Goal: Task Accomplishment & Management: Manage account settings

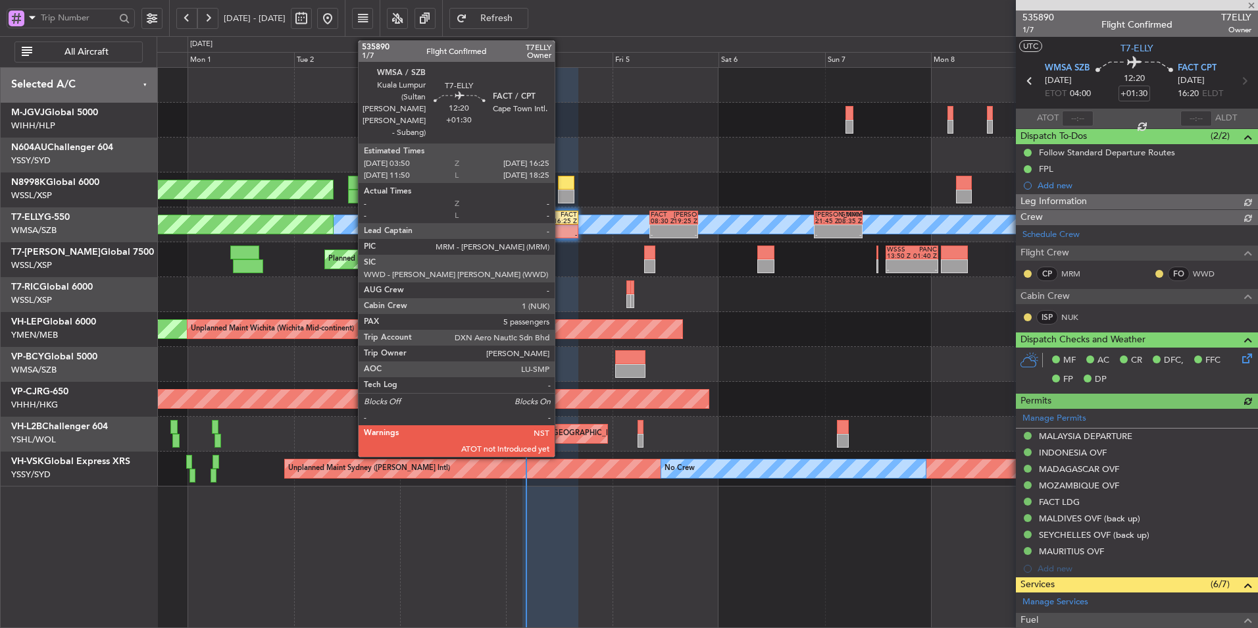
type input "[PERSON_NAME] (KYA)"
click at [559, 214] on div "FACT" at bounding box center [564, 214] width 27 height 7
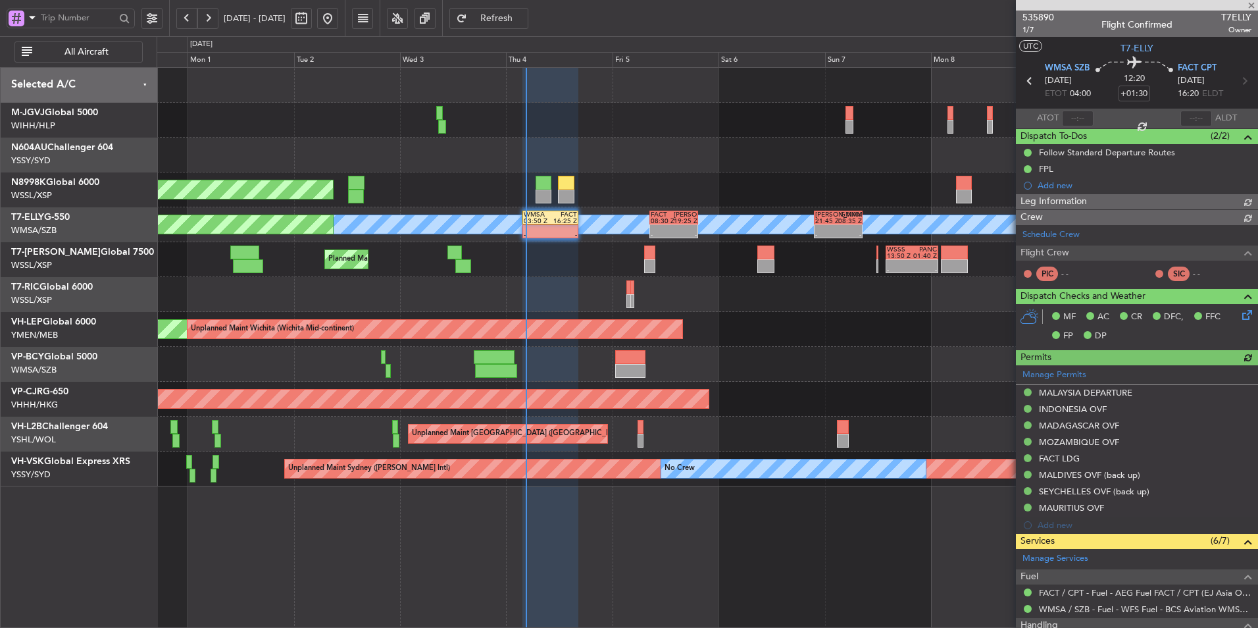
type input "[PERSON_NAME] (KYA)"
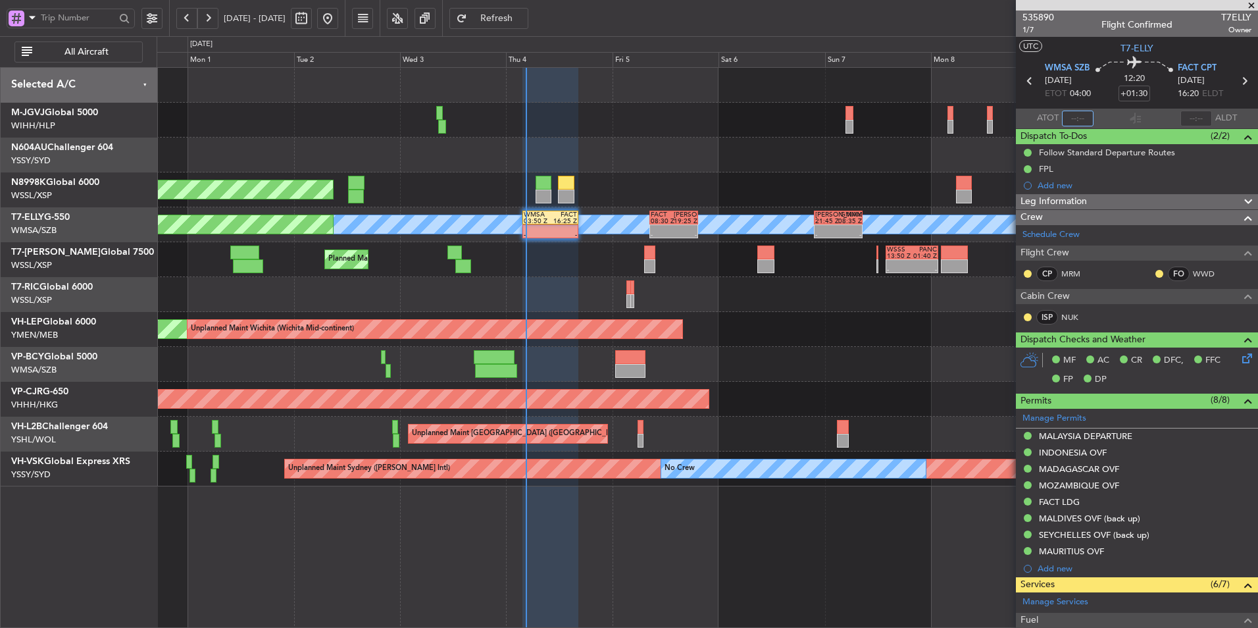
click at [1072, 114] on input "text" at bounding box center [1078, 119] width 32 height 16
type input "04:23"
type input "[PERSON_NAME] (KYA)"
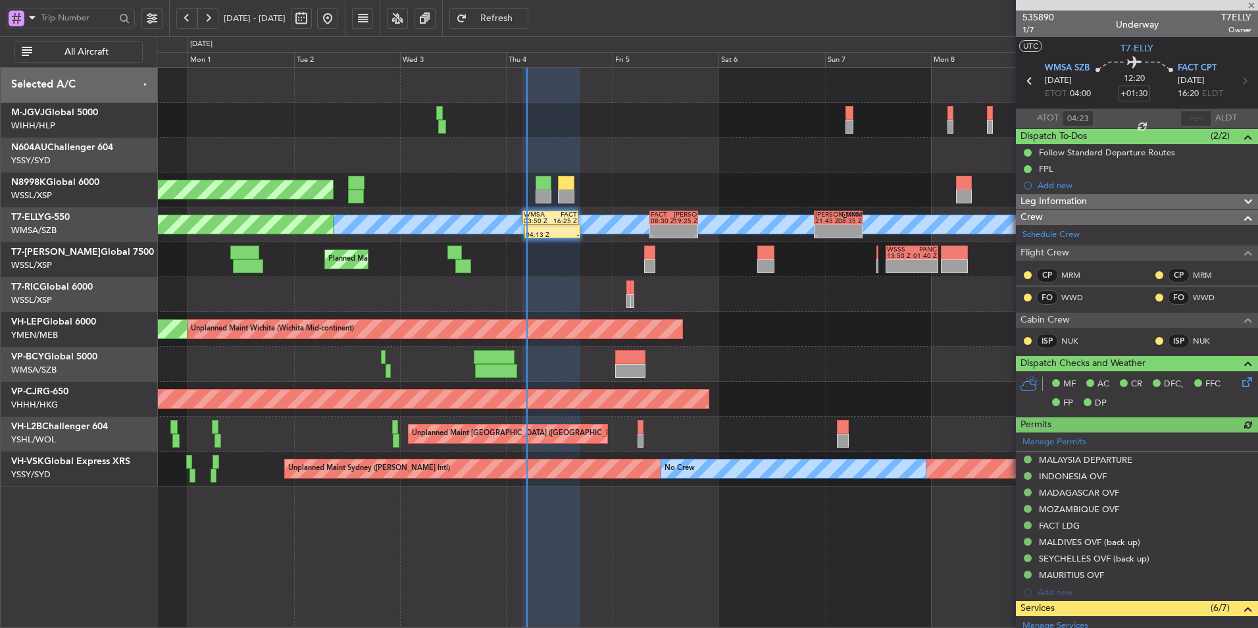
type input "[PERSON_NAME] (KYA)"
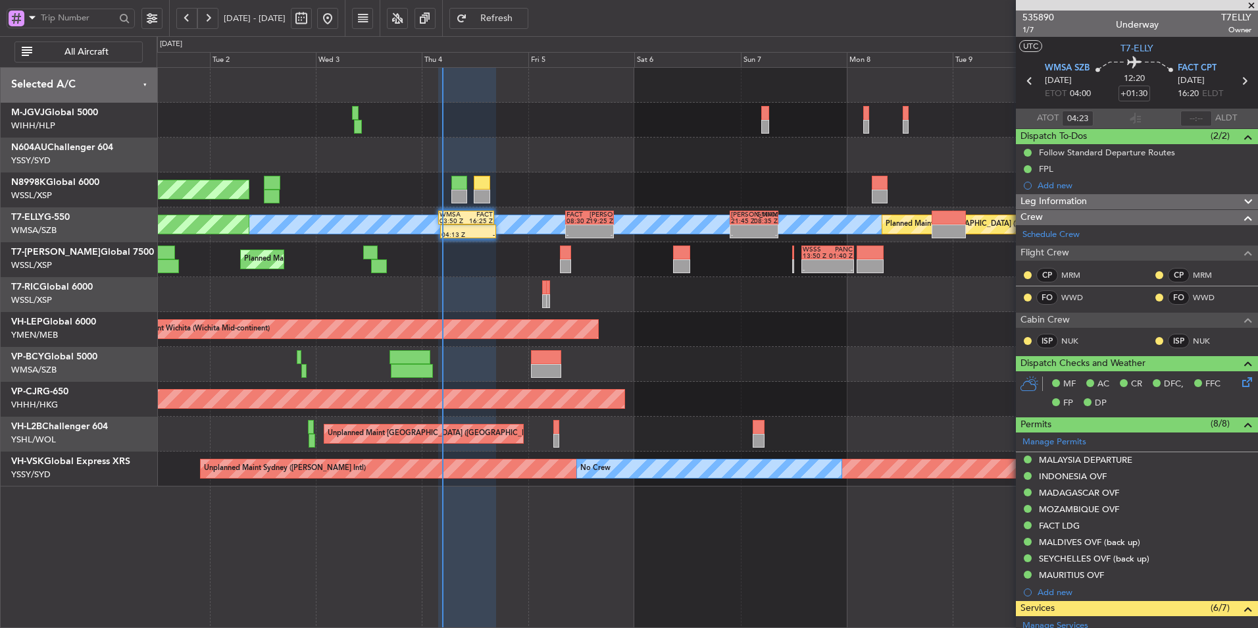
click at [634, 298] on div "Planned Maint [GEOGRAPHIC_DATA] (Seletar) [PERSON_NAME] Planned Maint [GEOGRAPH…" at bounding box center [707, 277] width 1101 height 418
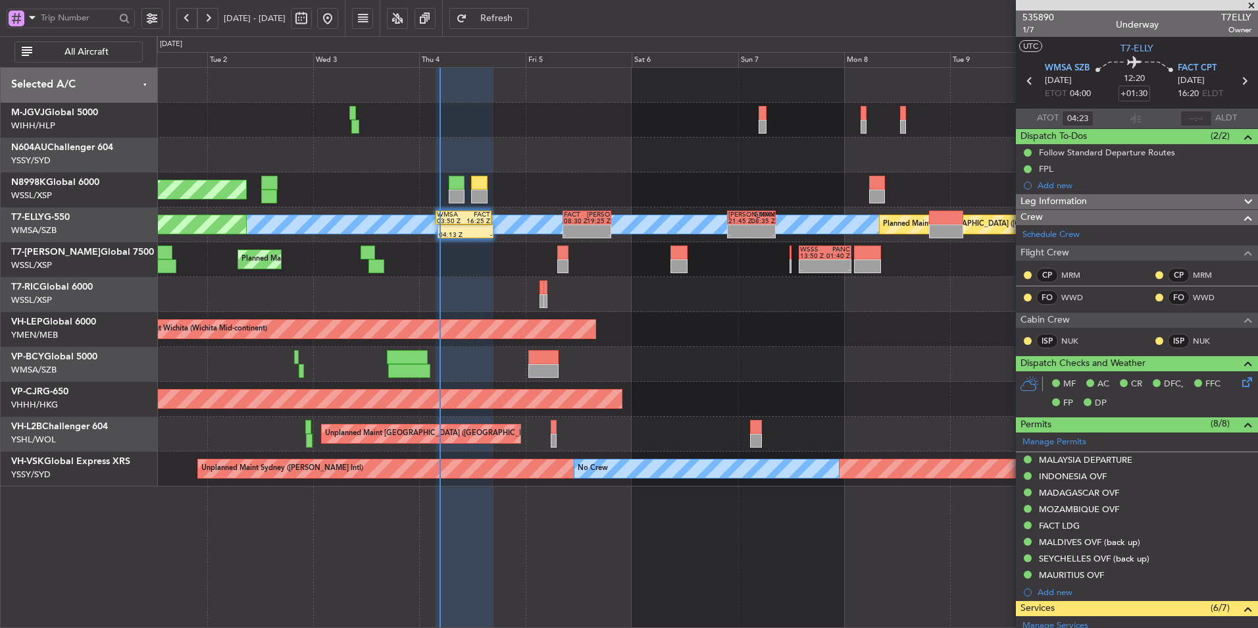
click at [597, 299] on div at bounding box center [707, 294] width 1101 height 35
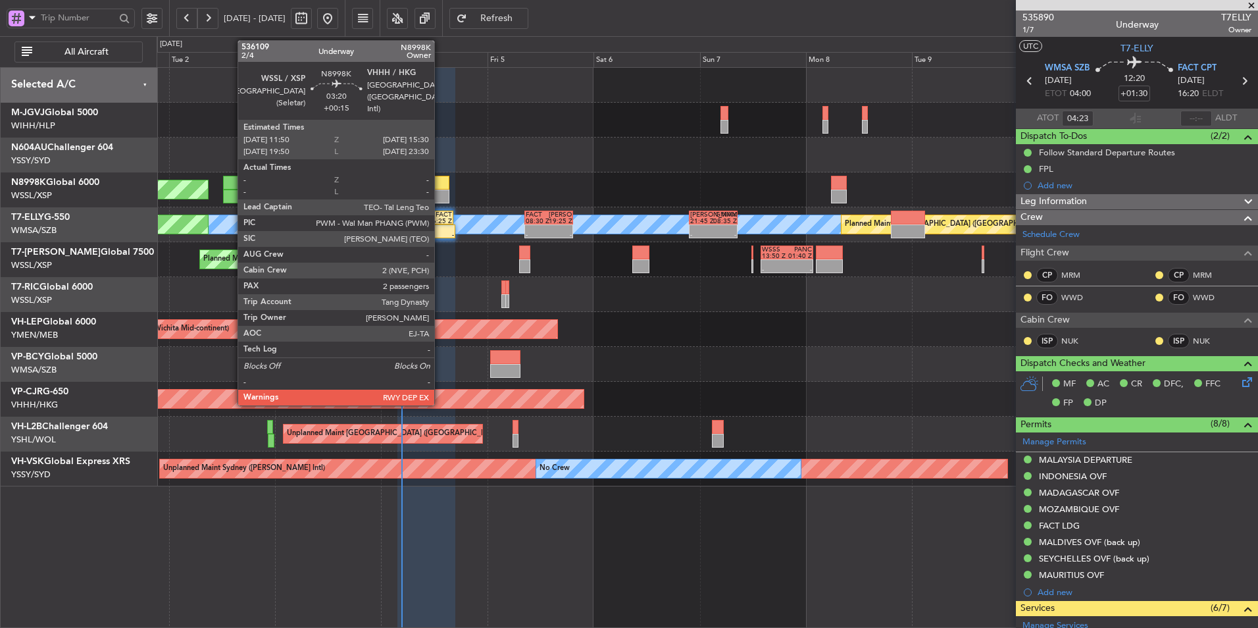
click at [434, 181] on div at bounding box center [441, 183] width 16 height 14
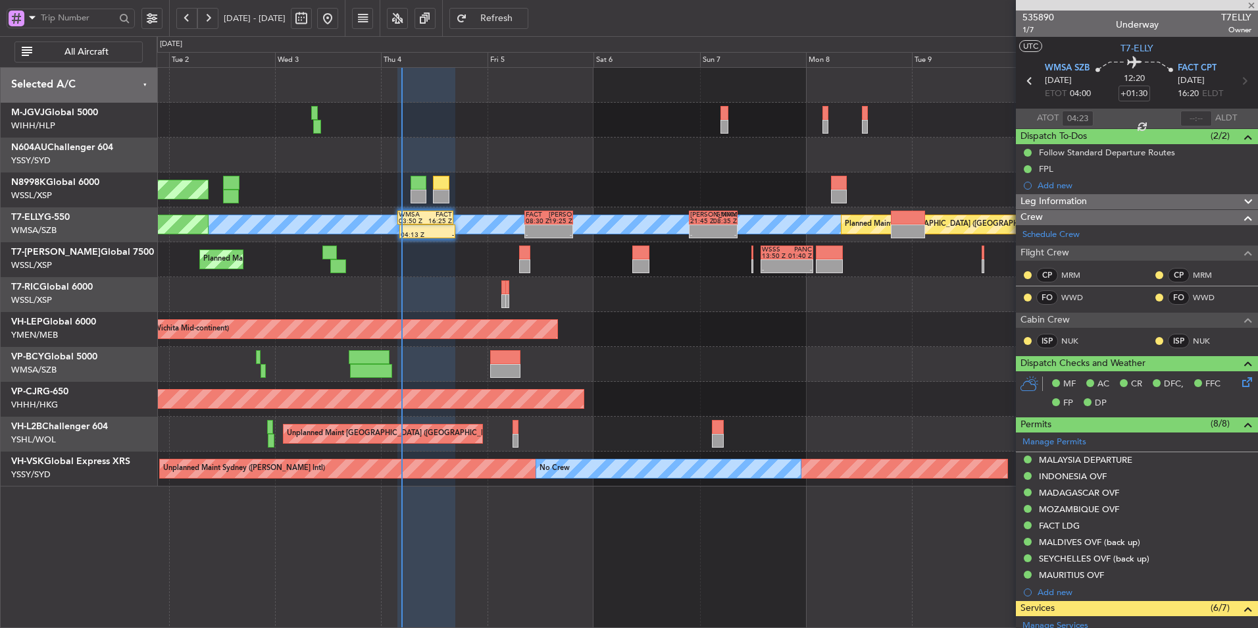
type input "+00:15"
type input "2"
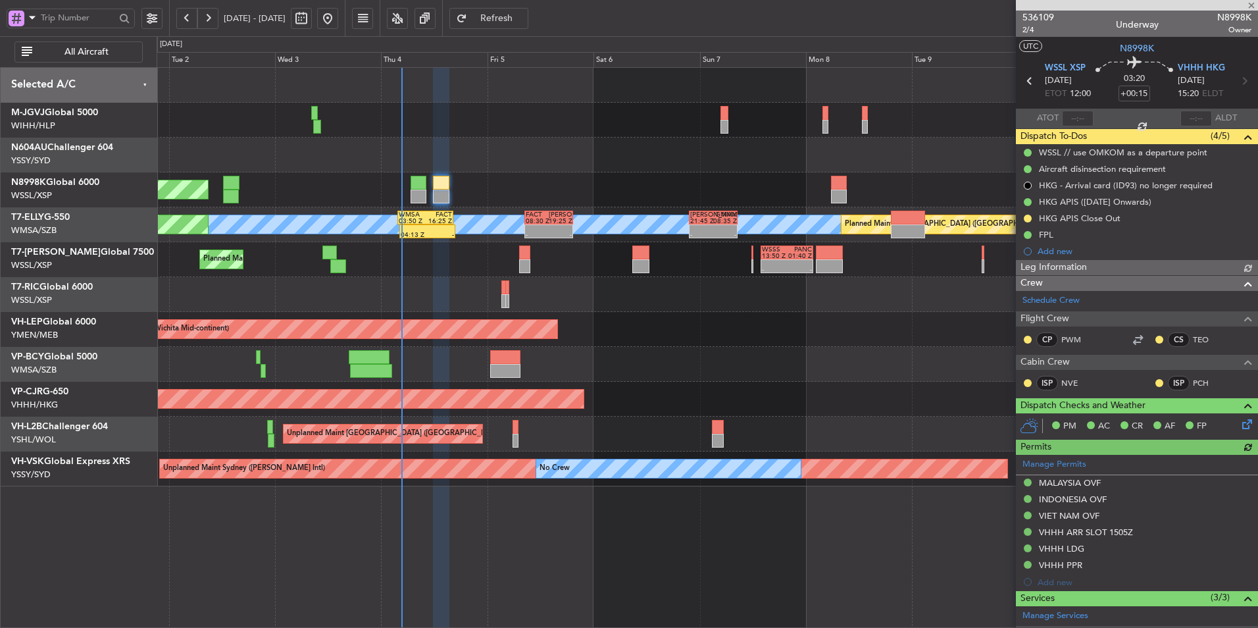
type input "[PERSON_NAME] (HHAFI)"
click at [723, 345] on div "Unplanned Maint Wichita (Wichita Mid-continent) Unplanned Maint Wichita (Wichit…" at bounding box center [707, 329] width 1101 height 35
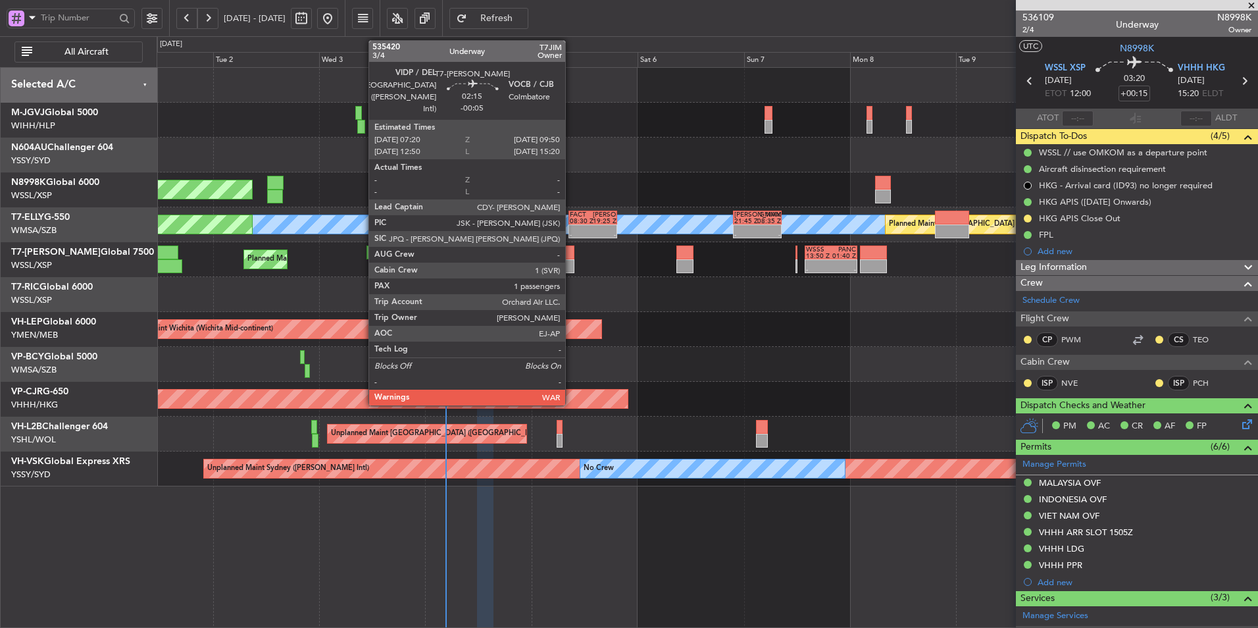
click at [571, 248] on div at bounding box center [568, 252] width 11 height 14
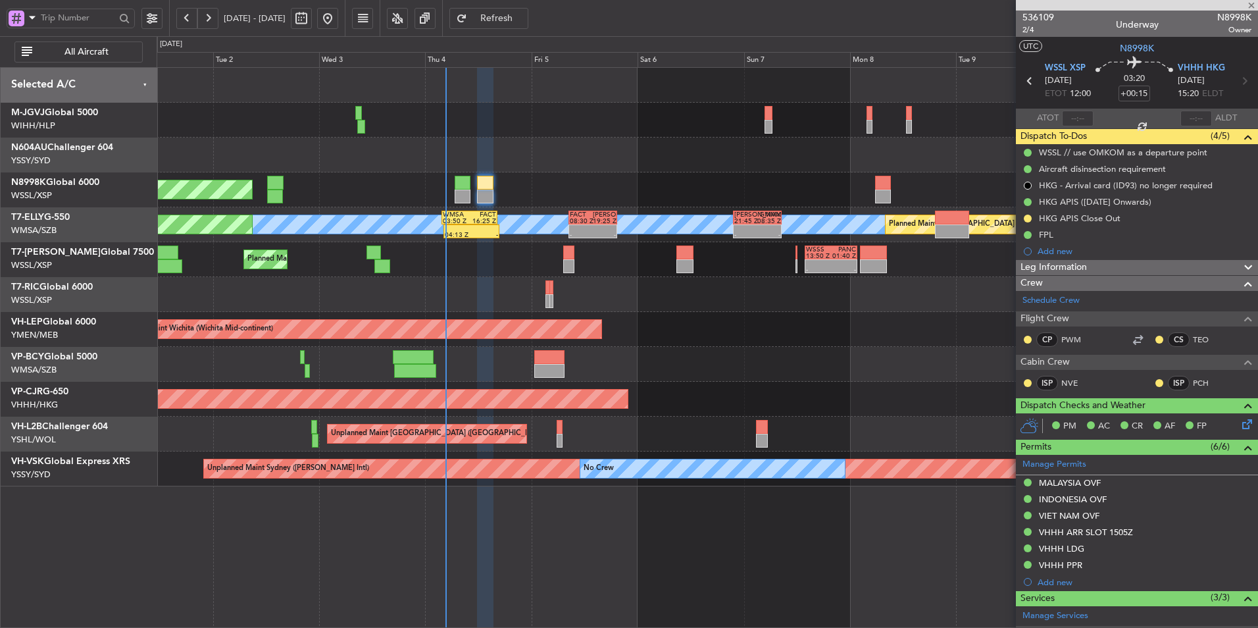
type input "-00:05"
type input "1"
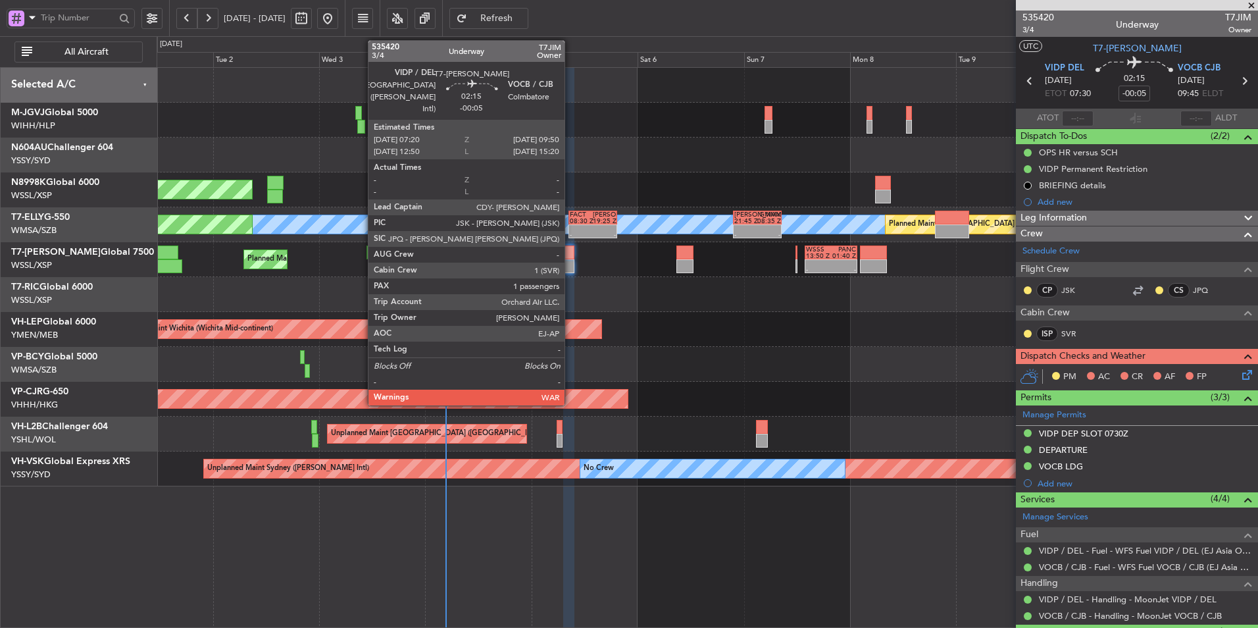
click at [570, 261] on div at bounding box center [568, 266] width 11 height 14
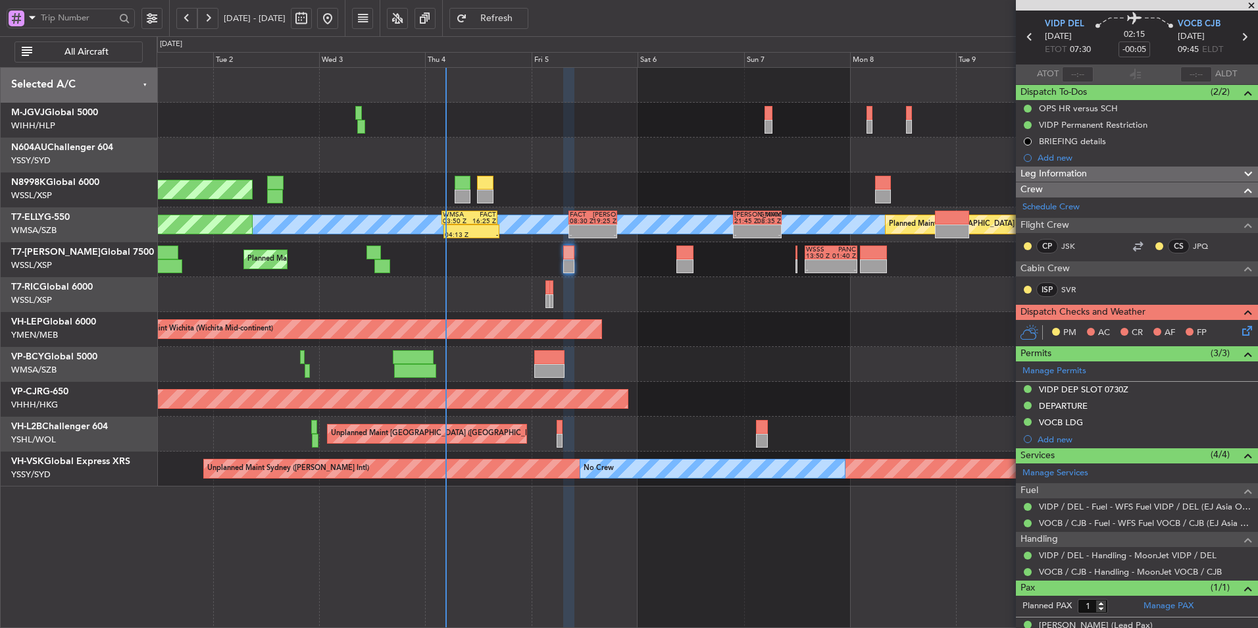
scroll to position [62, 0]
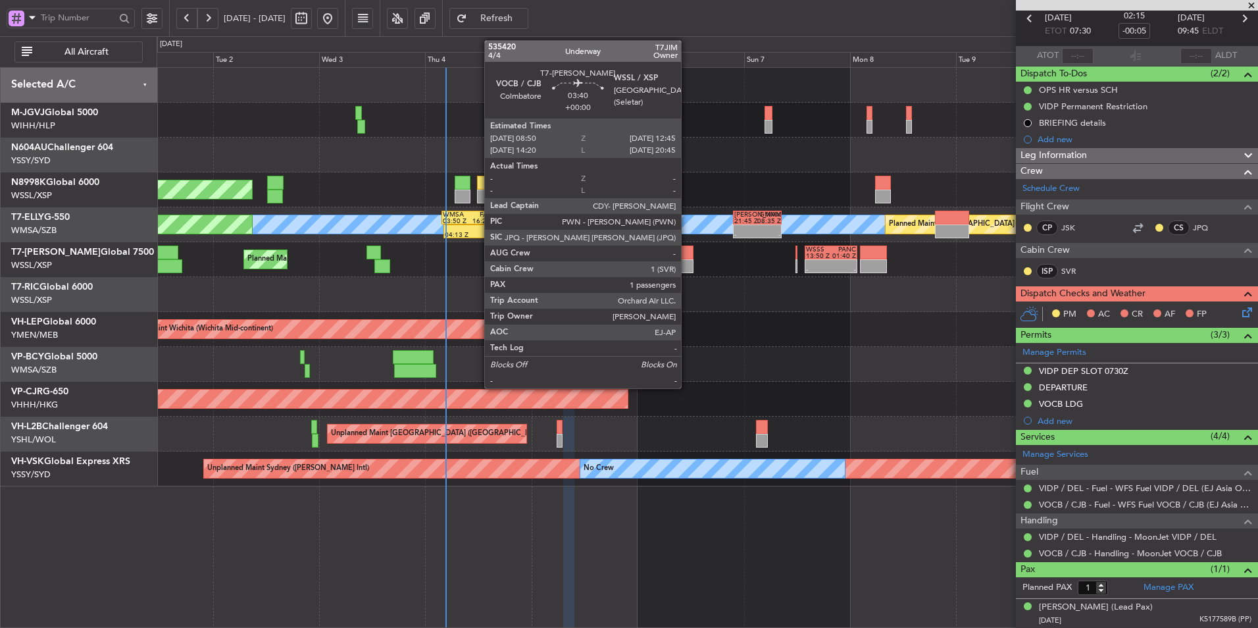
click at [687, 256] on div at bounding box center [685, 252] width 18 height 14
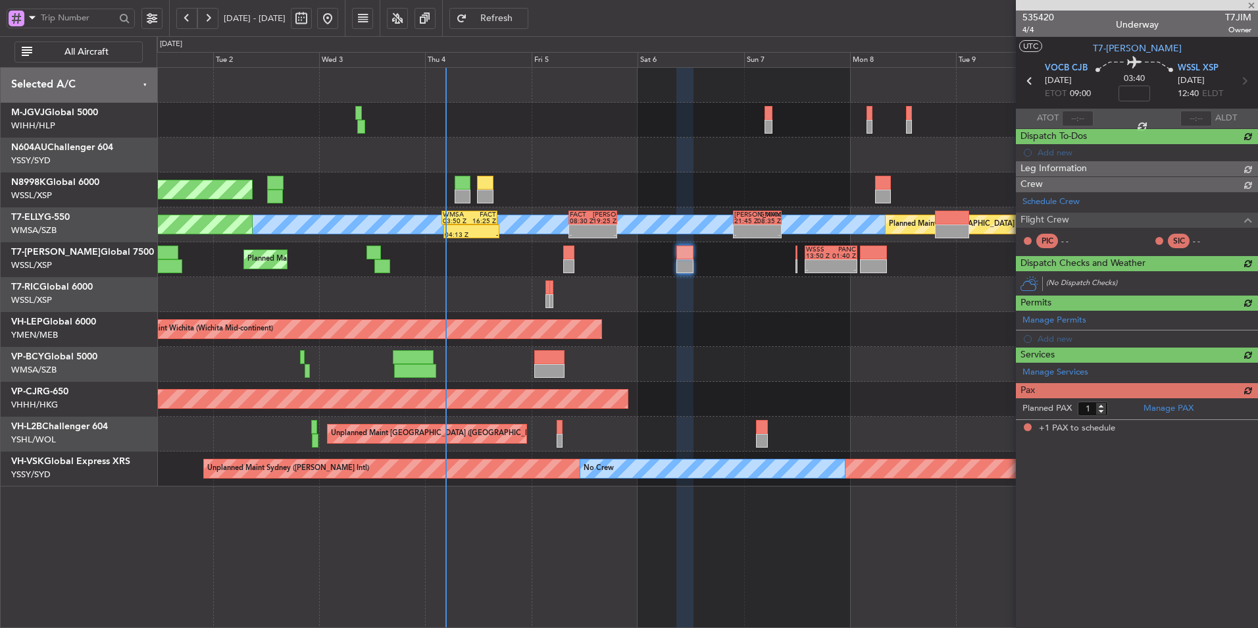
scroll to position [0, 0]
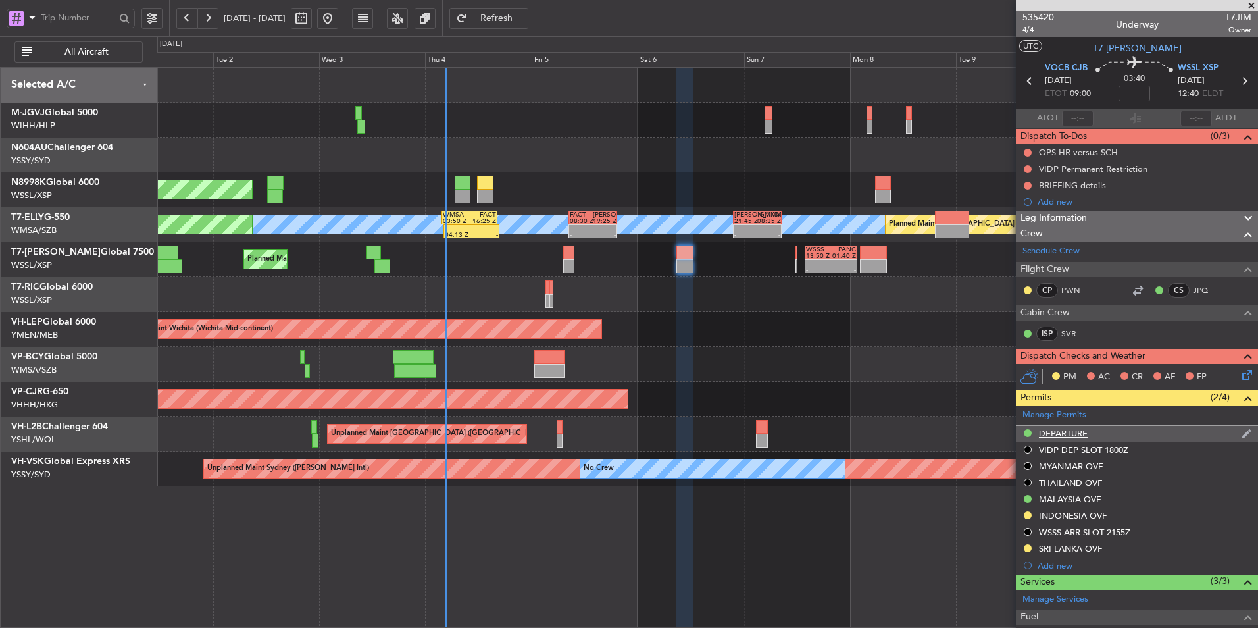
click at [1085, 435] on div "DEPARTURE" at bounding box center [1063, 433] width 49 height 11
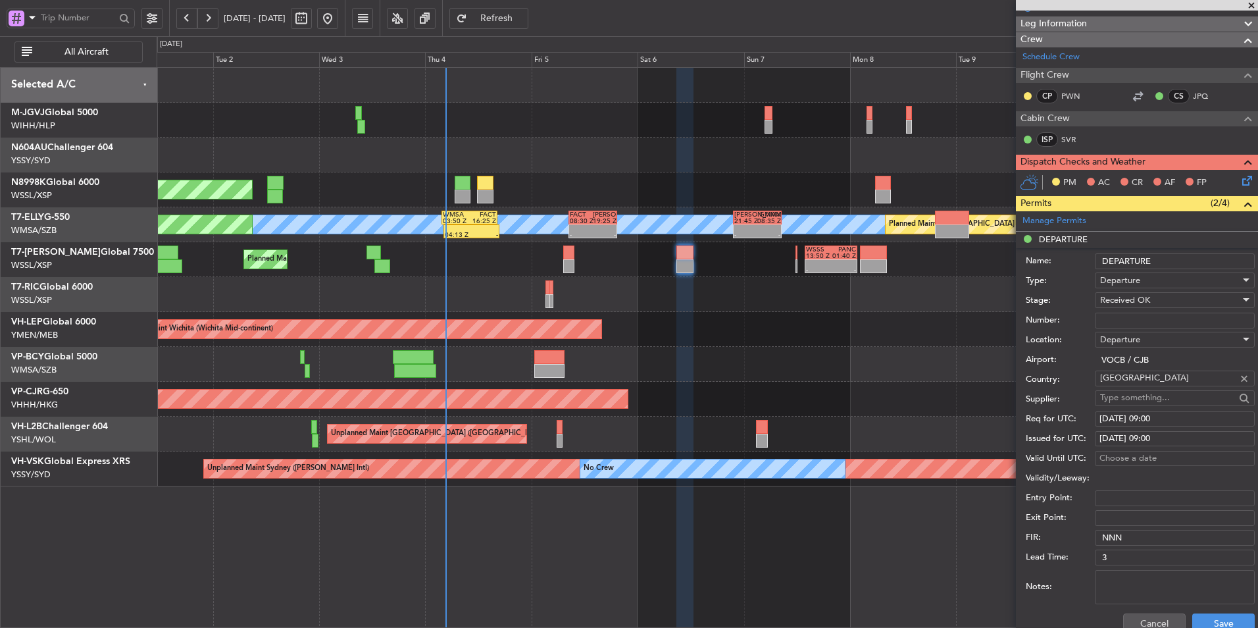
scroll to position [263, 0]
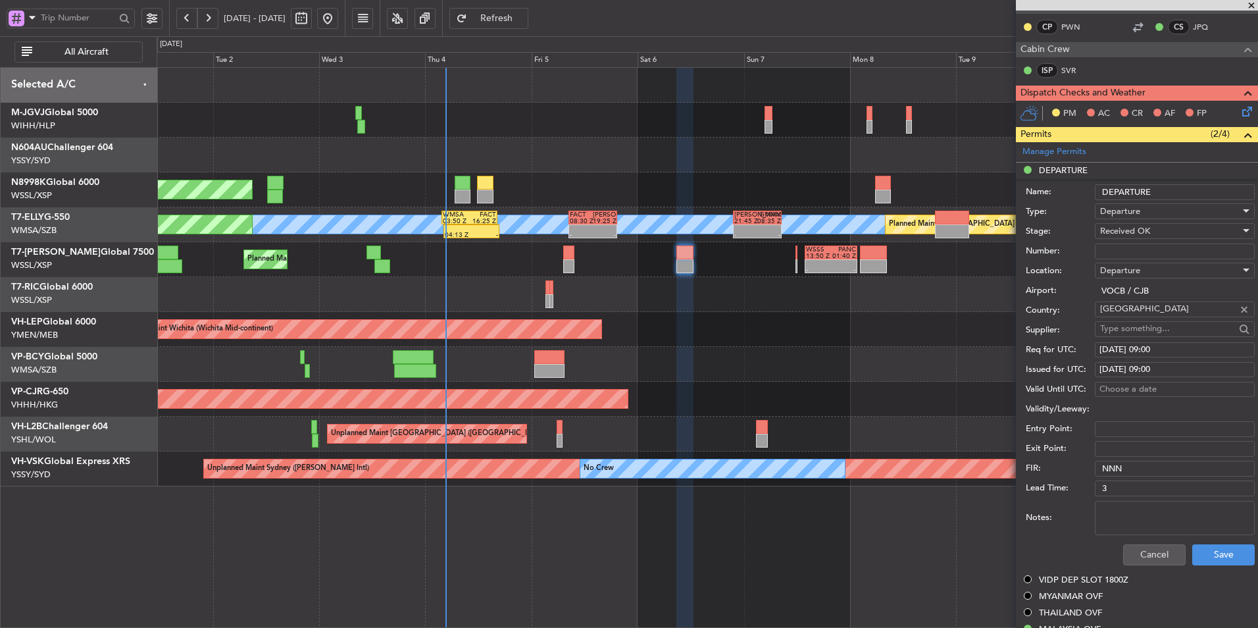
click at [1143, 234] on span "Received OK" at bounding box center [1125, 231] width 50 height 12
click at [1144, 295] on span "Requested" at bounding box center [1170, 296] width 138 height 20
click at [1212, 555] on button "Save" at bounding box center [1223, 554] width 62 height 21
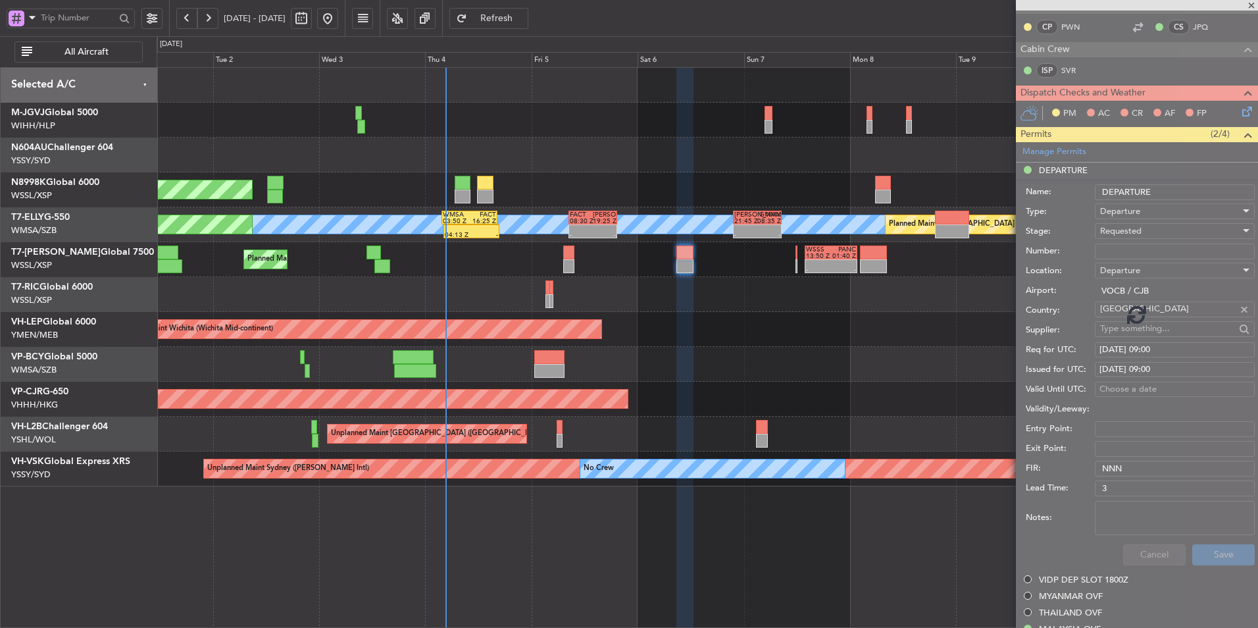
scroll to position [145, 0]
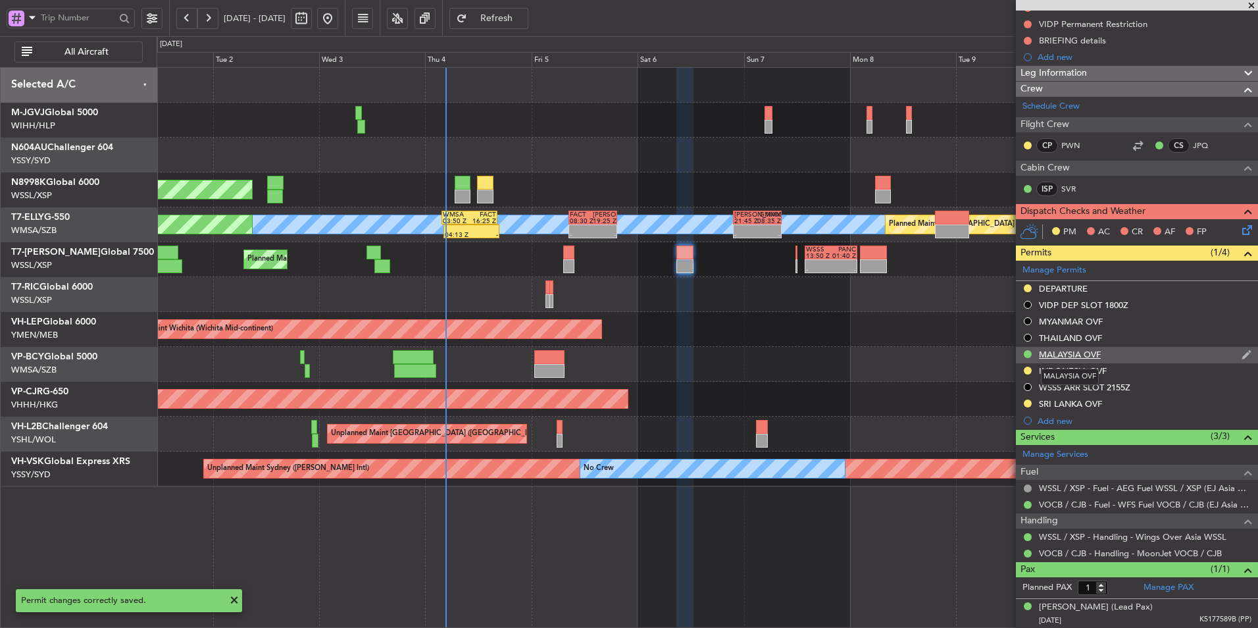
click at [1090, 355] on div "MALAYSIA OVF" at bounding box center [1070, 354] width 62 height 11
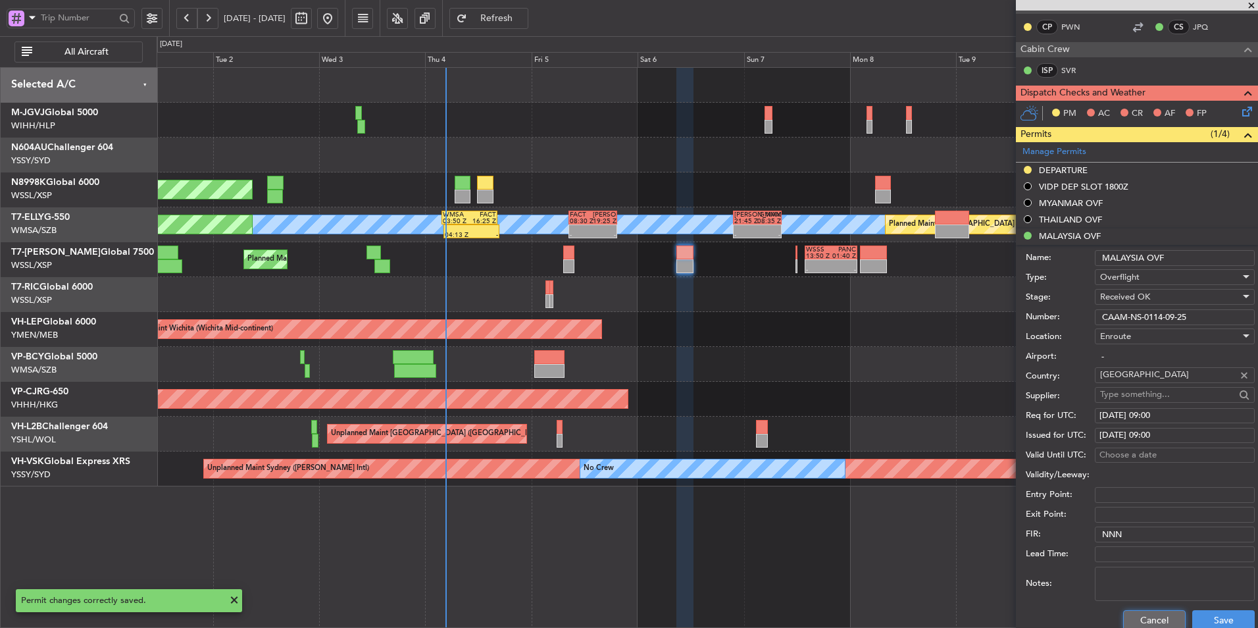
click at [1136, 610] on button "Cancel" at bounding box center [1154, 620] width 62 height 21
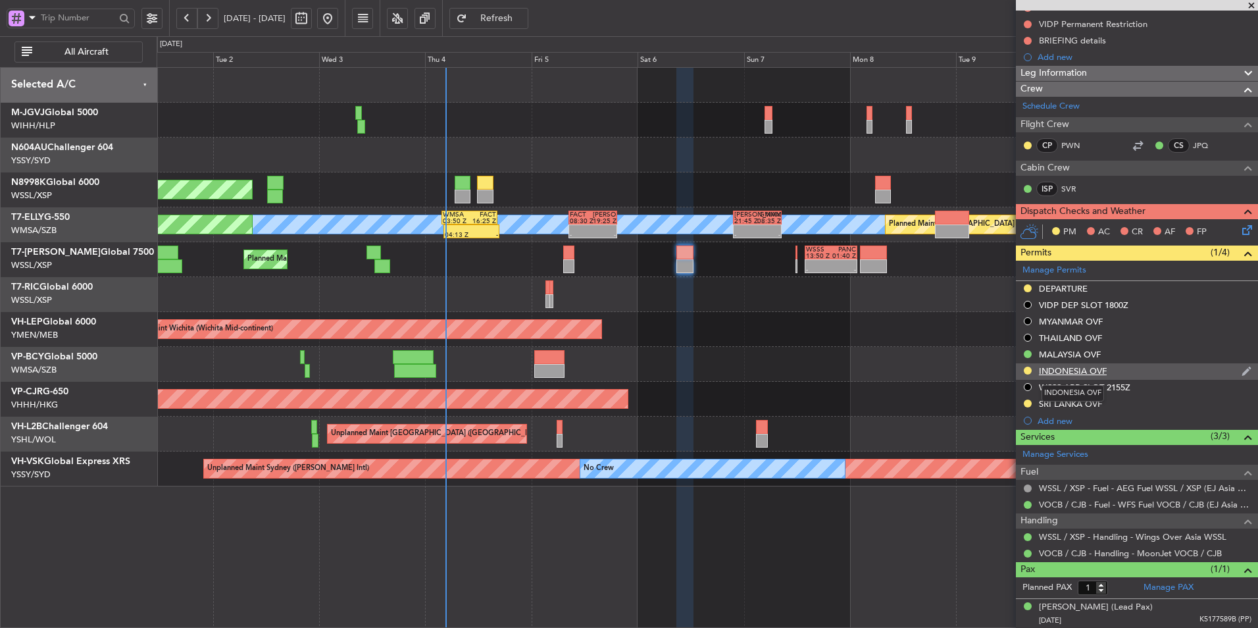
click at [1083, 369] on div "INDONESIA OVF" at bounding box center [1073, 370] width 68 height 11
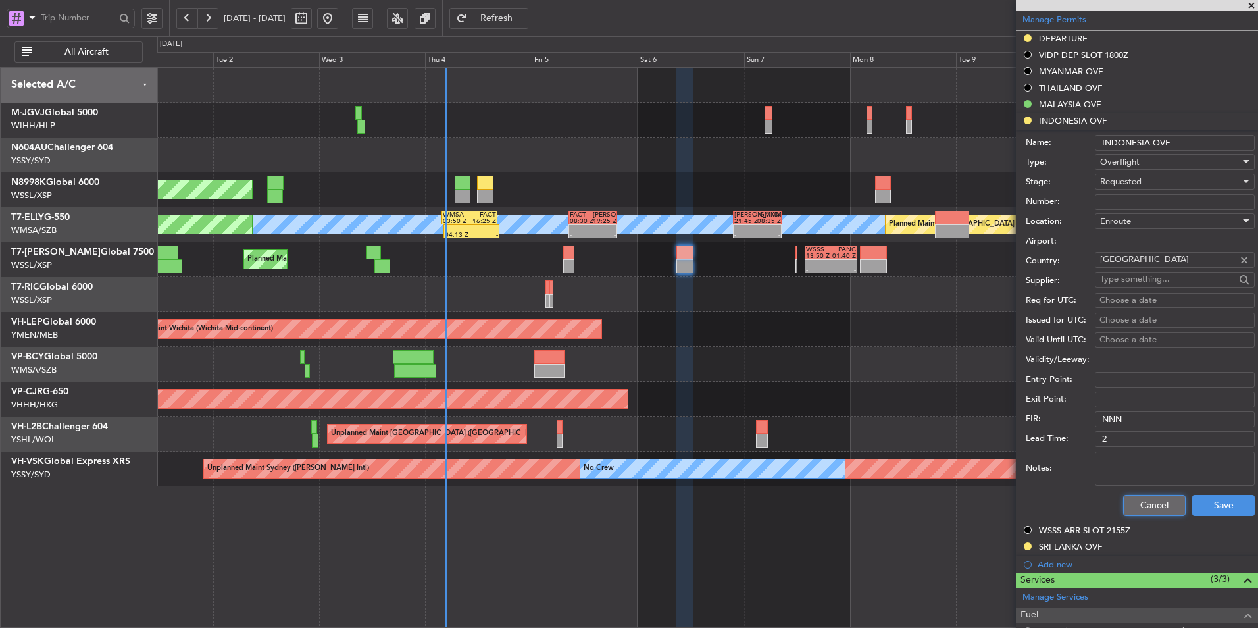
click at [1146, 498] on button "Cancel" at bounding box center [1154, 505] width 62 height 21
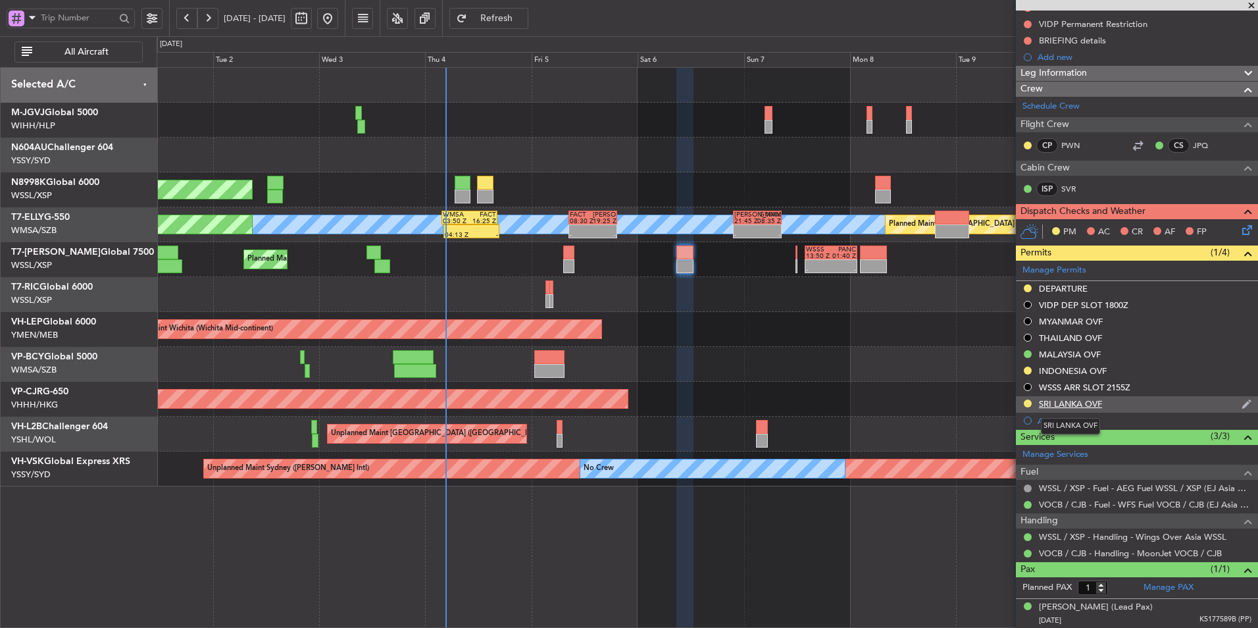
click at [1077, 399] on div "SRI LANKA OVF" at bounding box center [1070, 403] width 63 height 11
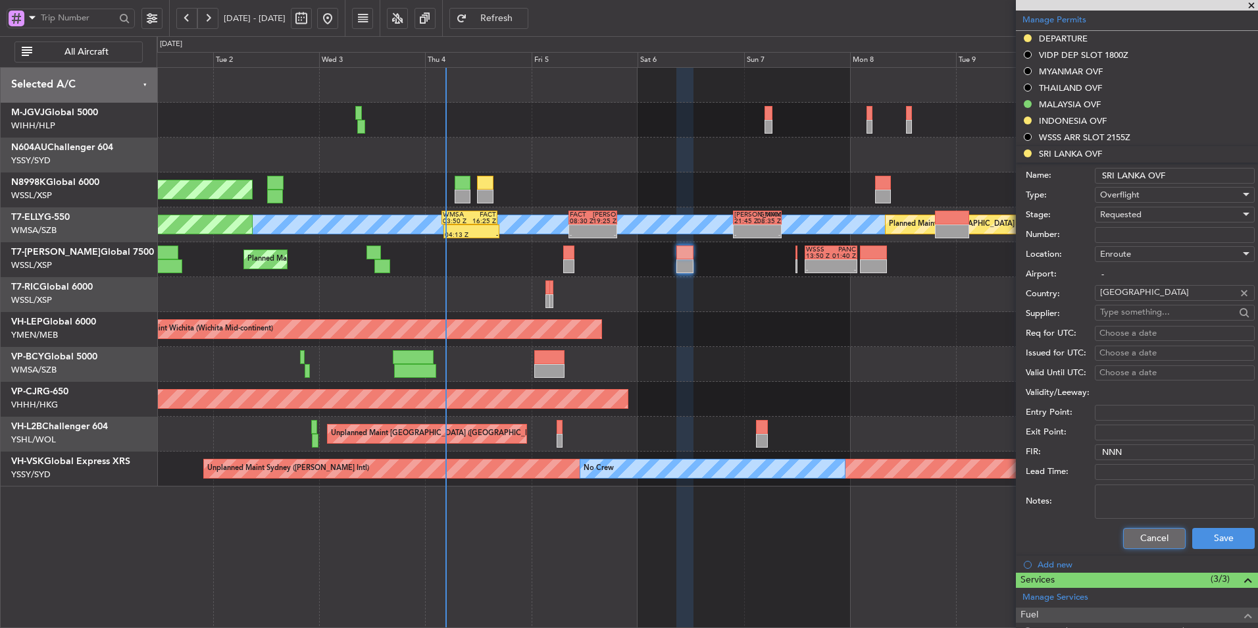
click at [1140, 529] on button "Cancel" at bounding box center [1154, 538] width 62 height 21
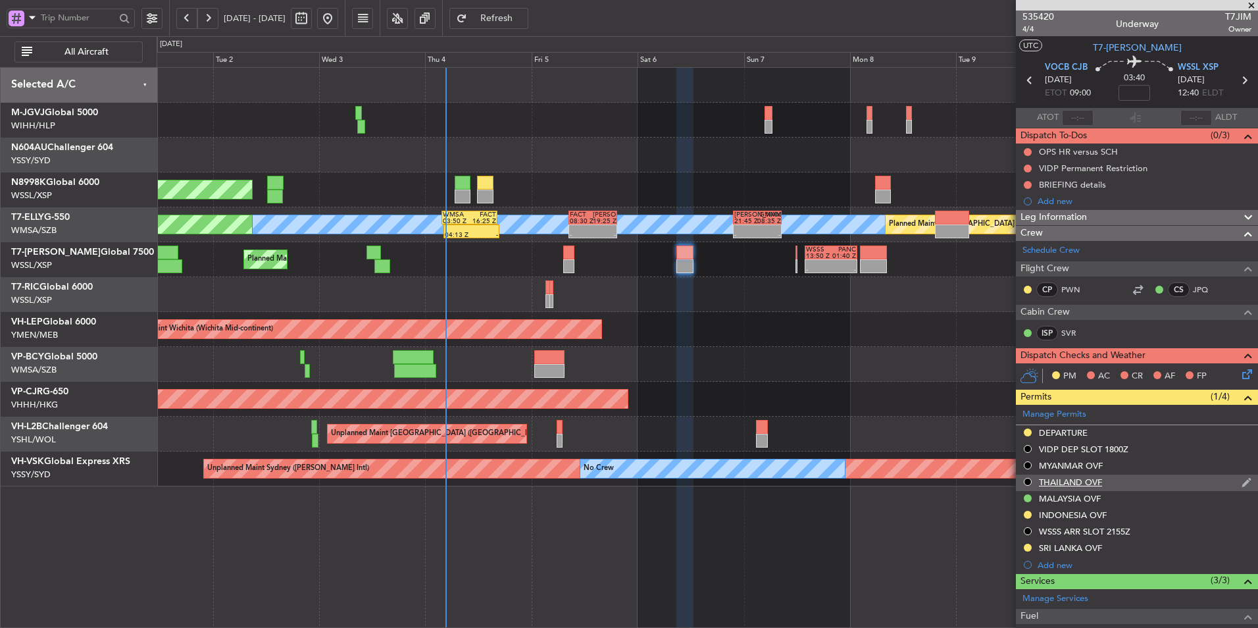
scroll to position [0, 0]
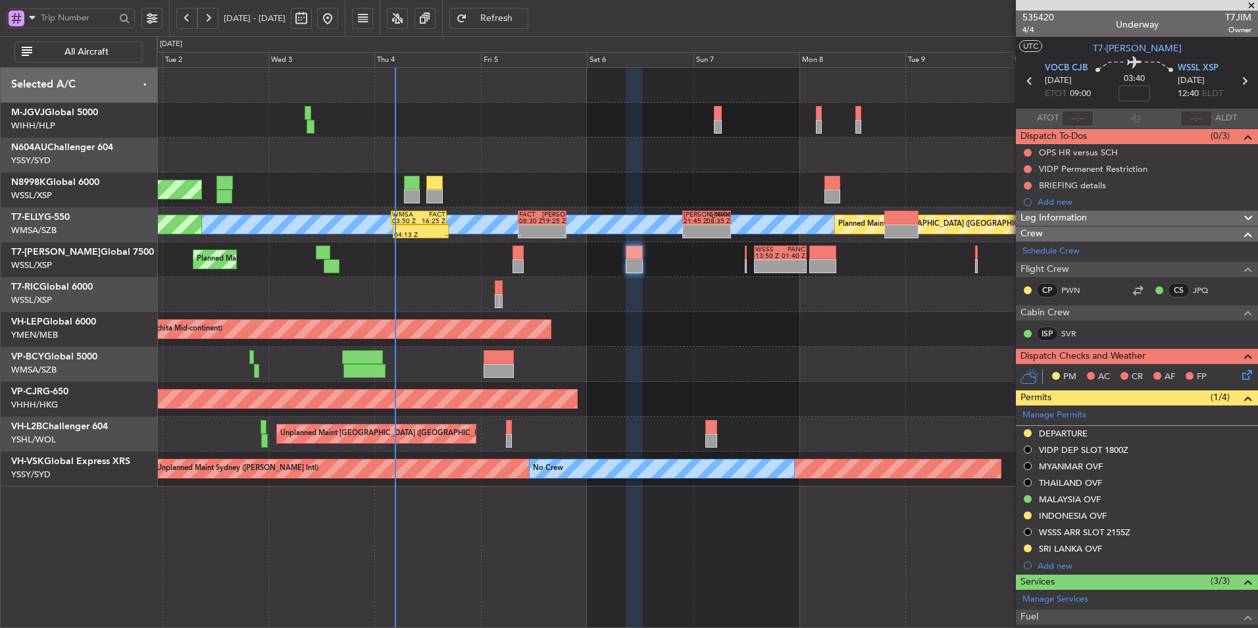
click at [764, 373] on div at bounding box center [707, 364] width 1101 height 35
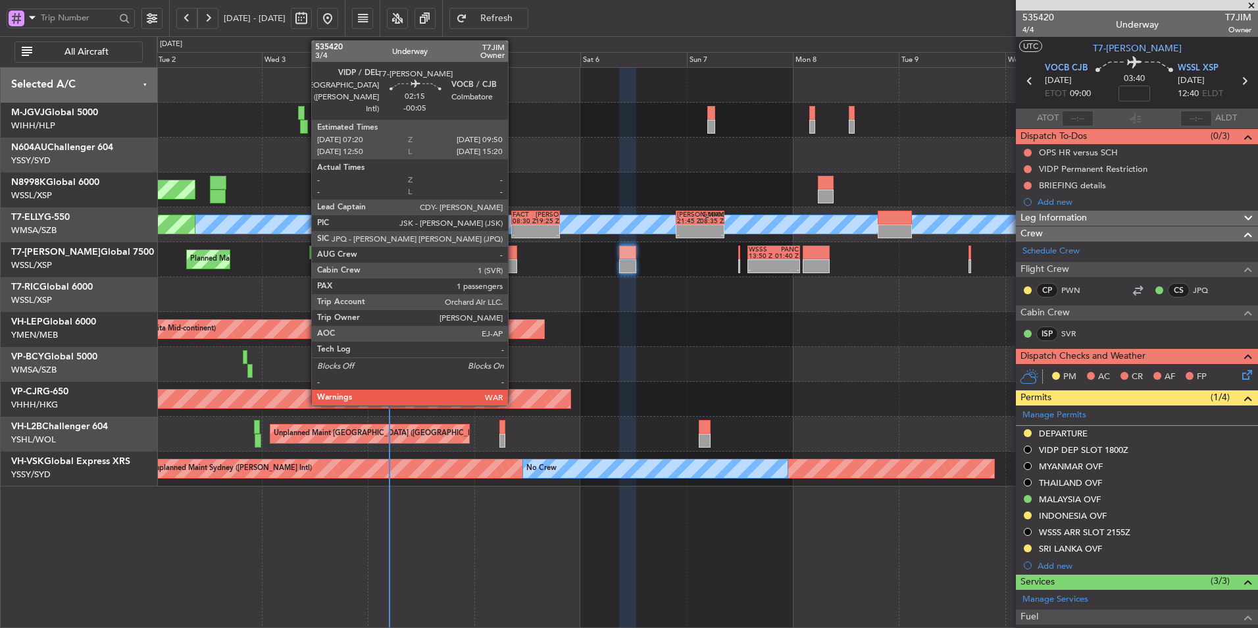
click at [513, 255] on div at bounding box center [511, 252] width 11 height 14
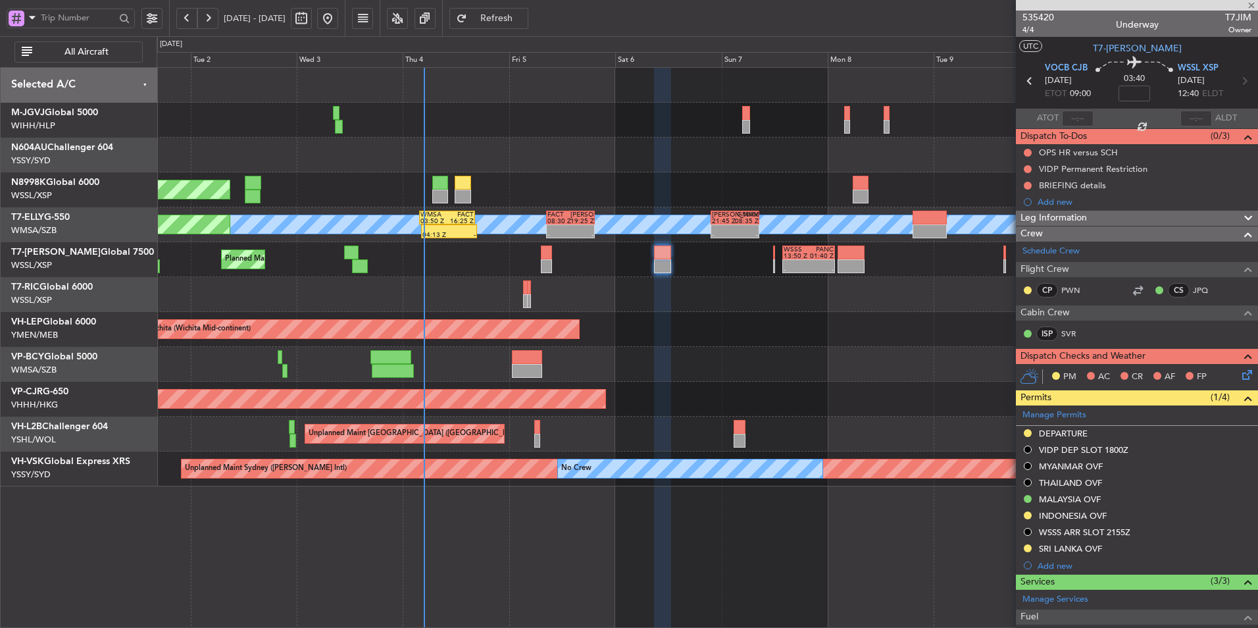
click at [599, 287] on div at bounding box center [707, 294] width 1101 height 35
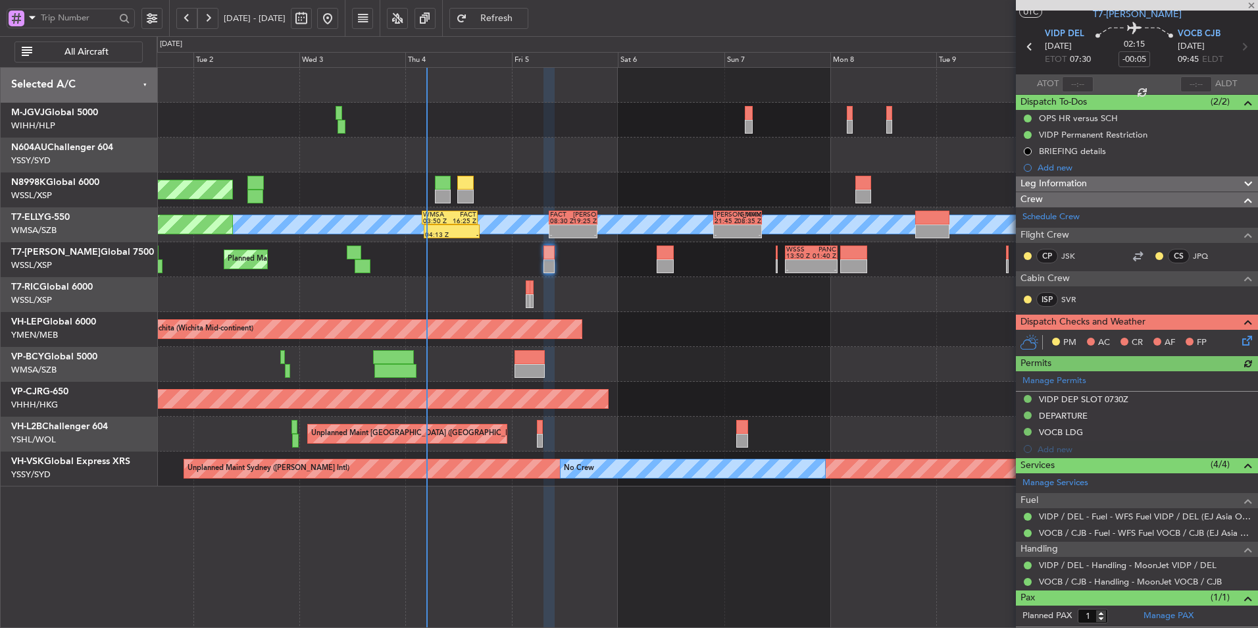
scroll to position [62, 0]
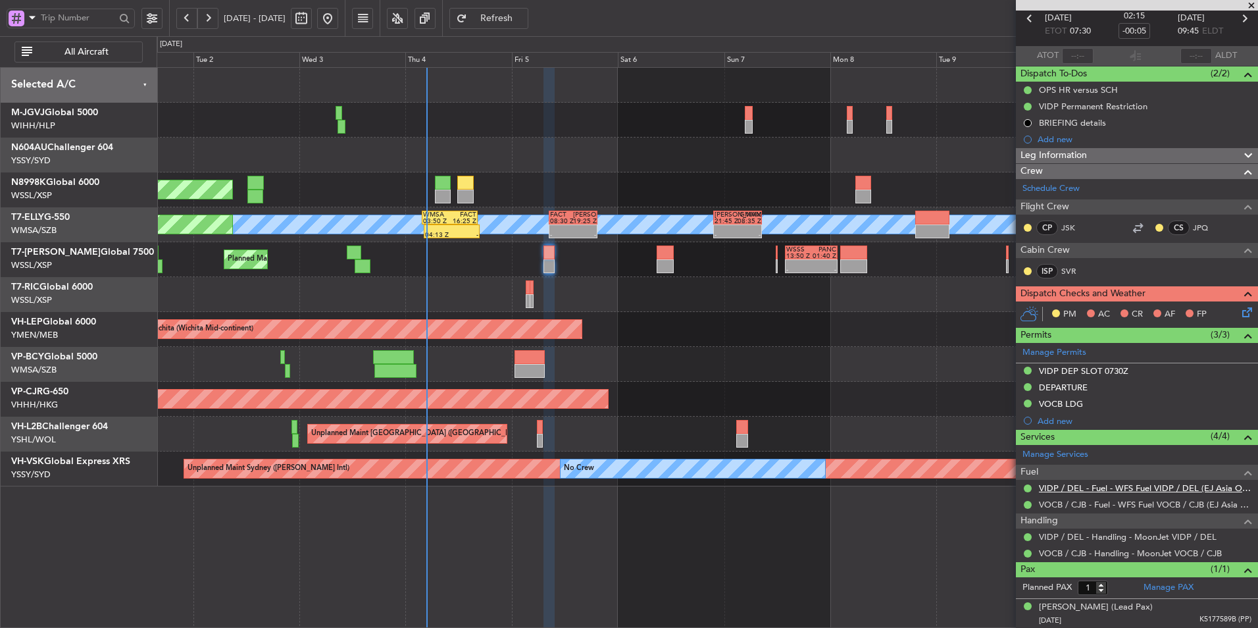
click at [1082, 489] on link "VIDP / DEL - Fuel - WFS Fuel VIDP / DEL (EJ Asia Only)" at bounding box center [1145, 487] width 212 height 11
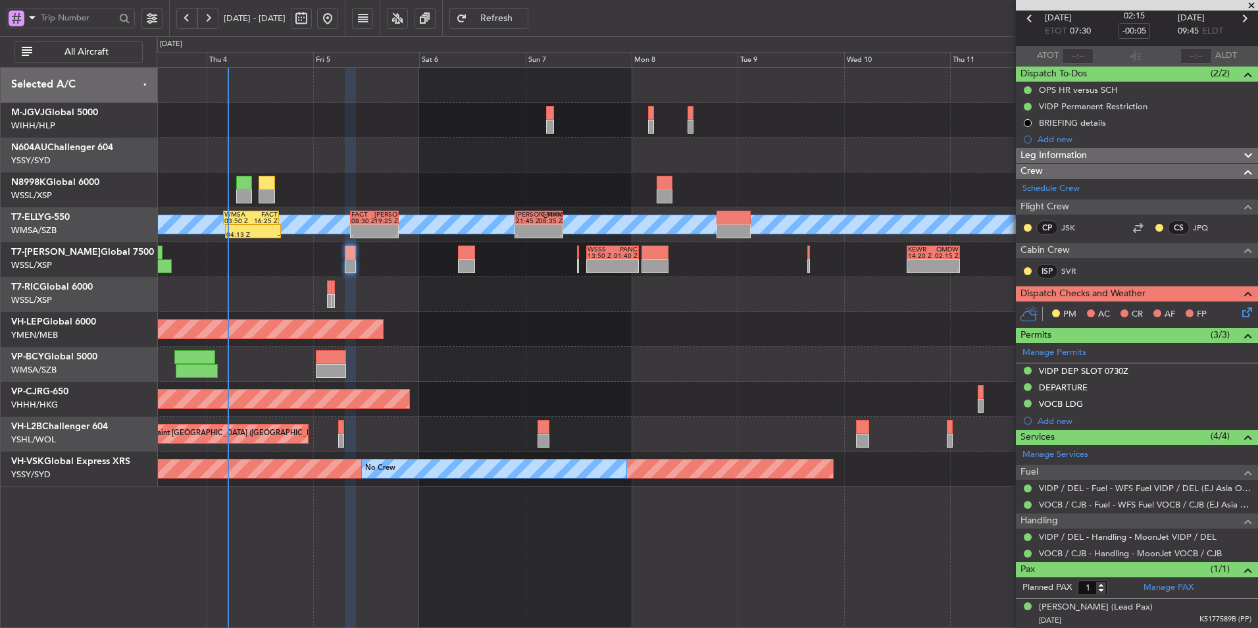
click at [484, 184] on div "Planned Maint [GEOGRAPHIC_DATA] (Seletar)" at bounding box center [707, 189] width 1101 height 35
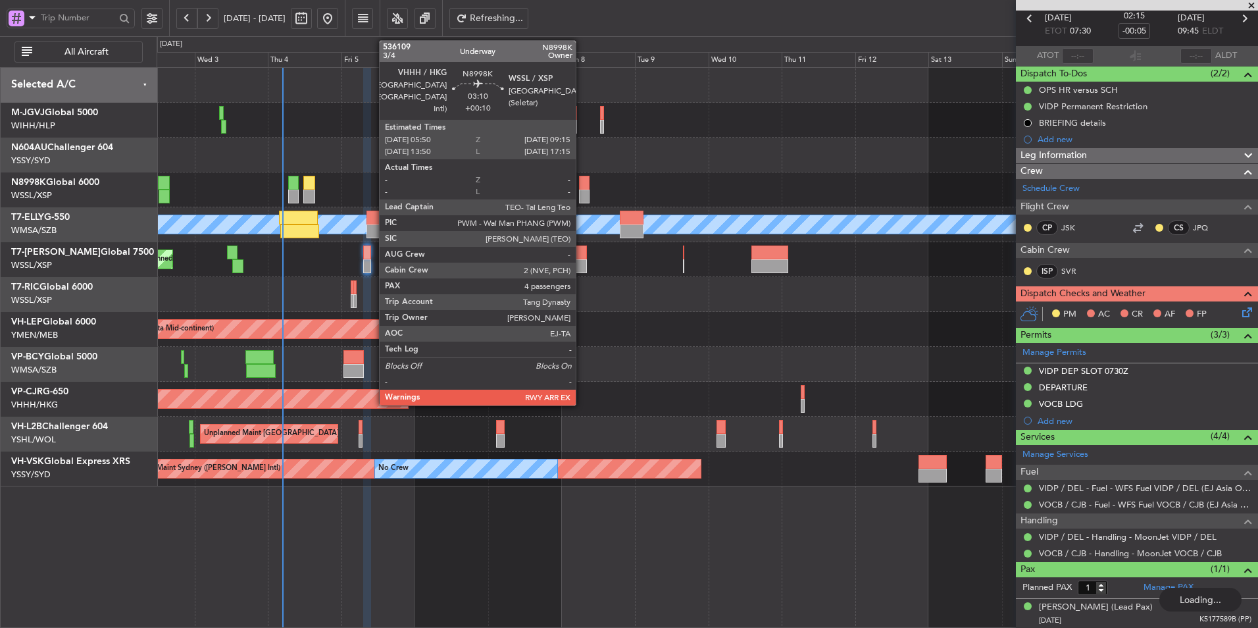
click at [582, 187] on div at bounding box center [584, 183] width 11 height 14
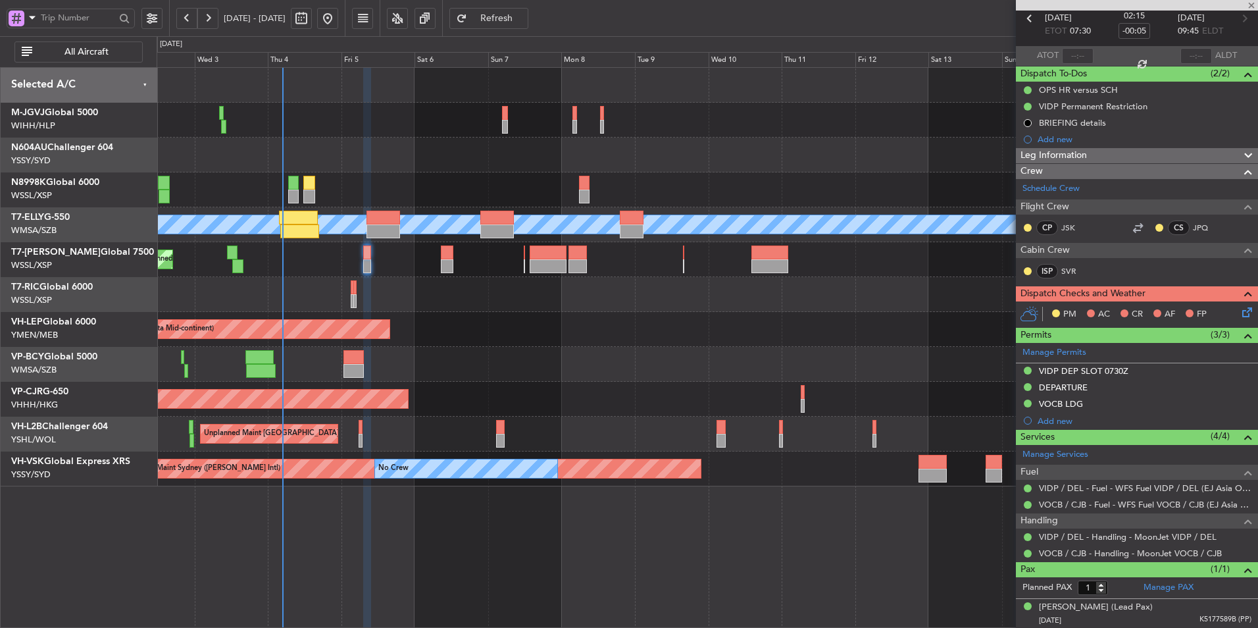
type input "+00:10"
type input "4"
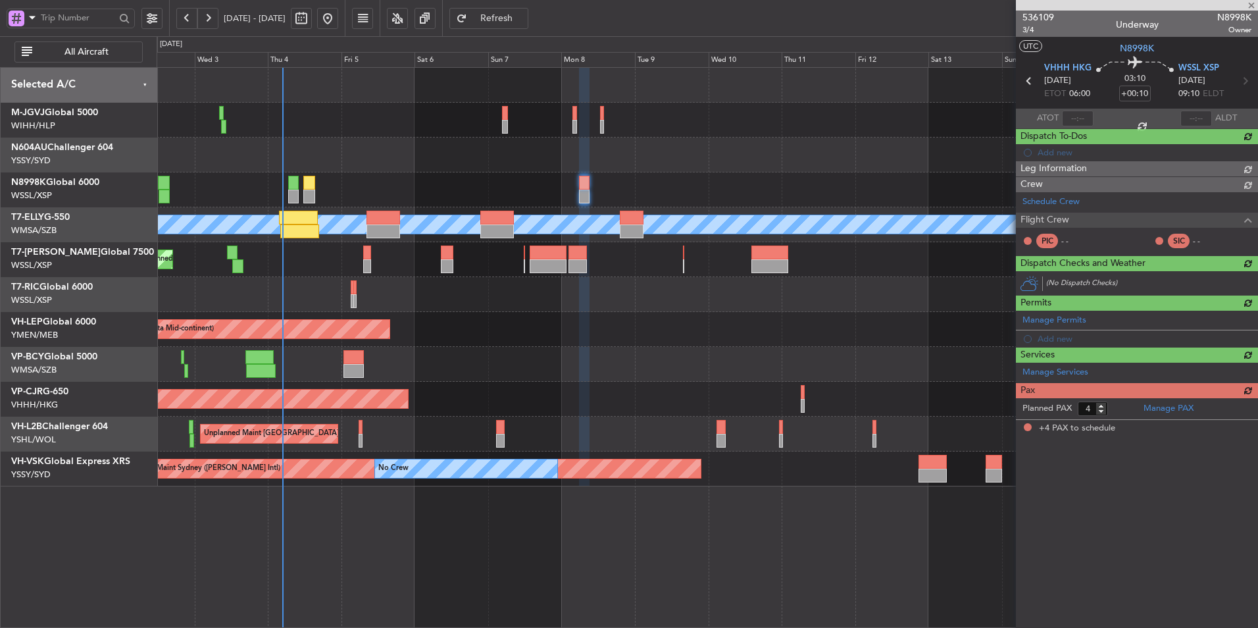
scroll to position [0, 0]
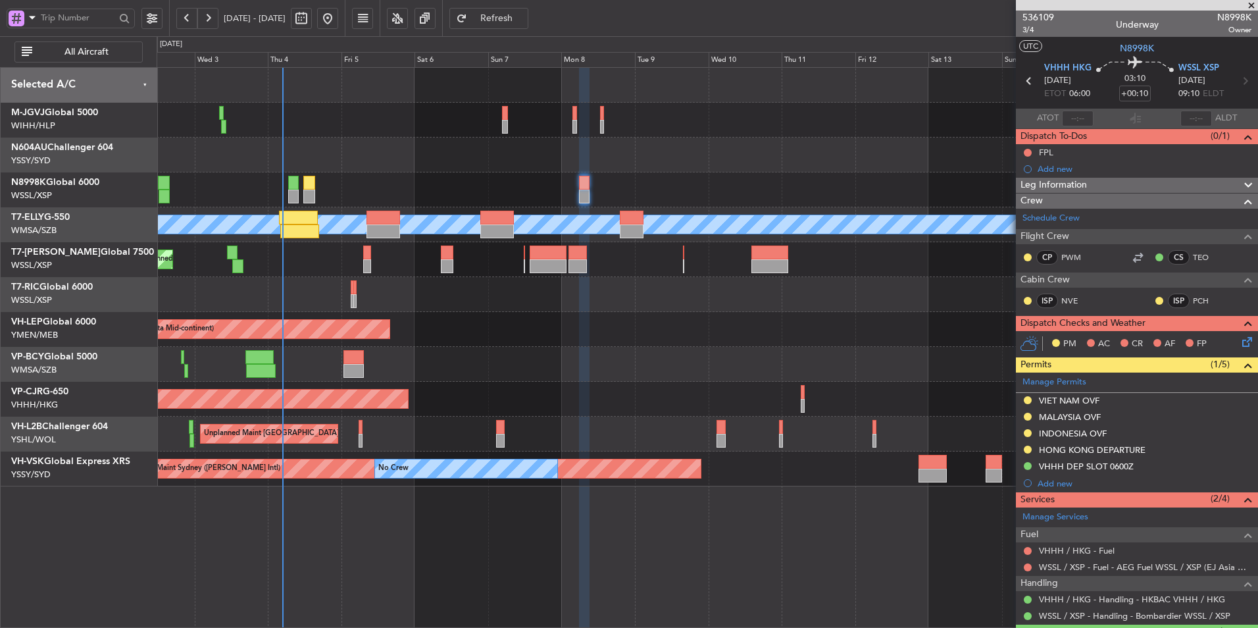
drag, startPoint x: 1076, startPoint y: 412, endPoint x: 1133, endPoint y: 420, distance: 57.9
click at [1076, 412] on div "MALAYSIA OVF" at bounding box center [1070, 416] width 62 height 11
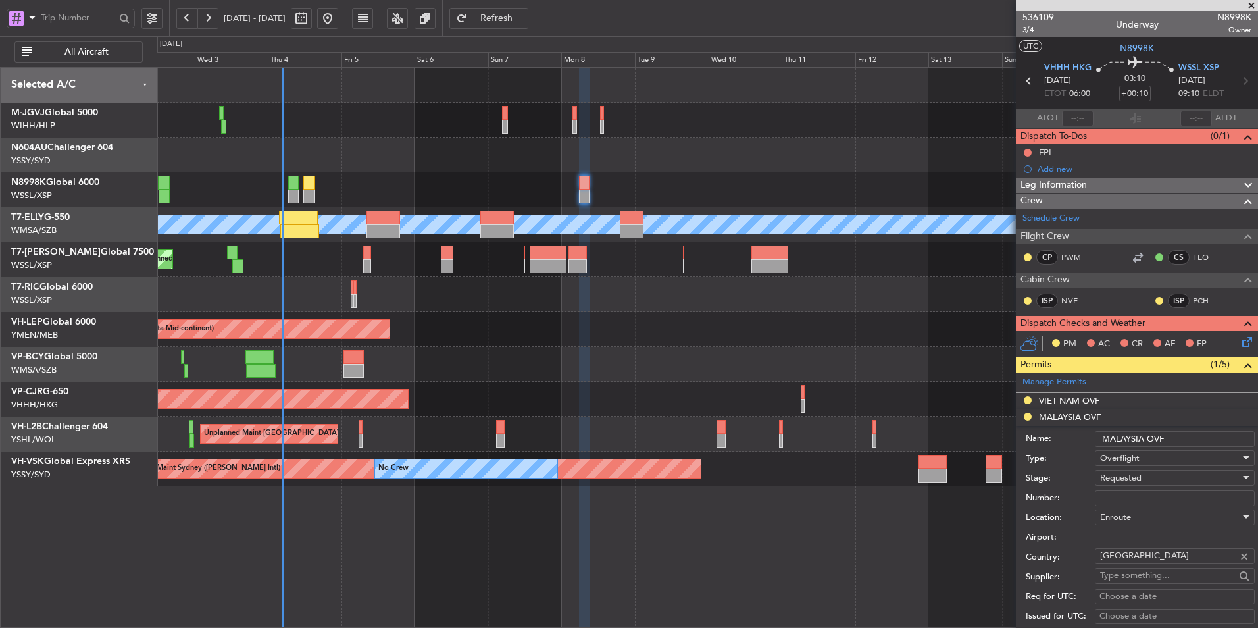
click at [1156, 495] on input "Number:" at bounding box center [1175, 498] width 160 height 16
paste input "CAAM-NS-0074-09-25"
type input "CAAM-NS-0074-09-25"
click at [1125, 478] on span "Requested" at bounding box center [1120, 478] width 41 height 12
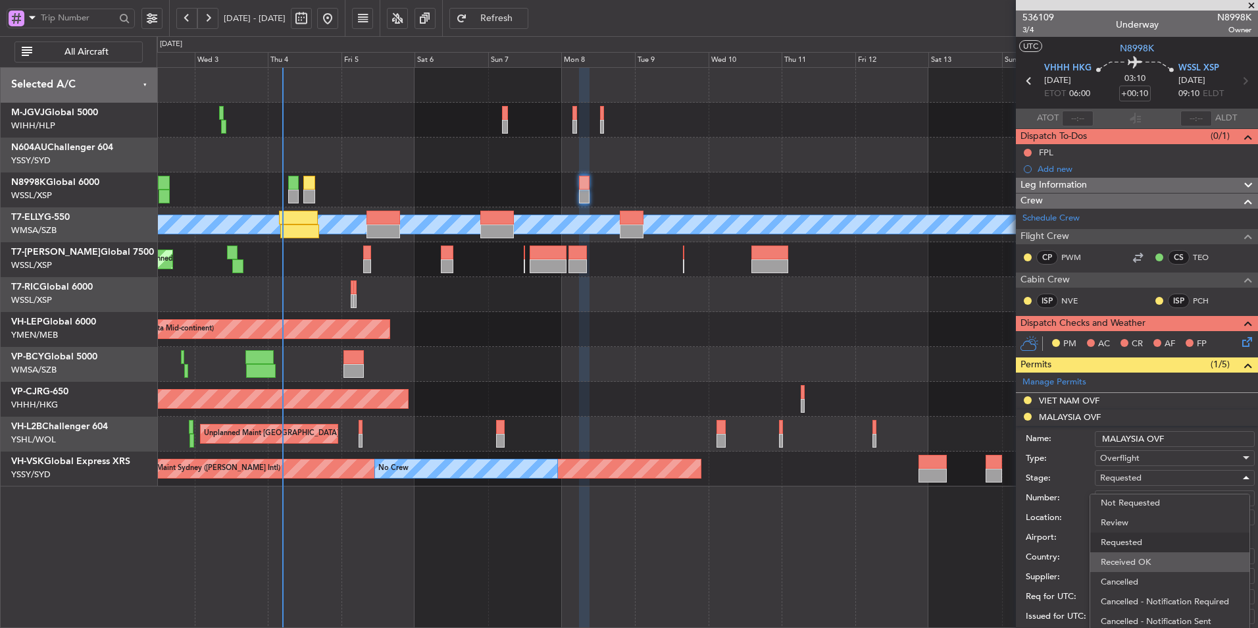
click at [1156, 556] on span "Received OK" at bounding box center [1170, 562] width 138 height 20
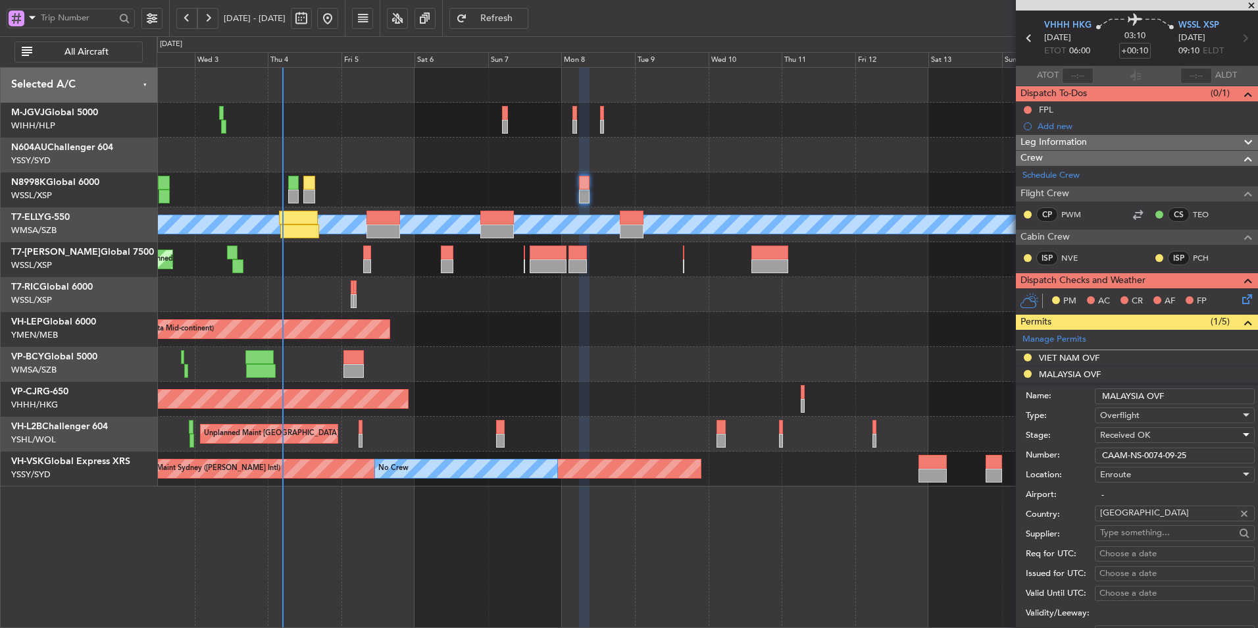
scroll to position [132, 0]
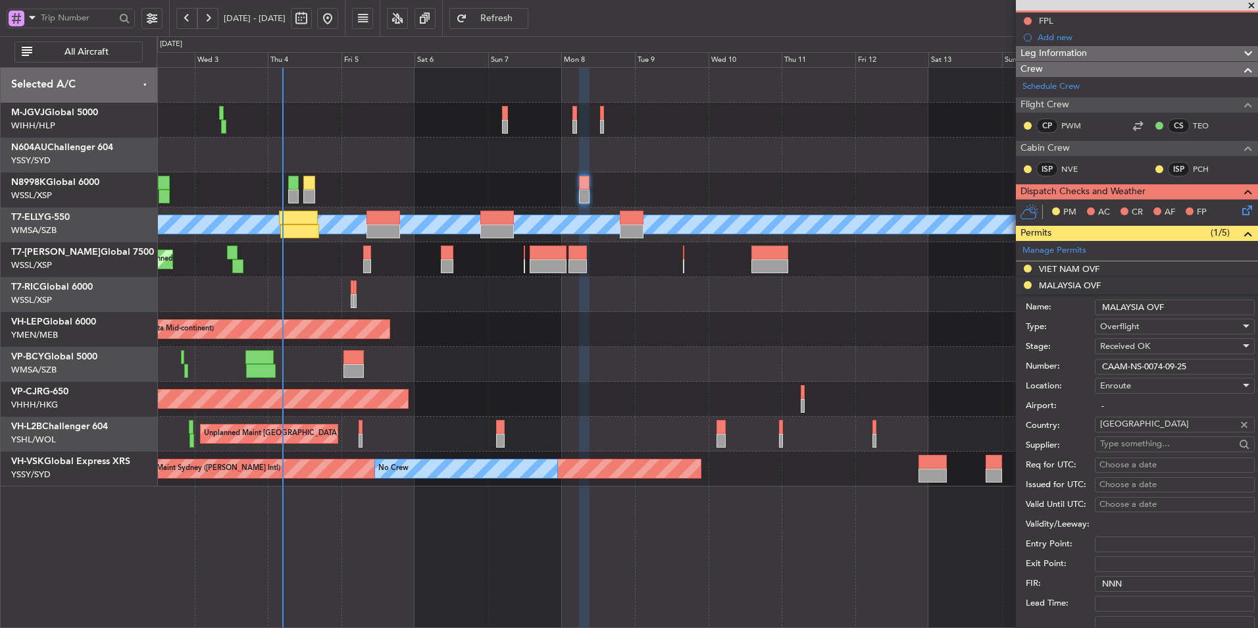
click at [1130, 470] on div "Choose a date" at bounding box center [1174, 465] width 151 height 13
select select "9"
select select "2025"
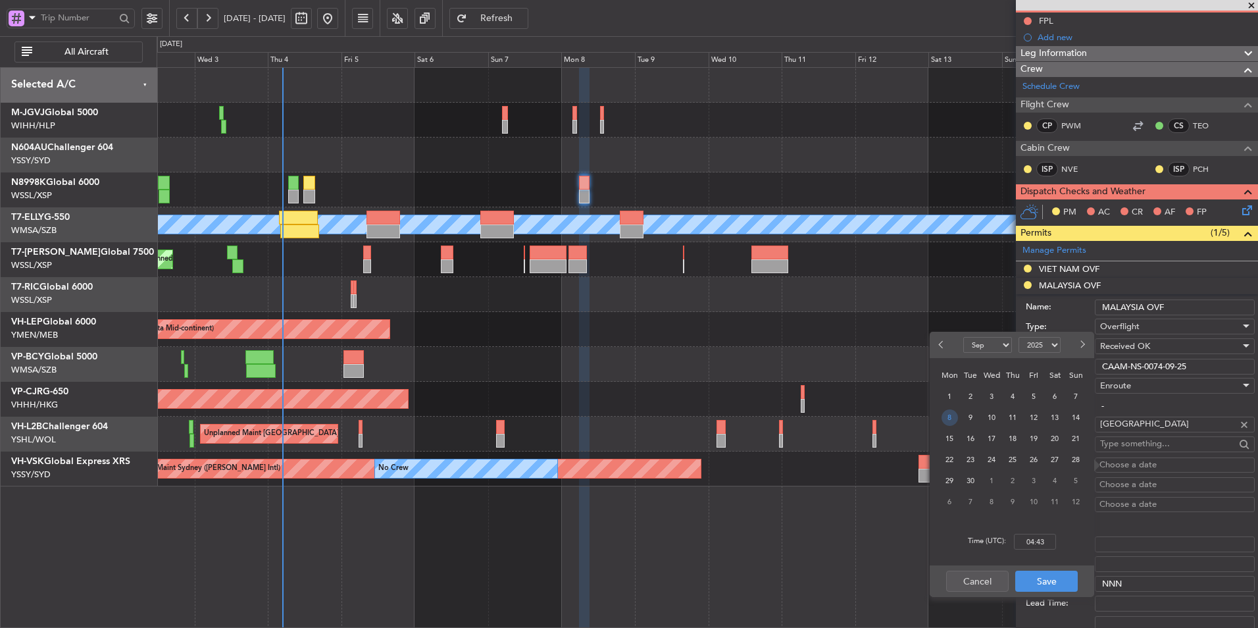
click at [950, 422] on span "8" at bounding box center [949, 417] width 16 height 16
click at [1050, 543] on input "00:00" at bounding box center [1035, 542] width 42 height 16
type input "06:00"
click at [1021, 586] on button "Save" at bounding box center [1046, 580] width 62 height 21
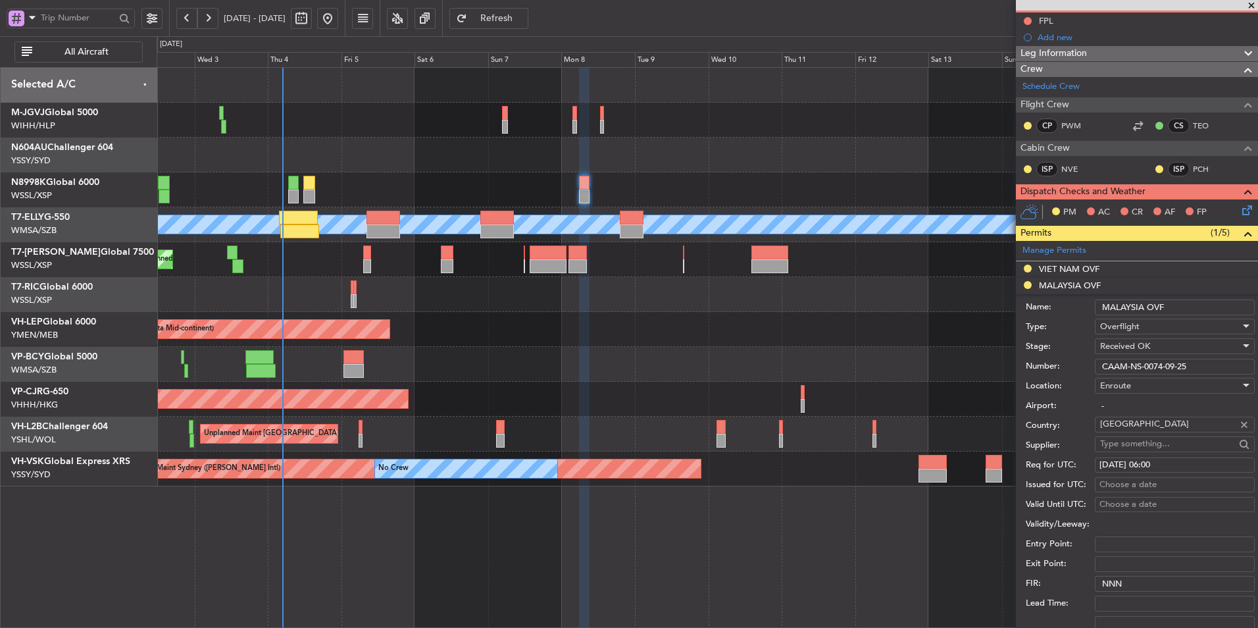
click at [1118, 480] on div "Choose a date" at bounding box center [1174, 484] width 151 height 13
select select "9"
select select "2025"
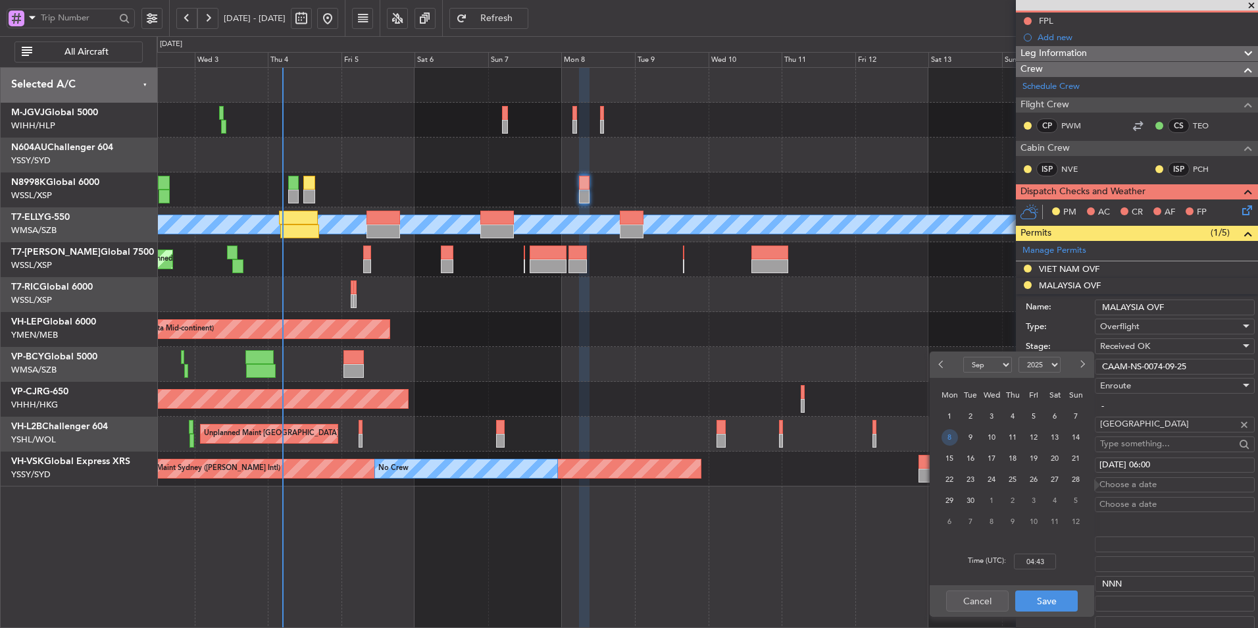
click at [951, 441] on span "8" at bounding box center [949, 437] width 16 height 16
click at [1045, 562] on input "00:00" at bounding box center [1035, 561] width 42 height 16
type input "06:00"
click at [1042, 598] on button "Save" at bounding box center [1046, 600] width 62 height 21
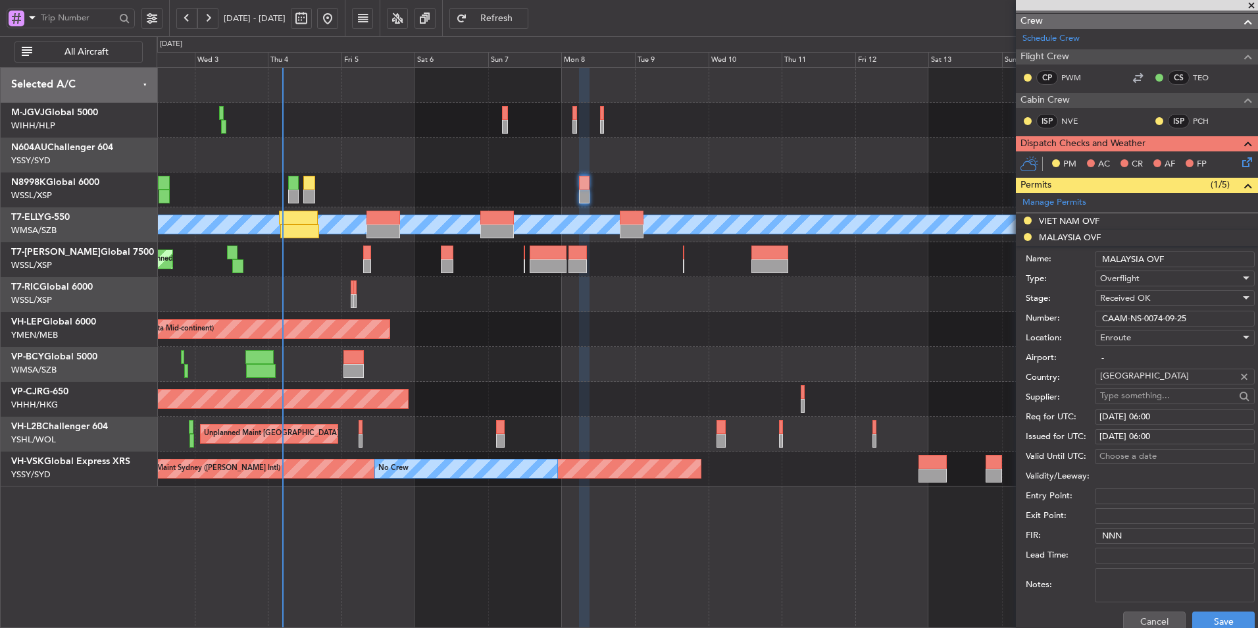
scroll to position [197, 0]
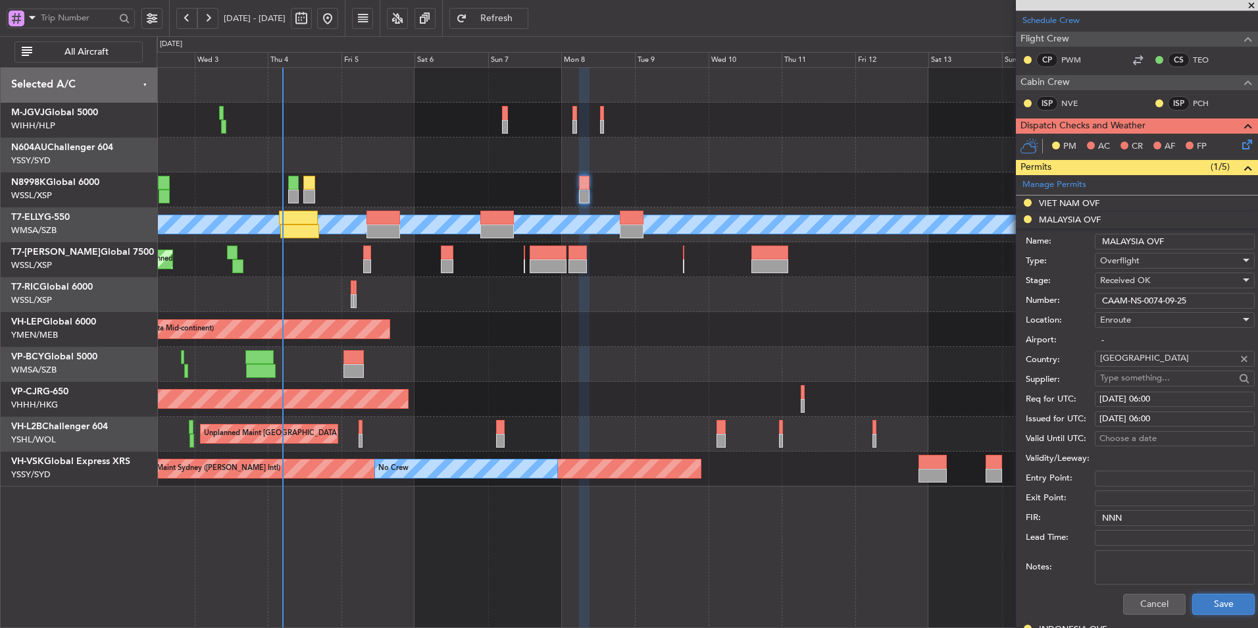
click at [1212, 601] on button "Save" at bounding box center [1223, 603] width 62 height 21
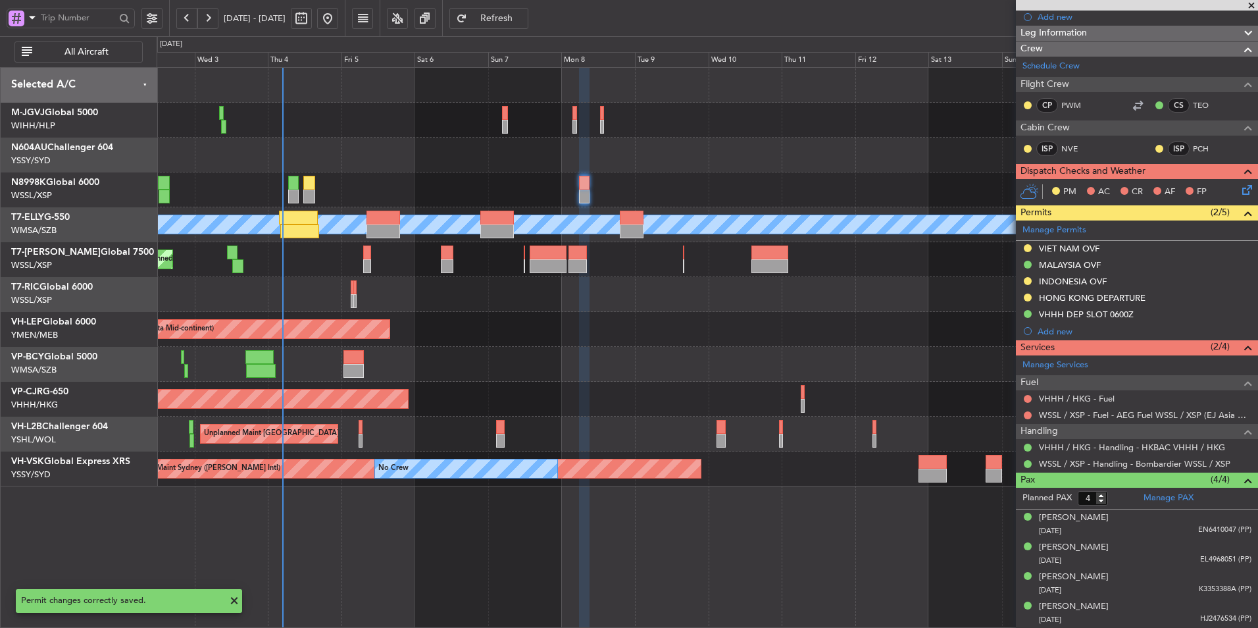
scroll to position [151, 0]
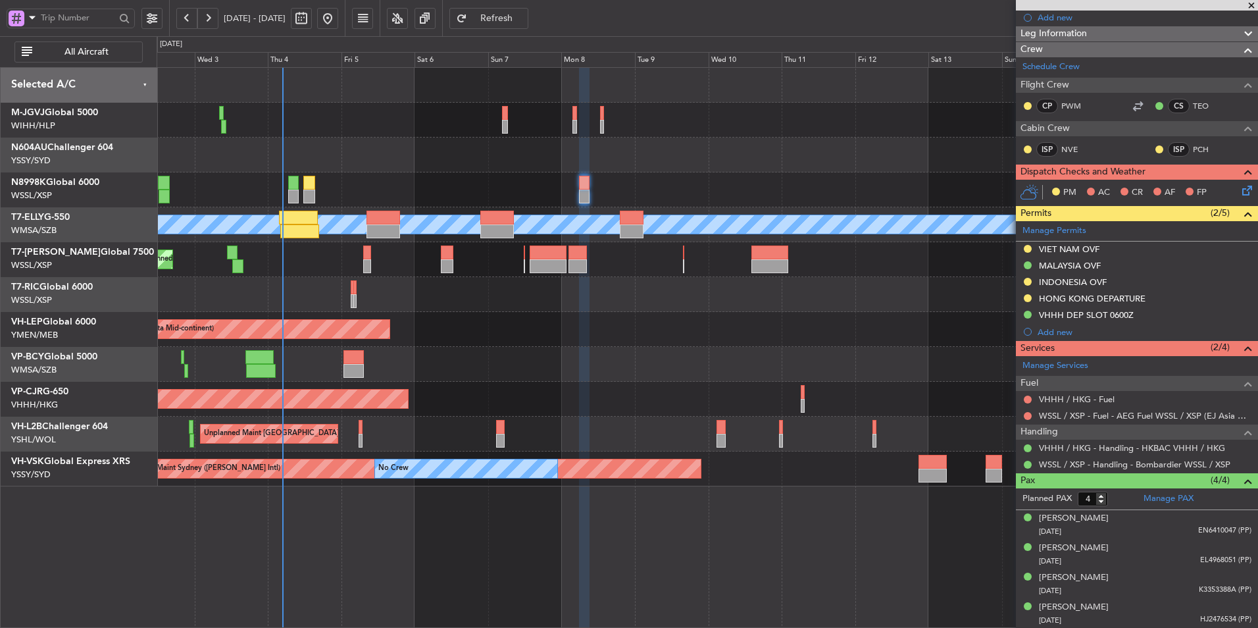
drag, startPoint x: 1074, startPoint y: 251, endPoint x: 1089, endPoint y: 257, distance: 17.1
click at [1074, 251] on div "VIET NAM OVF" at bounding box center [1069, 248] width 61 height 11
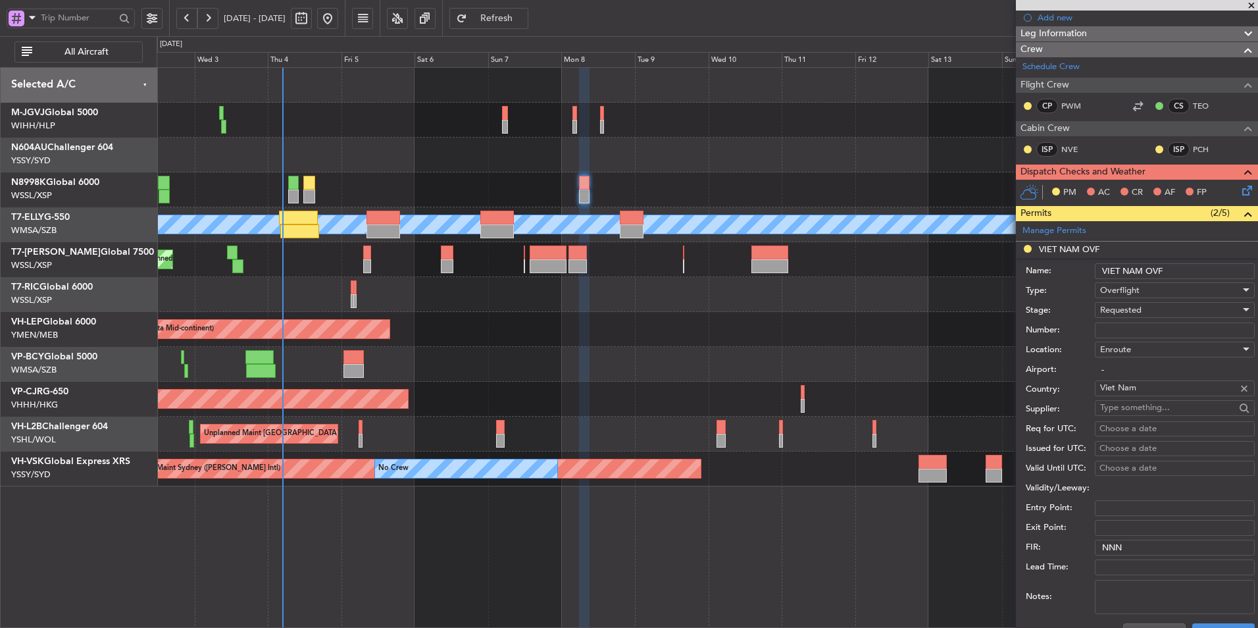
scroll to position [197, 0]
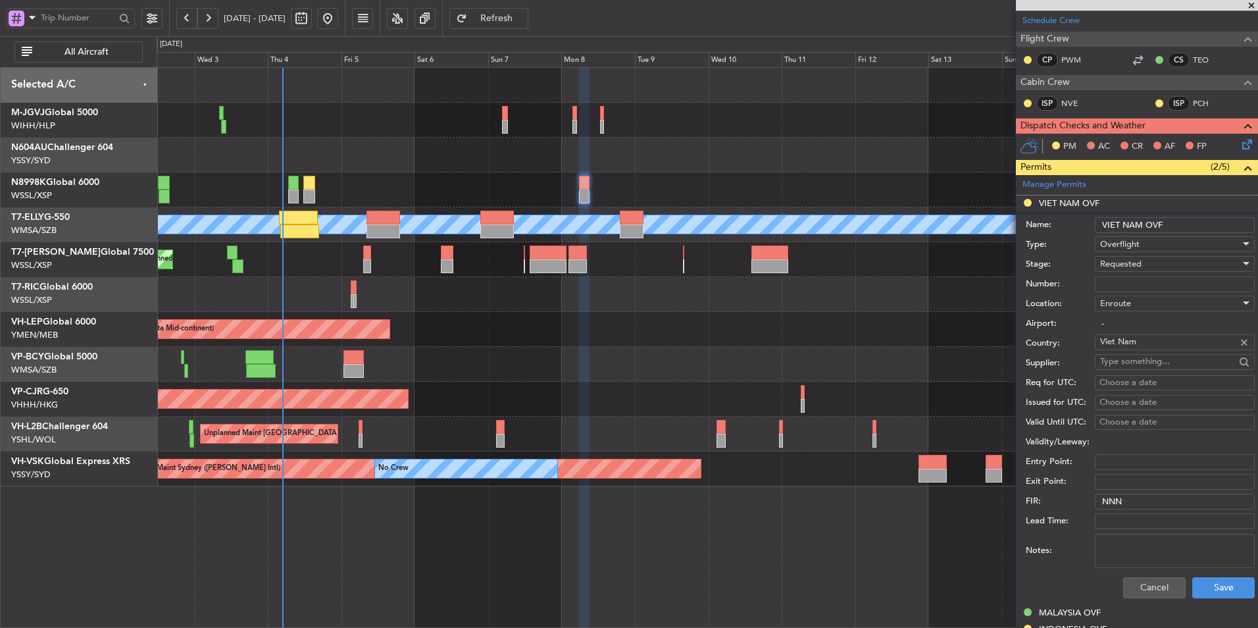
drag, startPoint x: 1123, startPoint y: 287, endPoint x: 1128, endPoint y: 281, distance: 8.4
click at [1123, 287] on input "Number:" at bounding box center [1175, 284] width 160 height 16
paste input "OF-5805/9/2025VN"
type input "OF-5805/9/2025VN"
click at [1133, 264] on span "Requested" at bounding box center [1120, 264] width 41 height 12
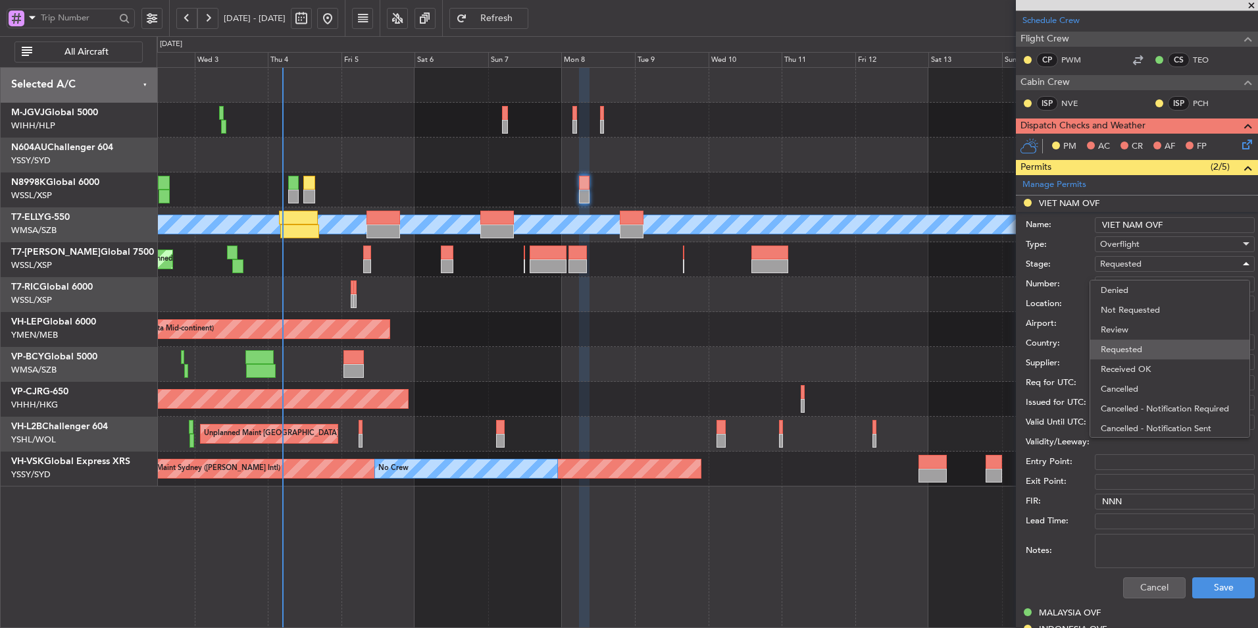
scroll to position [6, 0]
click at [1151, 356] on span "Received OK" at bounding box center [1170, 363] width 138 height 20
click at [1116, 380] on div "Choose a date" at bounding box center [1174, 382] width 151 height 13
select select "9"
select select "2025"
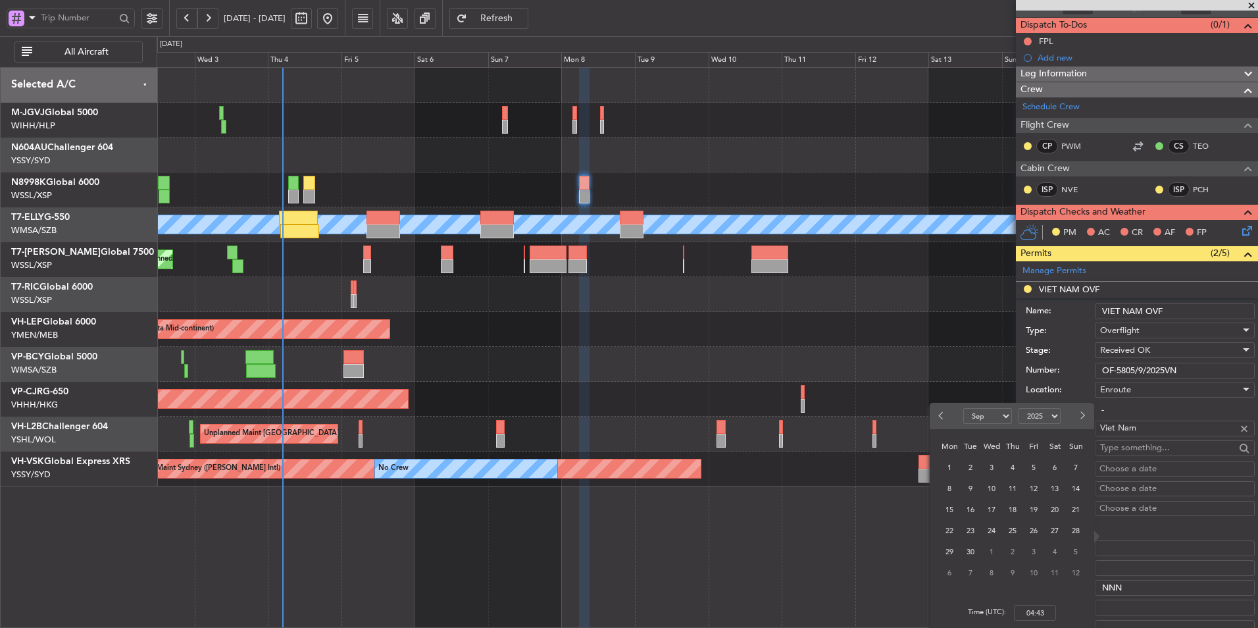
scroll to position [197, 0]
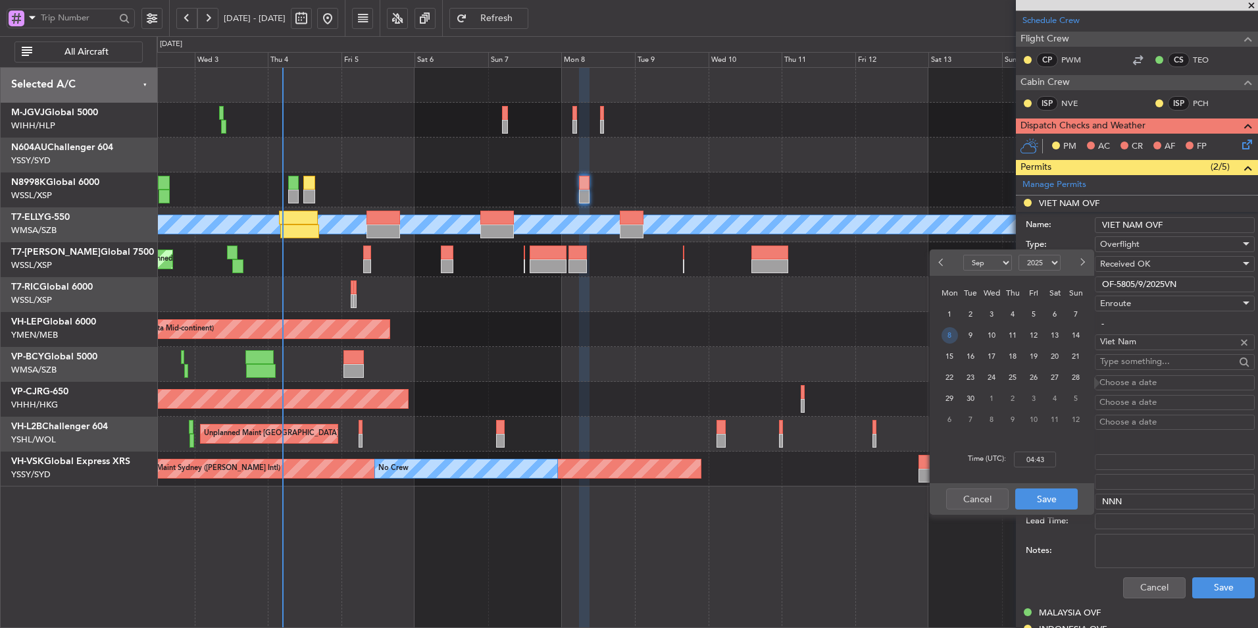
click at [945, 335] on span "8" at bounding box center [949, 335] width 16 height 16
click at [1055, 456] on input "00:00" at bounding box center [1035, 459] width 42 height 16
type input "06:00"
click at [1049, 489] on button "Save" at bounding box center [1046, 498] width 62 height 21
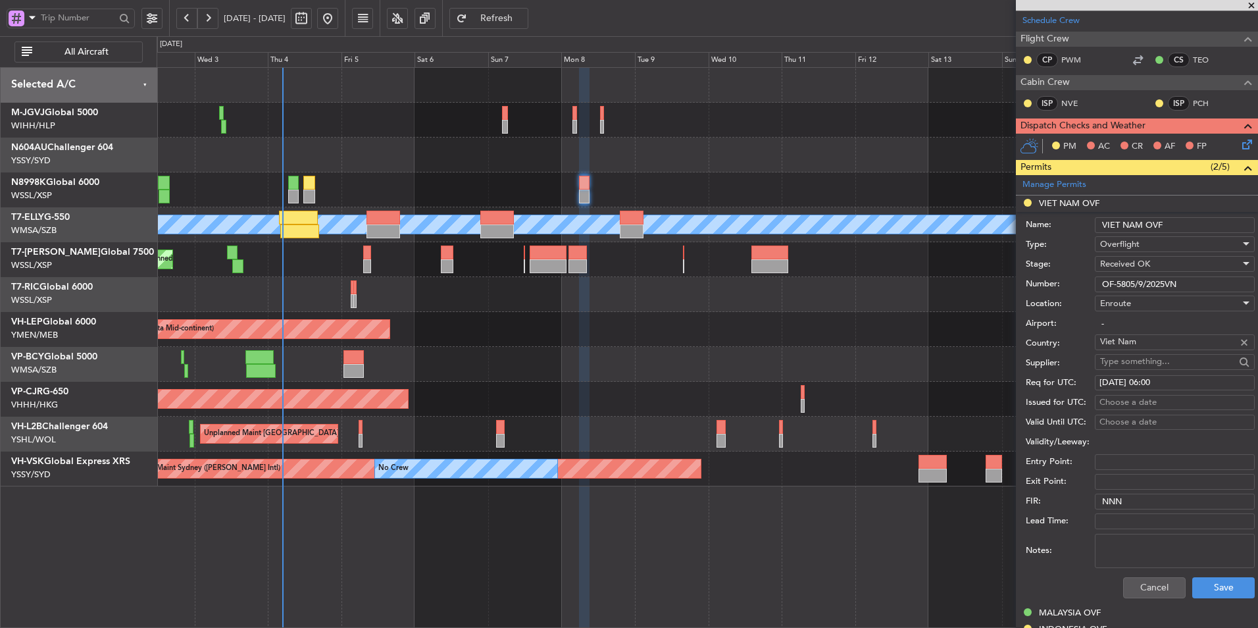
click at [1111, 403] on div "Choose a date" at bounding box center [1174, 402] width 151 height 13
select select "9"
select select "2025"
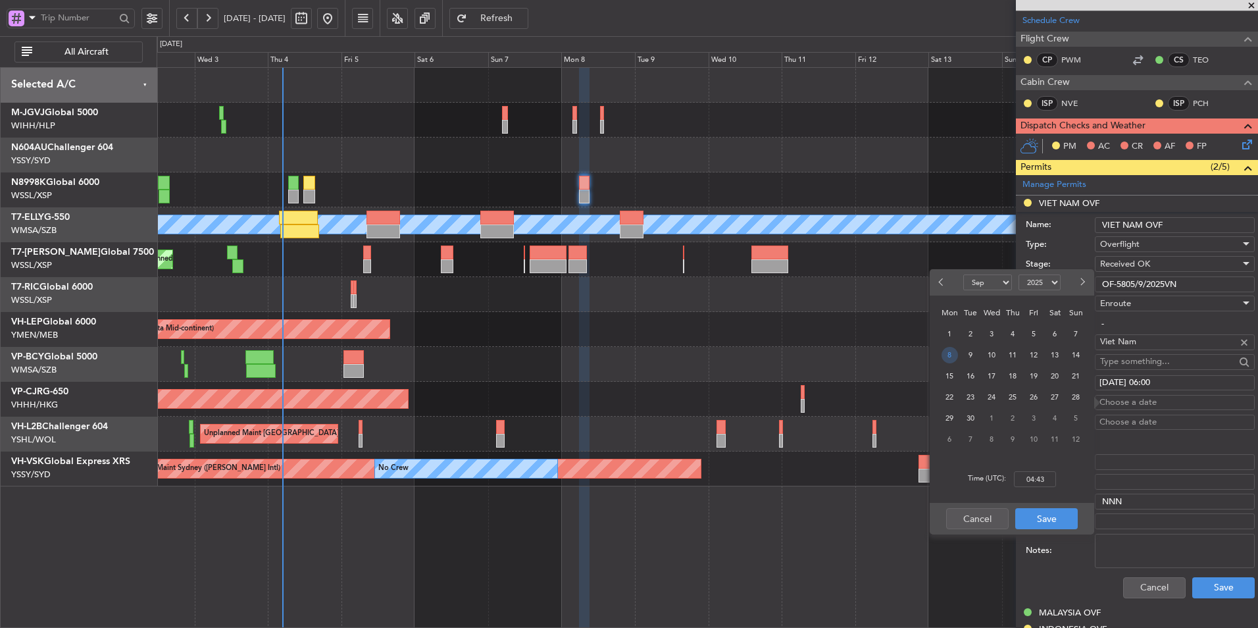
click at [951, 359] on span "8" at bounding box center [949, 355] width 16 height 16
click at [1043, 476] on input "00:00" at bounding box center [1035, 479] width 42 height 16
type input "06:00"
click at [1039, 520] on button "Save" at bounding box center [1046, 518] width 62 height 21
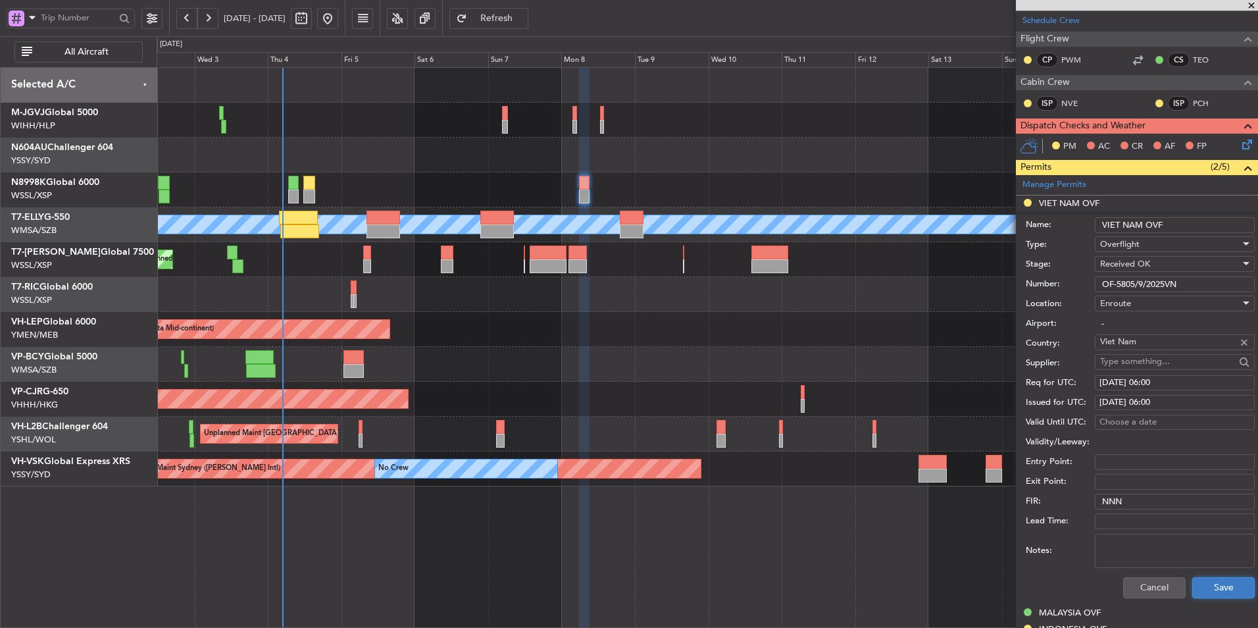
click at [1224, 590] on button "Save" at bounding box center [1223, 587] width 62 height 21
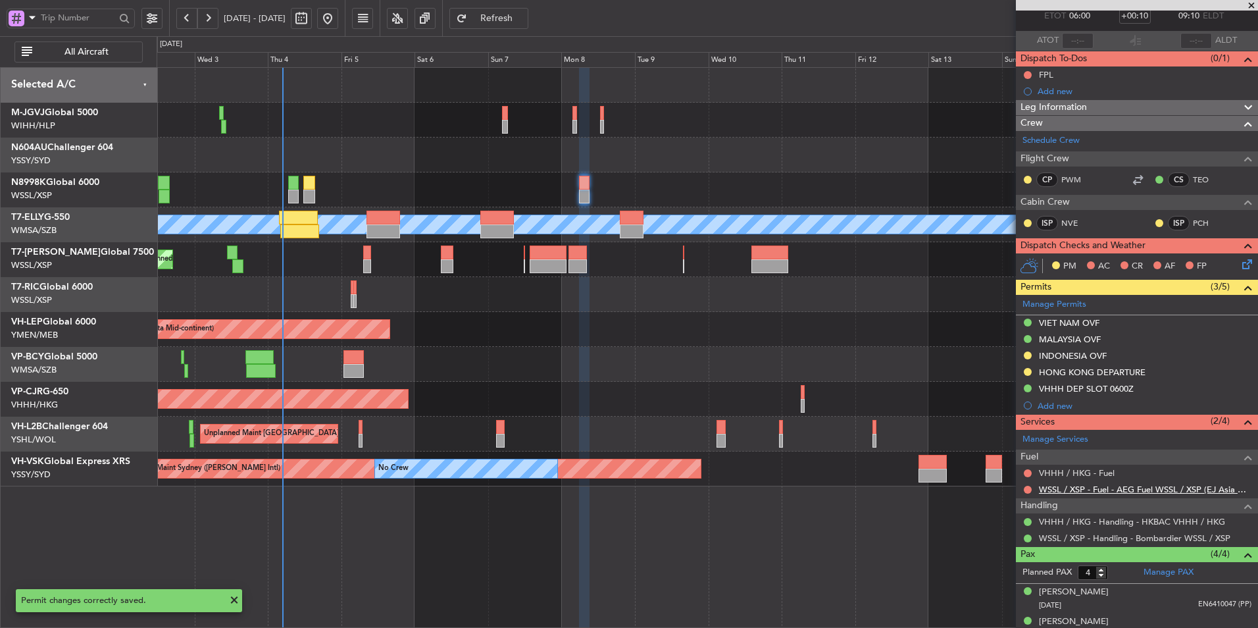
scroll to position [0, 0]
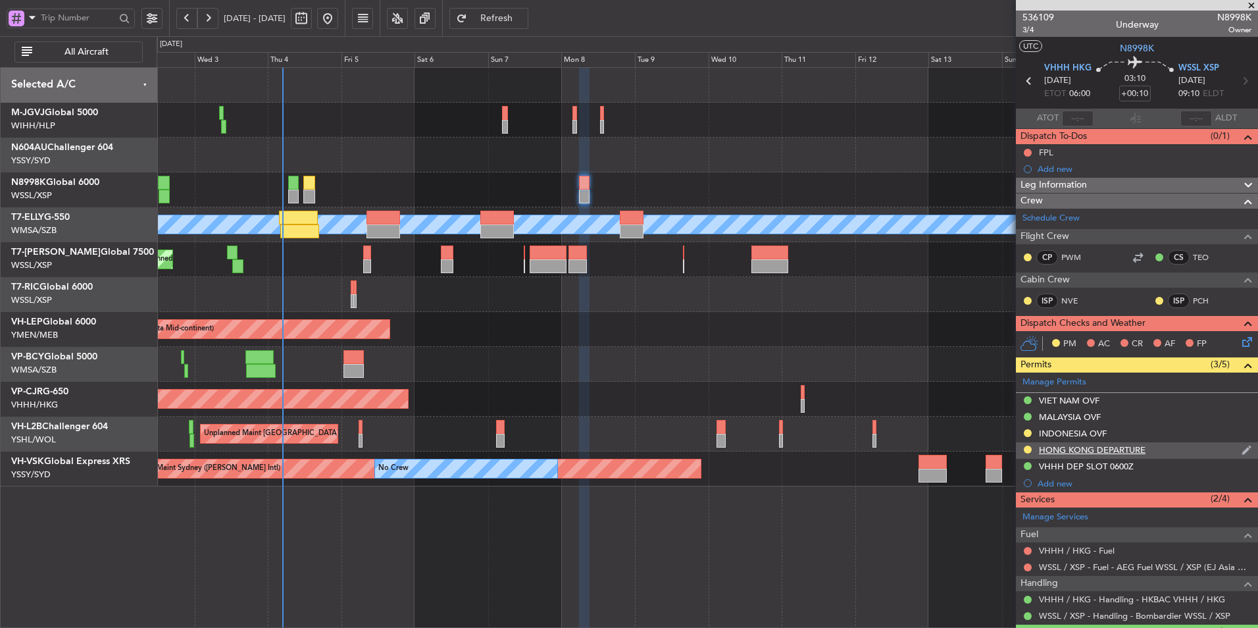
click at [1116, 451] on div "HONG KONG DEPARTURE" at bounding box center [1092, 449] width 107 height 11
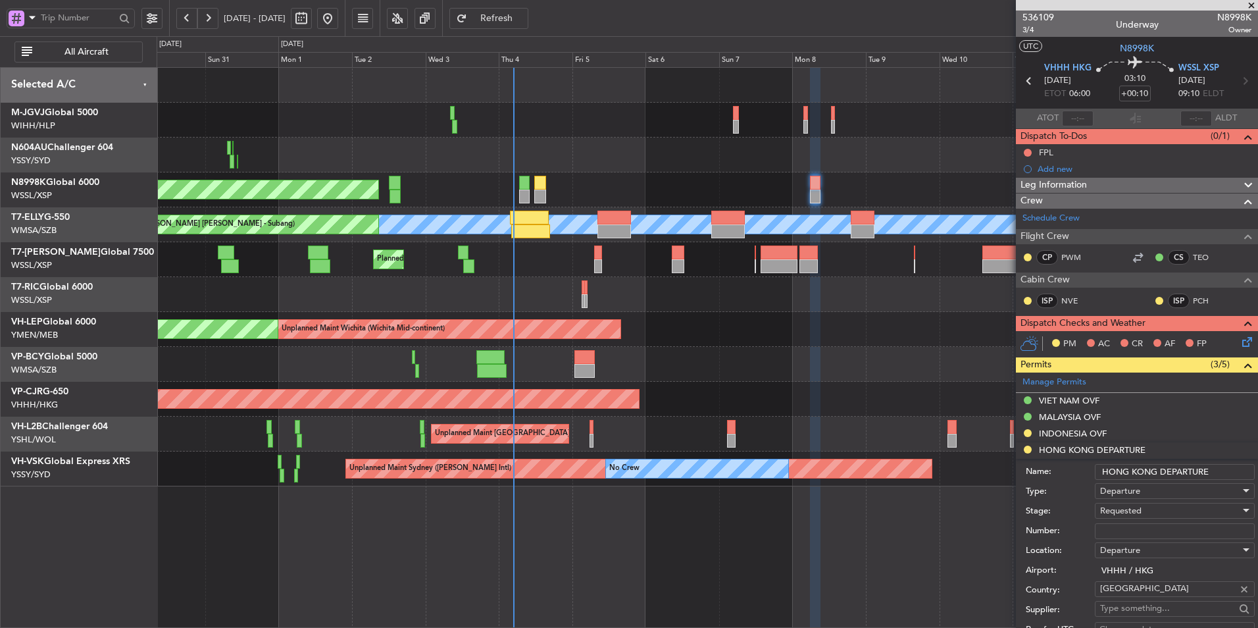
click at [679, 397] on div "Planned Maint [GEOGRAPHIC_DATA] ([GEOGRAPHIC_DATA] Intl)" at bounding box center [707, 399] width 1101 height 35
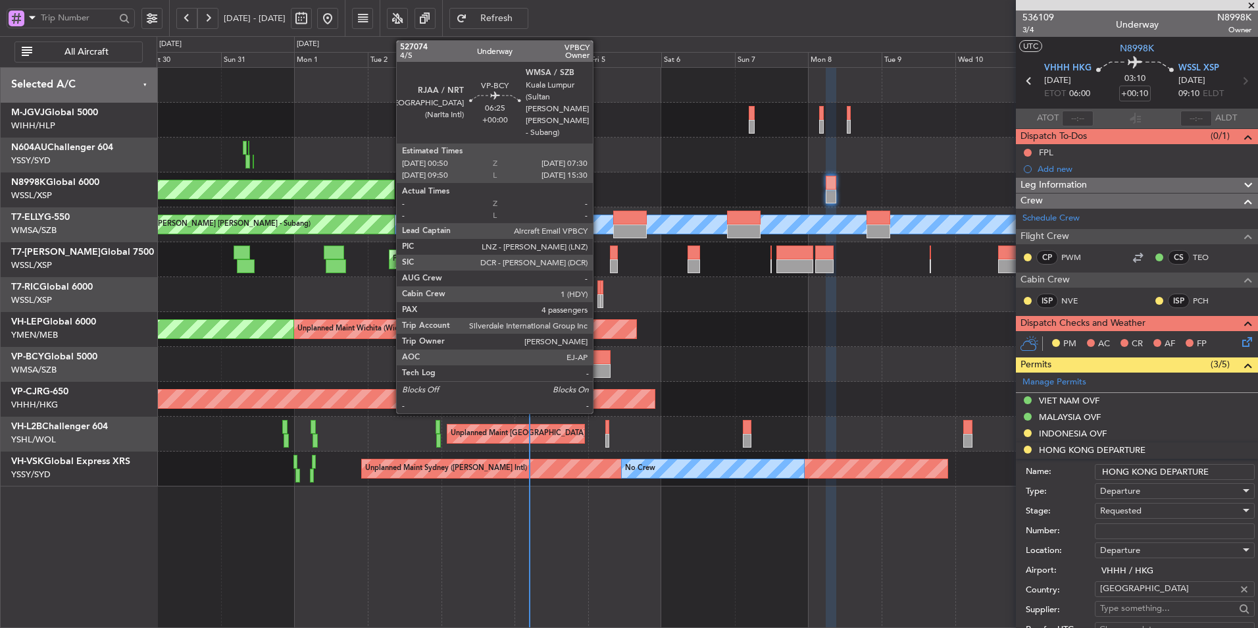
click at [599, 364] on div at bounding box center [600, 371] width 20 height 14
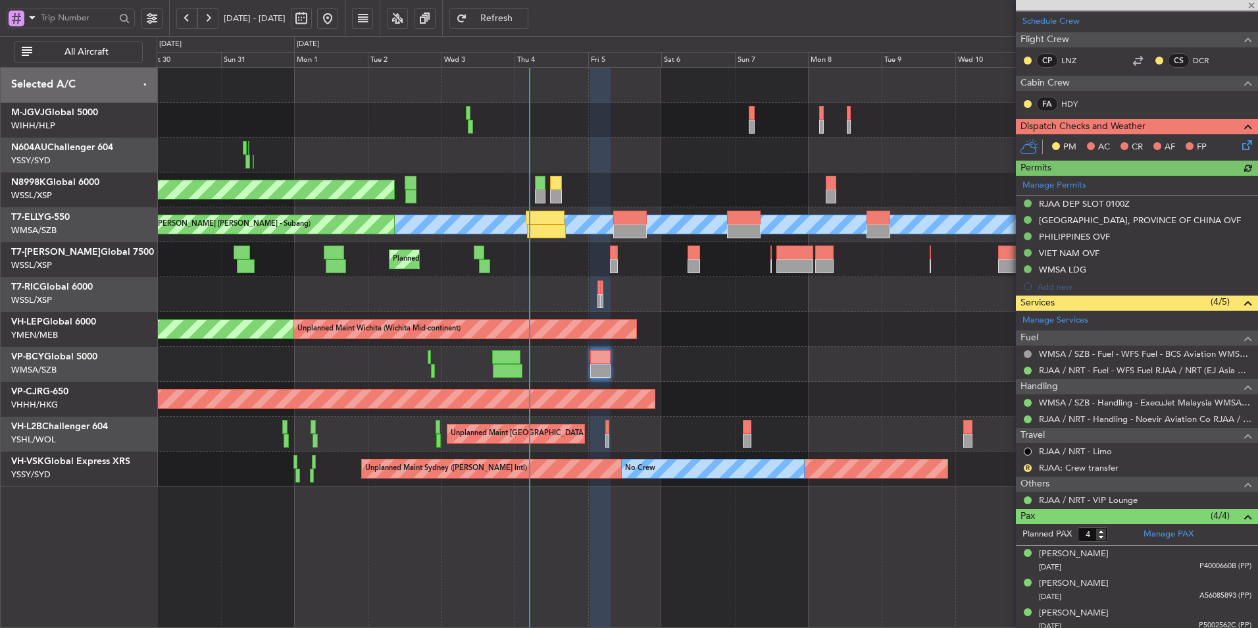
scroll to position [282, 0]
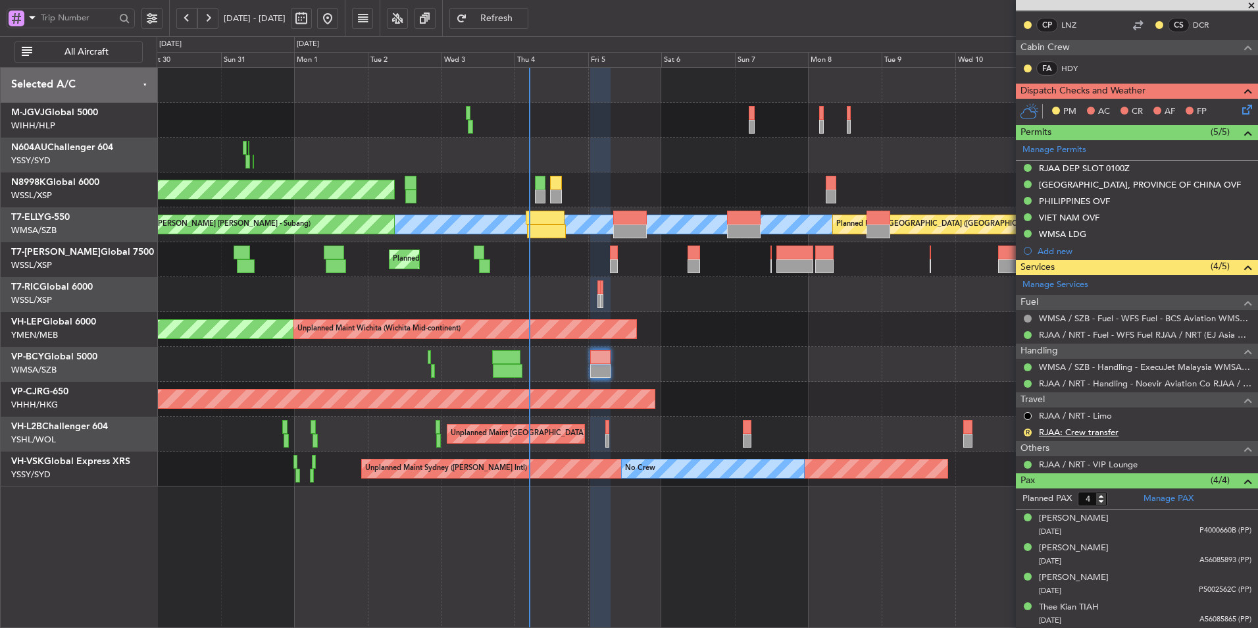
click at [1099, 433] on link "RJAA: Crew transfer" at bounding box center [1079, 431] width 80 height 11
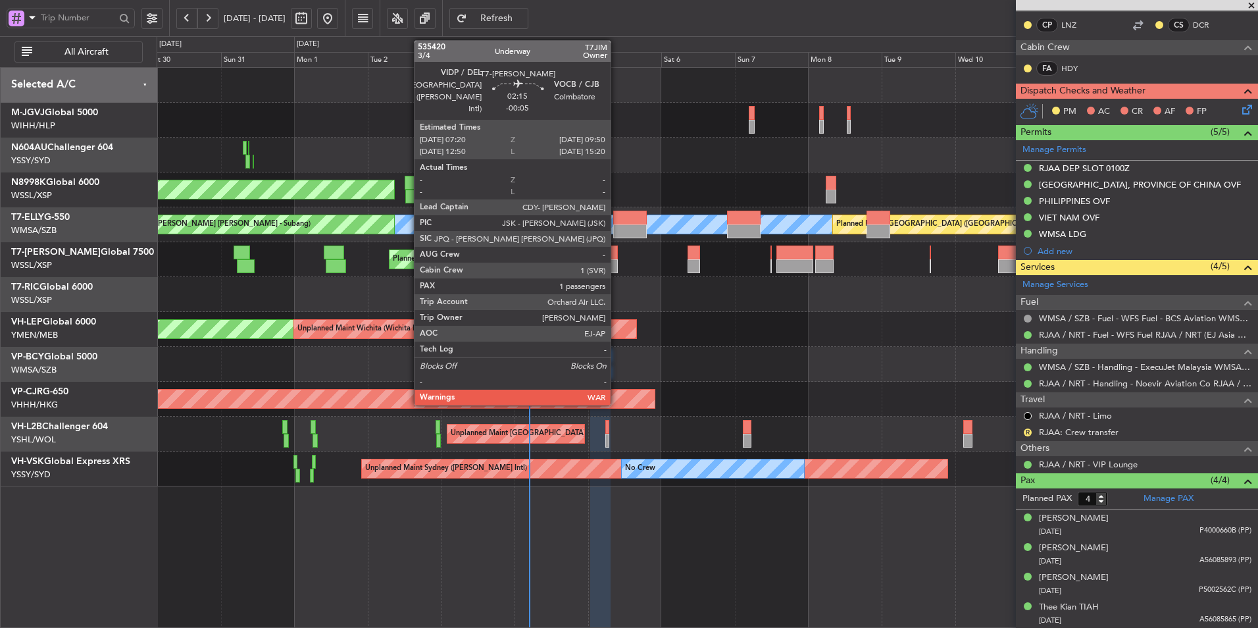
click at [616, 262] on div at bounding box center [614, 266] width 8 height 14
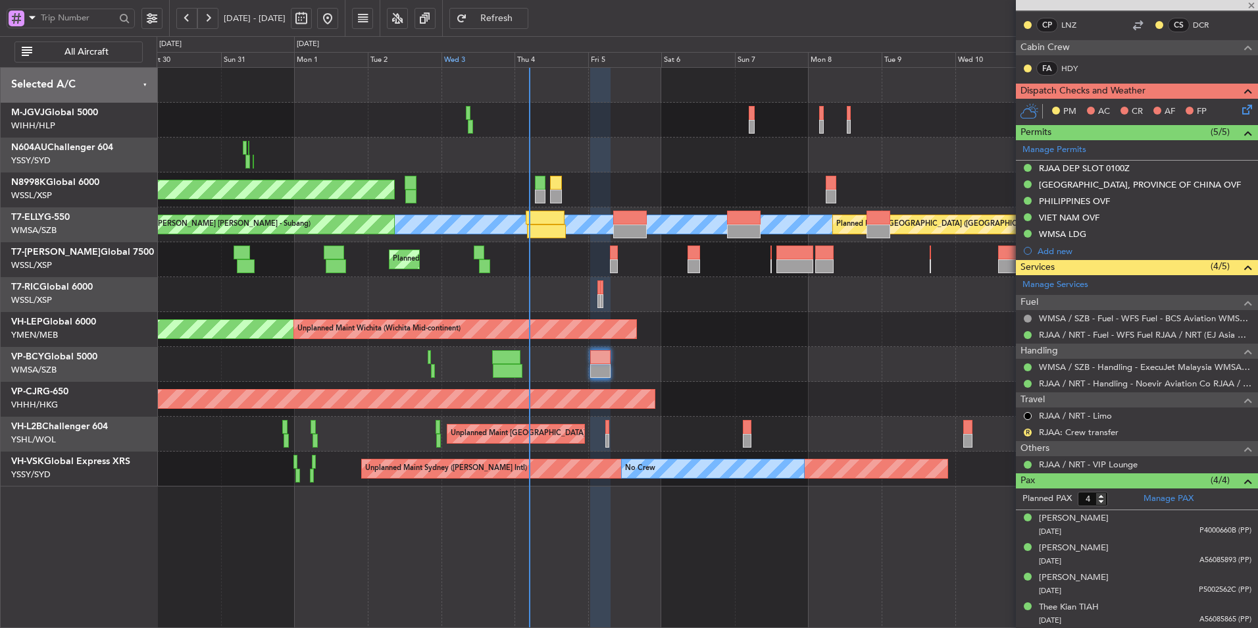
type input "-00:05"
type input "1"
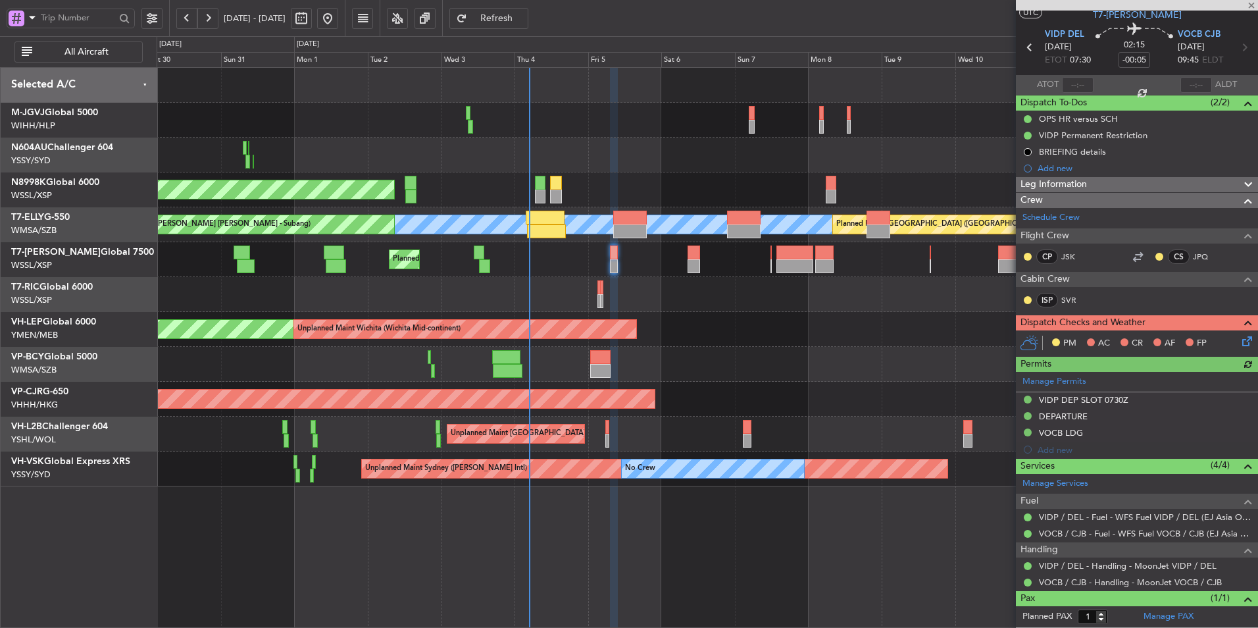
scroll to position [62, 0]
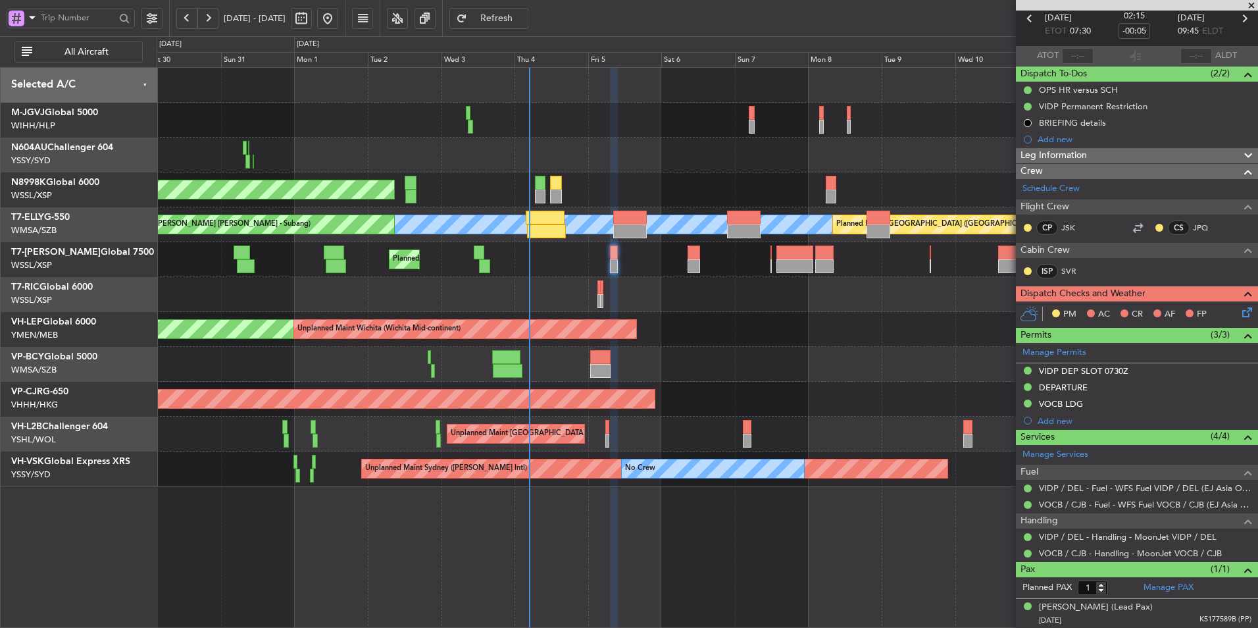
click at [489, 157] on div at bounding box center [707, 154] width 1101 height 35
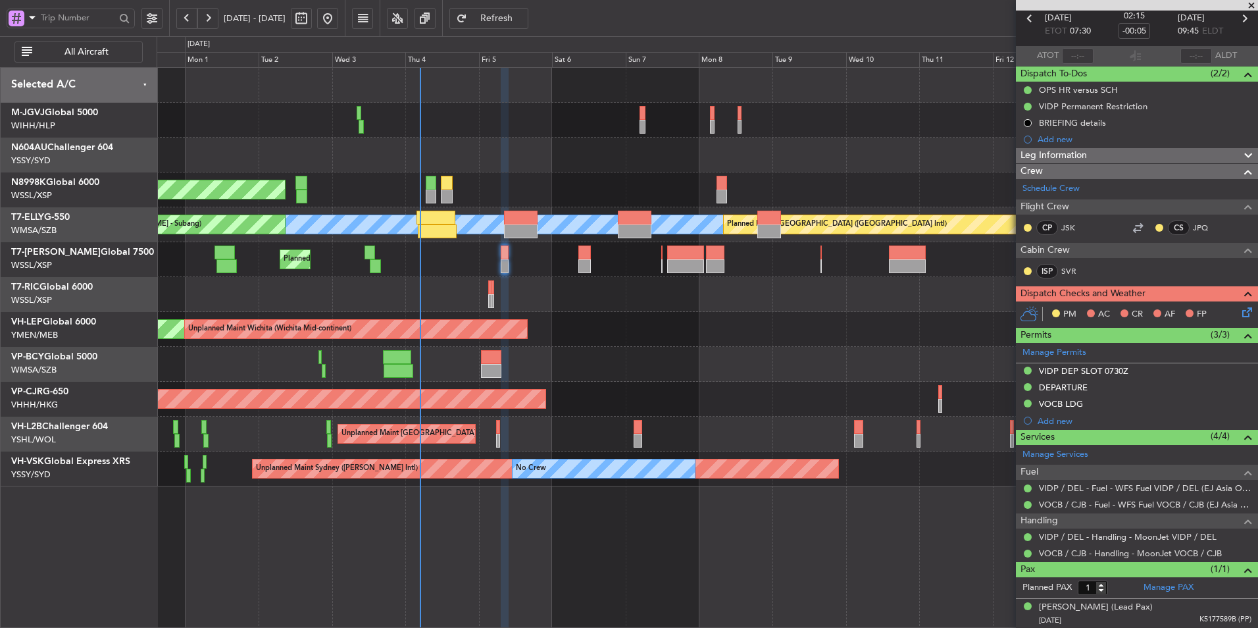
click at [1245, 307] on div "PM AC CR AF FP" at bounding box center [1137, 314] width 242 height 26
click at [1239, 309] on icon at bounding box center [1244, 310] width 11 height 11
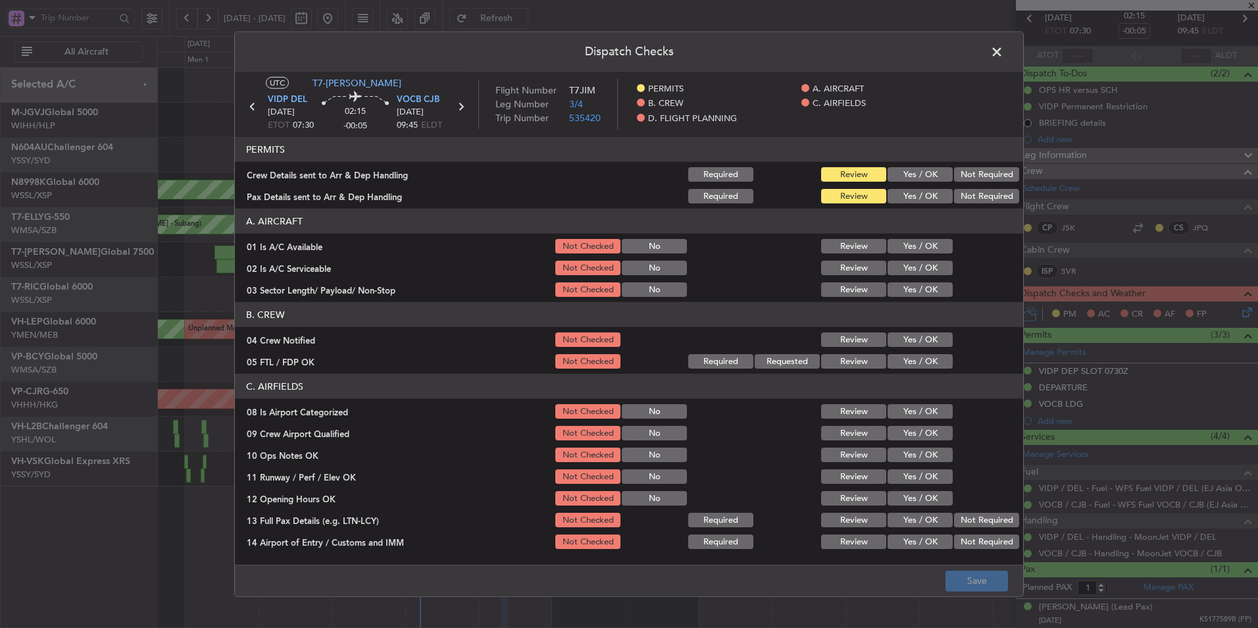
click at [912, 176] on button "Yes / OK" at bounding box center [919, 174] width 65 height 14
click at [913, 195] on button "Yes / OK" at bounding box center [919, 196] width 65 height 14
click at [911, 245] on button "Yes / OK" at bounding box center [919, 246] width 65 height 14
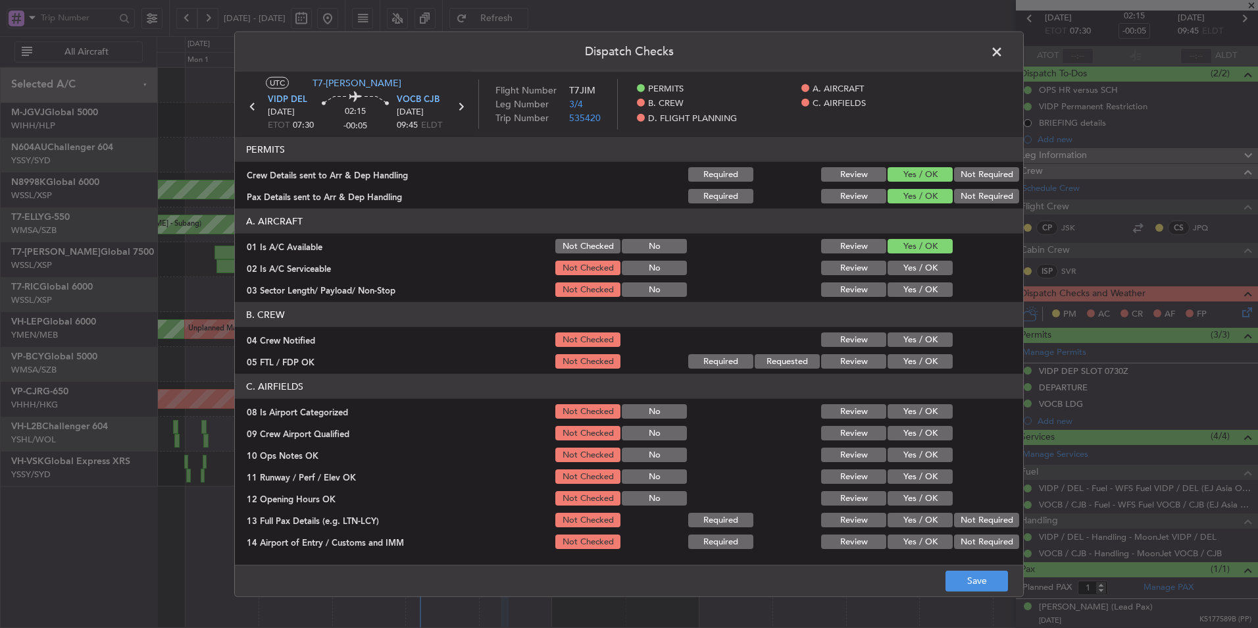
click at [912, 268] on button "Yes / OK" at bounding box center [919, 268] width 65 height 14
click at [913, 291] on button "Yes / OK" at bounding box center [919, 289] width 65 height 14
click at [908, 338] on button "Yes / OK" at bounding box center [919, 339] width 65 height 14
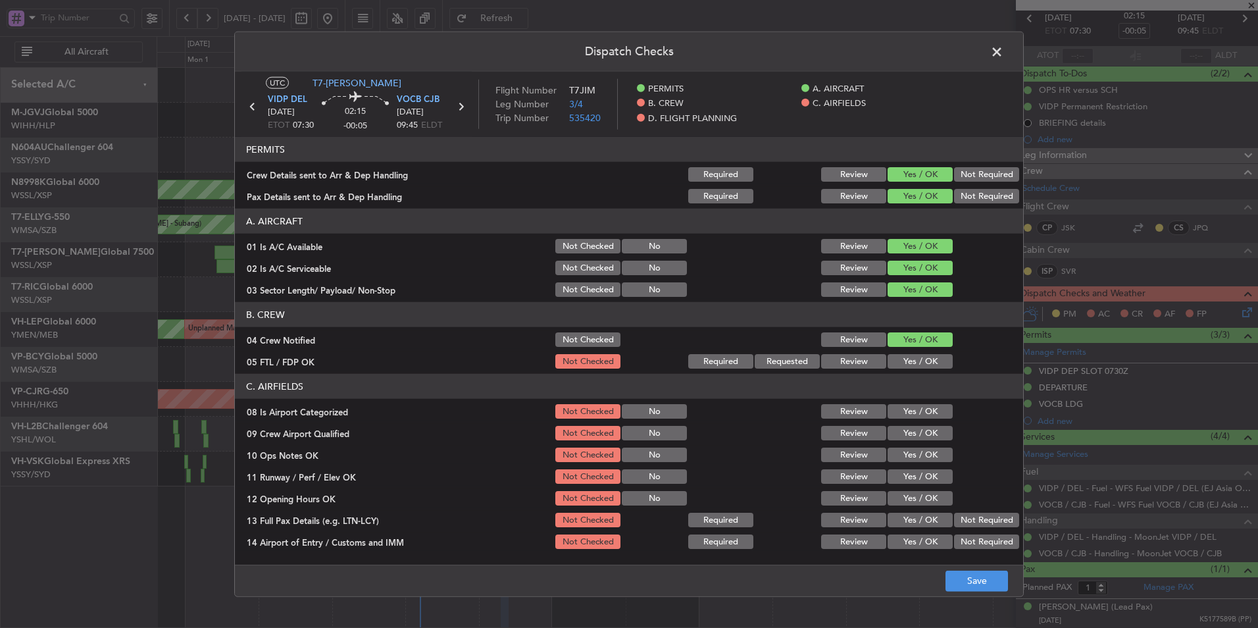
click at [904, 364] on button "Yes / OK" at bounding box center [919, 361] width 65 height 14
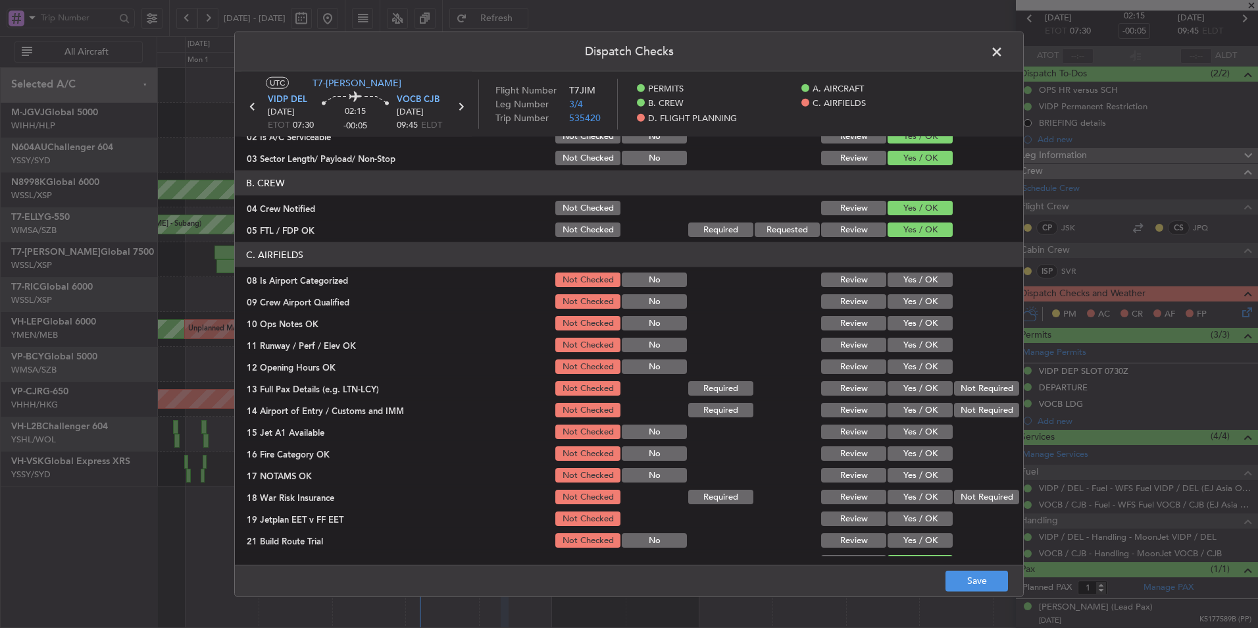
click at [903, 283] on button "Yes / OK" at bounding box center [919, 279] width 65 height 14
click at [905, 303] on button "Yes / OK" at bounding box center [919, 301] width 65 height 14
click at [905, 331] on div "Yes / OK" at bounding box center [918, 323] width 66 height 18
click at [905, 348] on button "Yes / OK" at bounding box center [919, 344] width 65 height 14
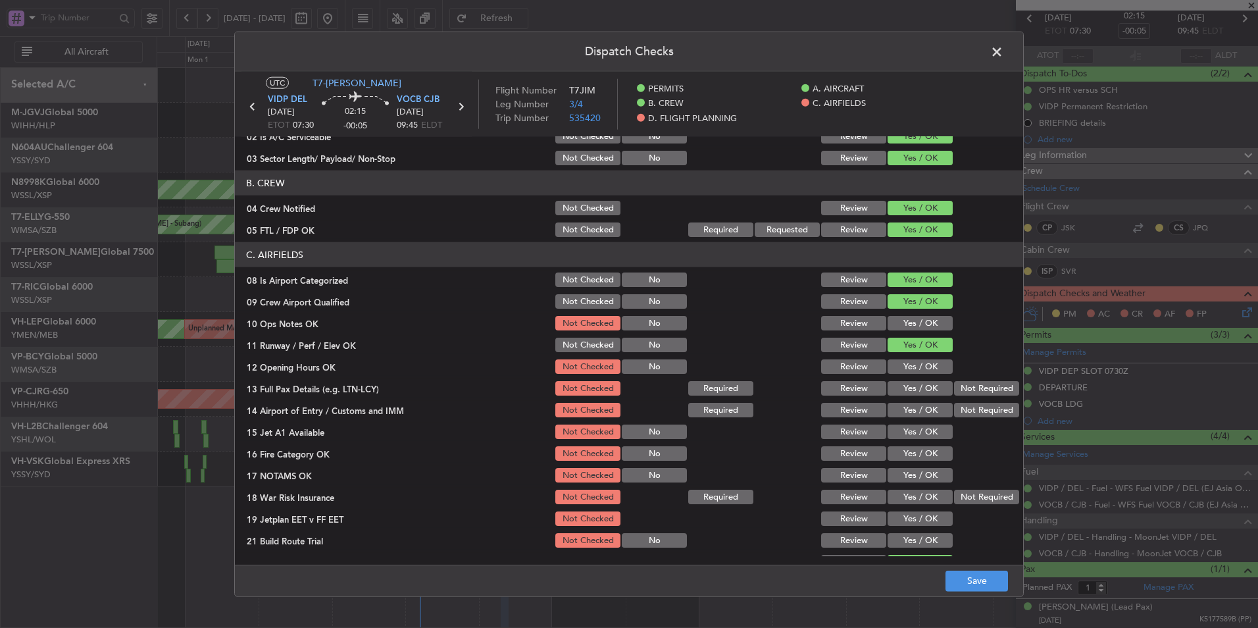
click at [910, 323] on button "Yes / OK" at bounding box center [919, 323] width 65 height 14
click at [912, 365] on button "Yes / OK" at bounding box center [919, 366] width 65 height 14
click at [920, 382] on button "Yes / OK" at bounding box center [919, 388] width 65 height 14
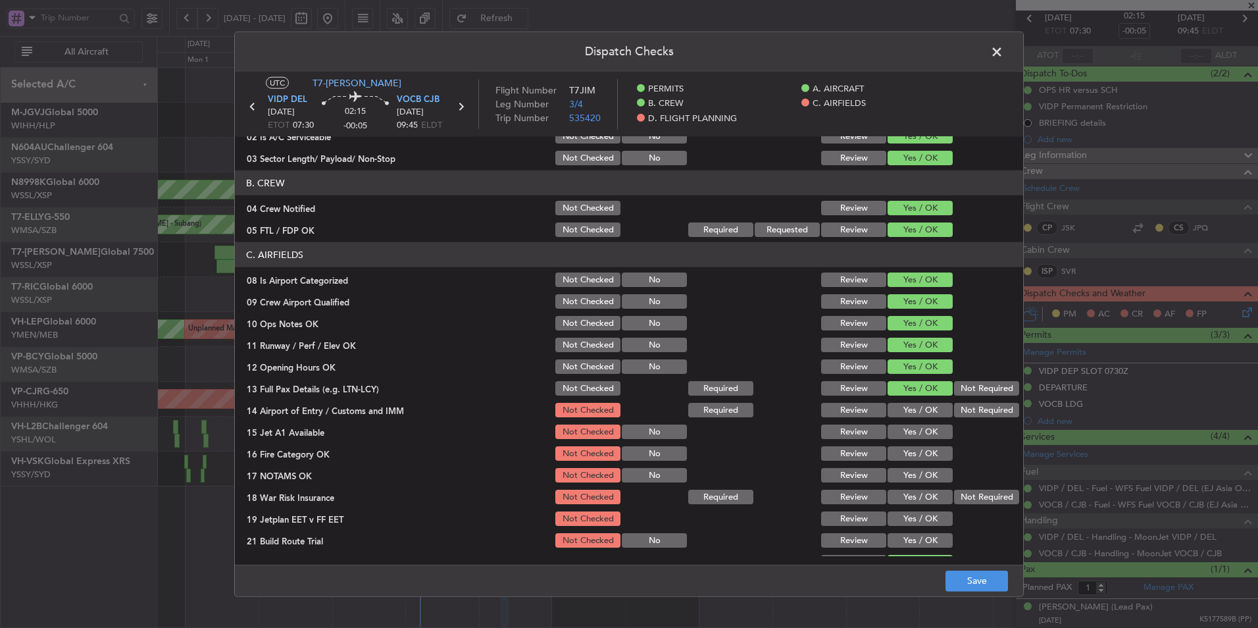
click at [917, 407] on button "Yes / OK" at bounding box center [919, 410] width 65 height 14
click at [958, 406] on button "Not Required" at bounding box center [986, 410] width 65 height 14
click at [910, 433] on button "Yes / OK" at bounding box center [919, 431] width 65 height 14
click at [908, 453] on button "Yes / OK" at bounding box center [919, 453] width 65 height 14
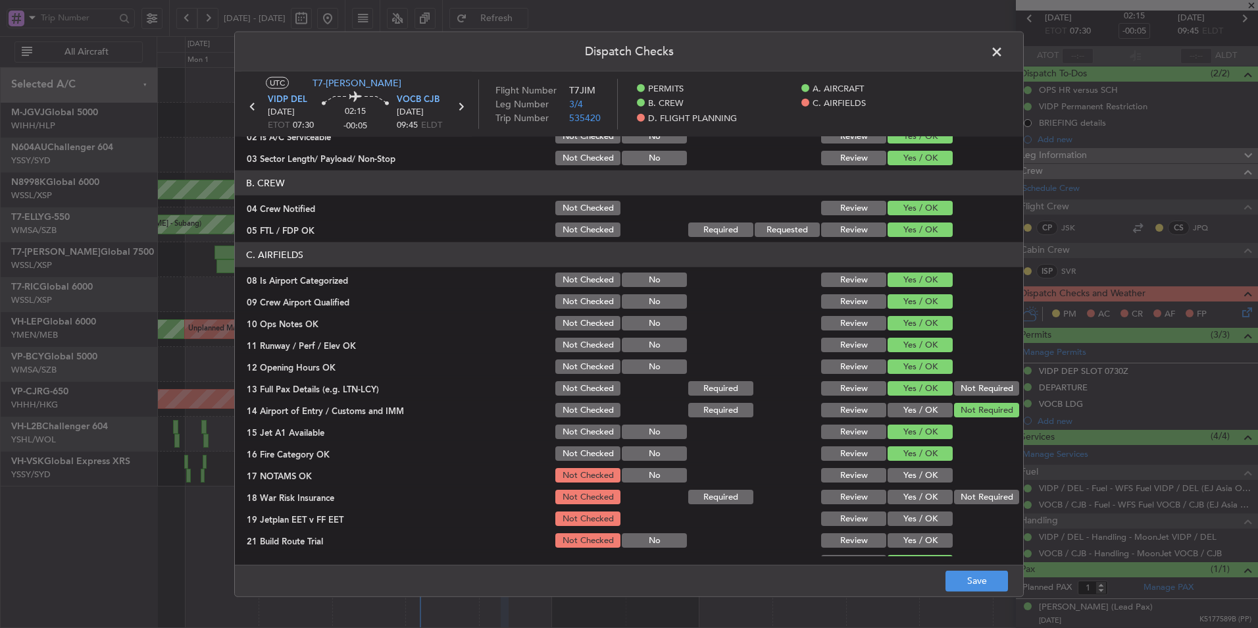
click at [908, 484] on div "Yes / OK" at bounding box center [918, 475] width 66 height 18
click at [908, 472] on button "Yes / OK" at bounding box center [919, 475] width 65 height 14
click at [975, 491] on button "Not Required" at bounding box center [986, 496] width 65 height 14
drag, startPoint x: 928, startPoint y: 518, endPoint x: 912, endPoint y: 534, distance: 21.9
click at [927, 518] on button "Yes / OK" at bounding box center [919, 518] width 65 height 14
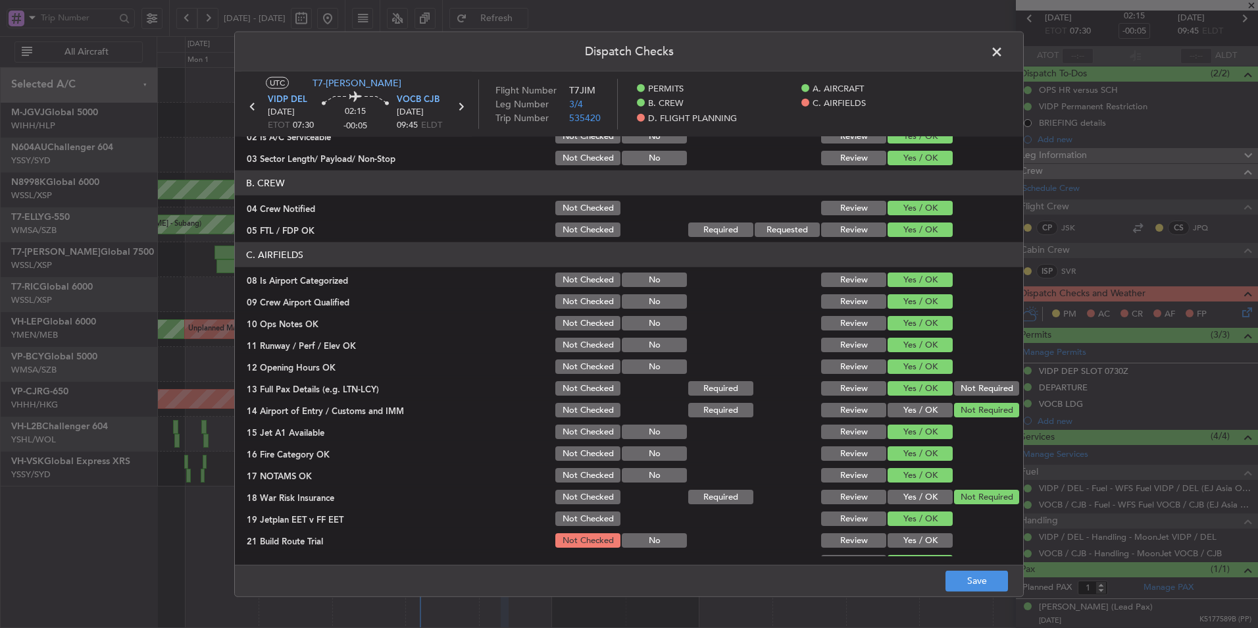
click at [905, 541] on button "Yes / OK" at bounding box center [919, 540] width 65 height 14
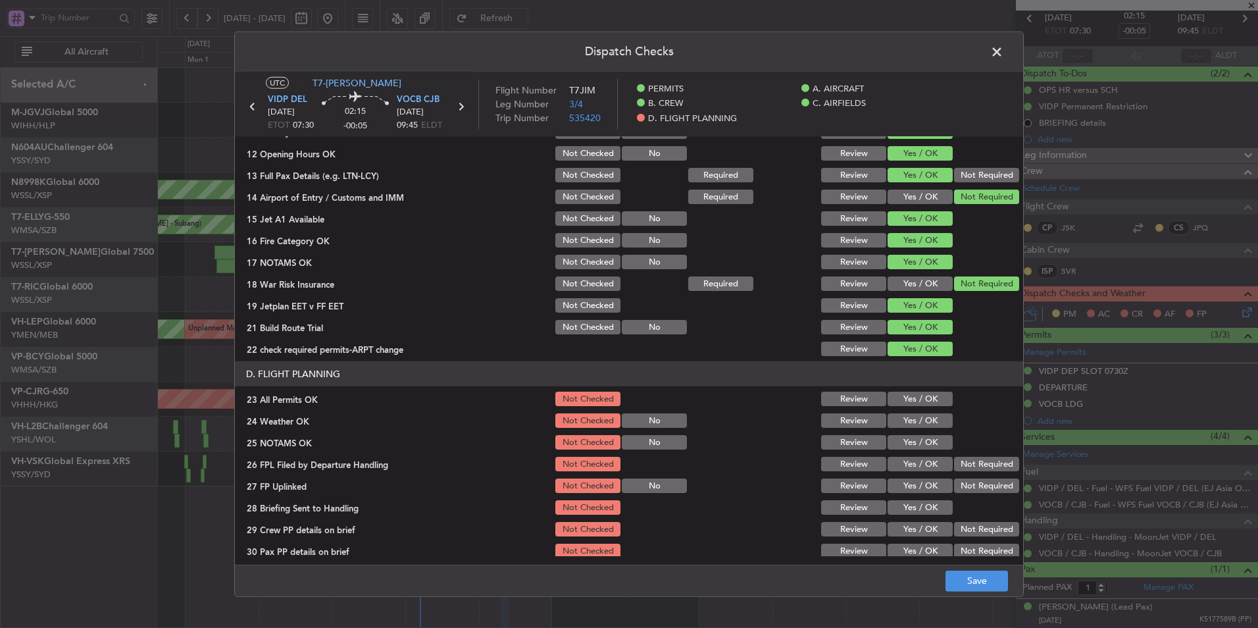
scroll to position [352, 0]
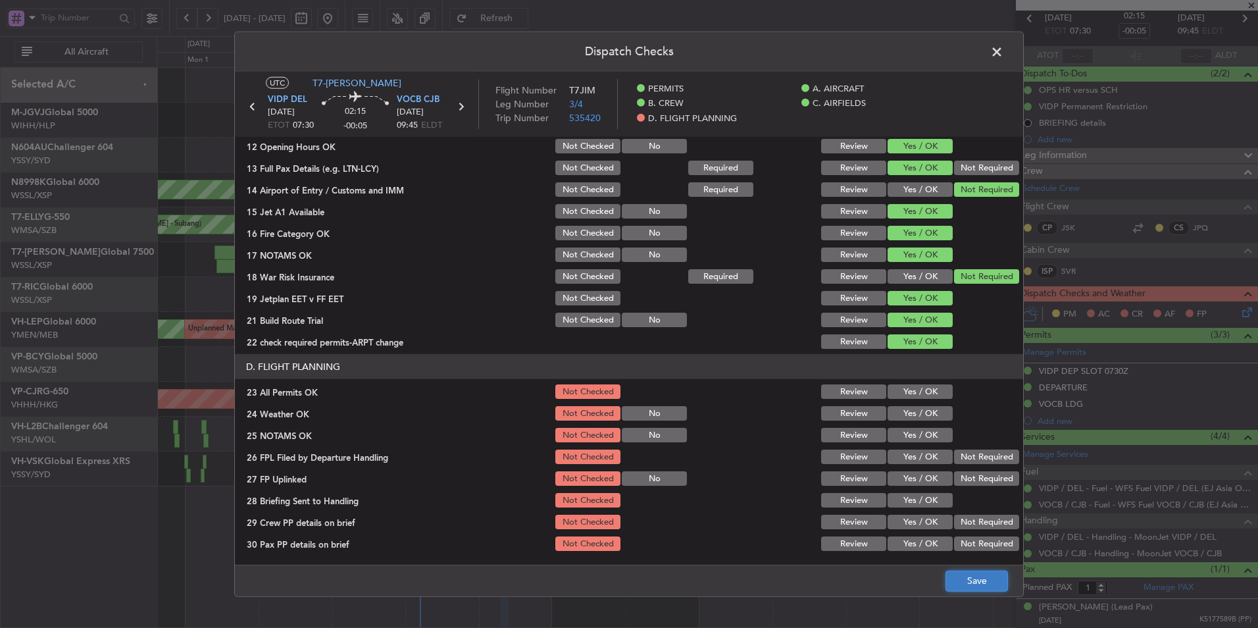
click at [972, 578] on button "Save" at bounding box center [976, 580] width 62 height 21
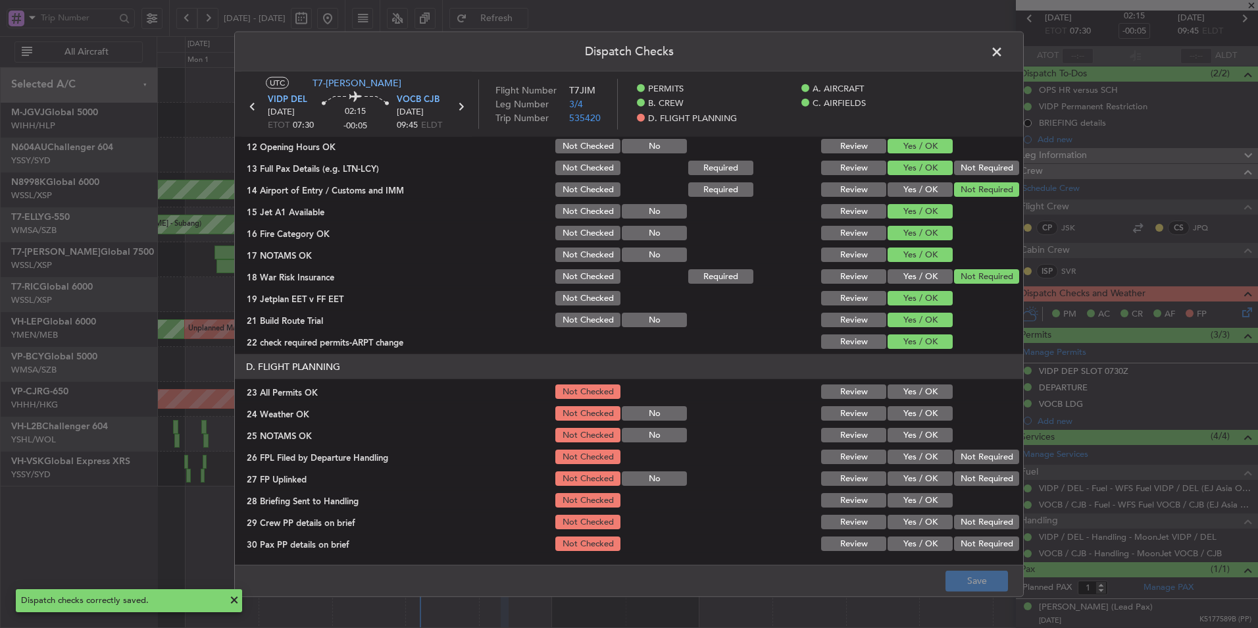
click at [1003, 57] on span at bounding box center [1003, 55] width 0 height 26
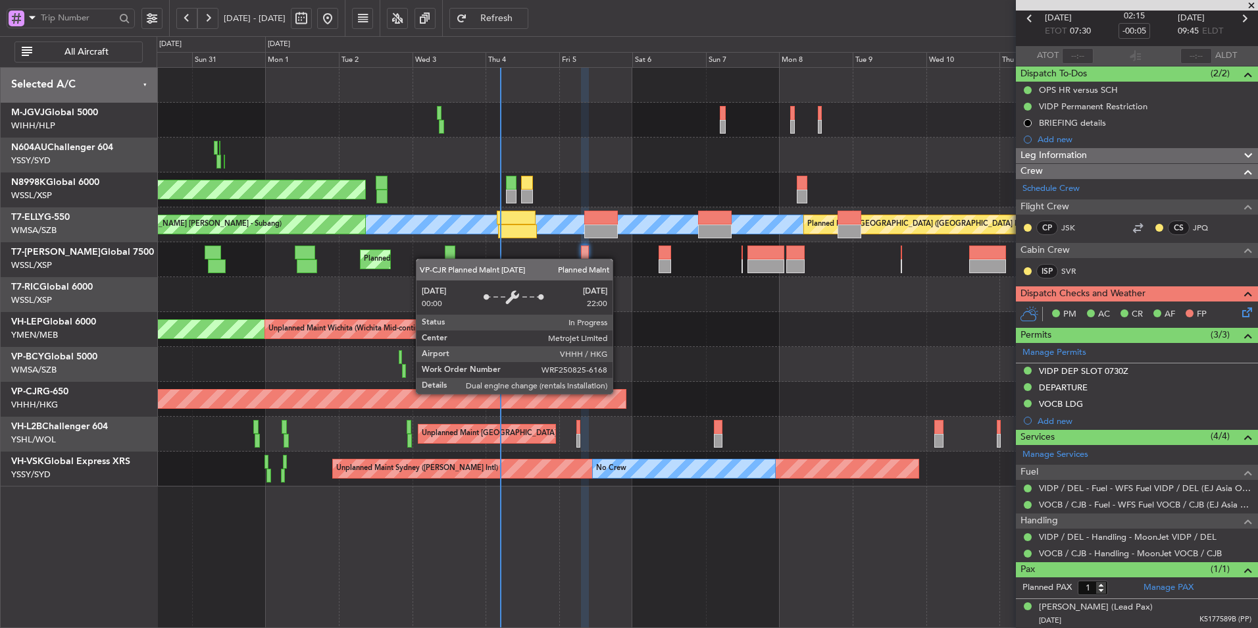
click at [530, 402] on div "Planned Maint [GEOGRAPHIC_DATA] ([GEOGRAPHIC_DATA] Intl)" at bounding box center [707, 399] width 1101 height 35
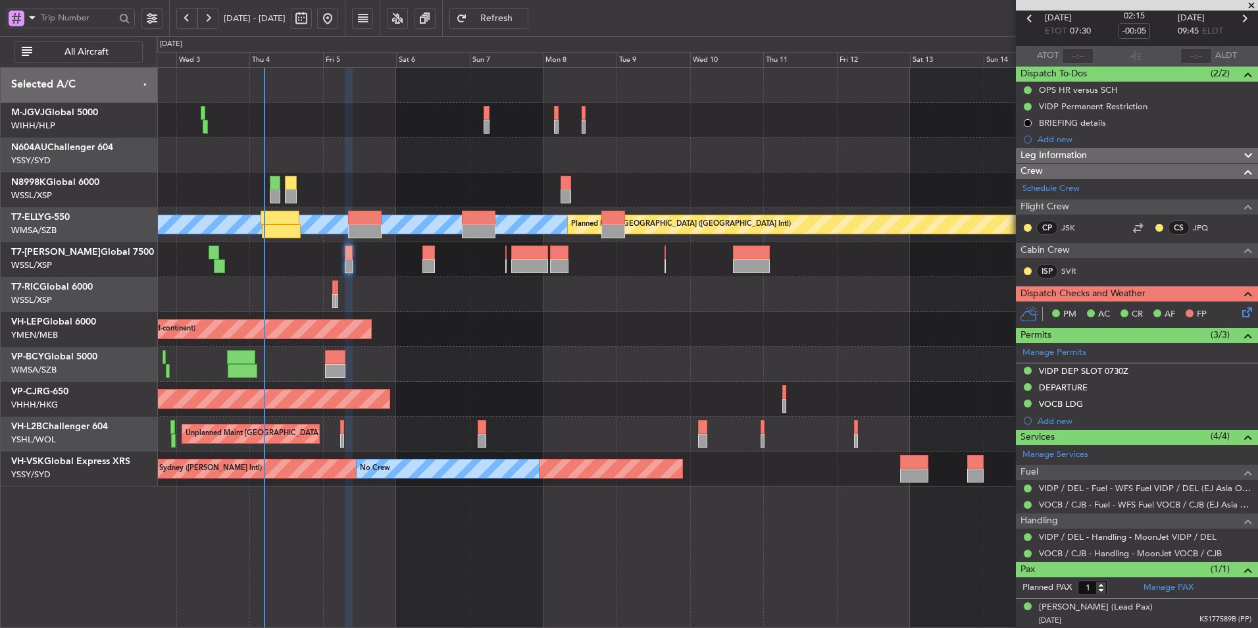
click at [586, 392] on div "Planned Maint [GEOGRAPHIC_DATA] ([GEOGRAPHIC_DATA] Intl)" at bounding box center [707, 399] width 1101 height 35
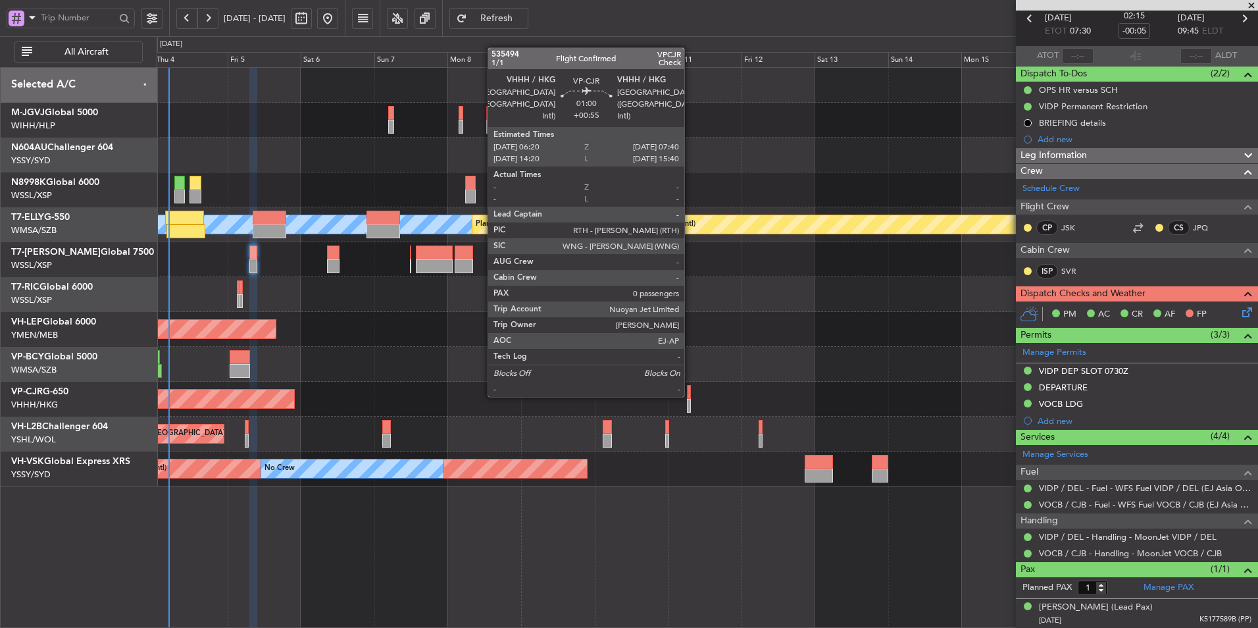
click at [690, 395] on div at bounding box center [689, 392] width 5 height 14
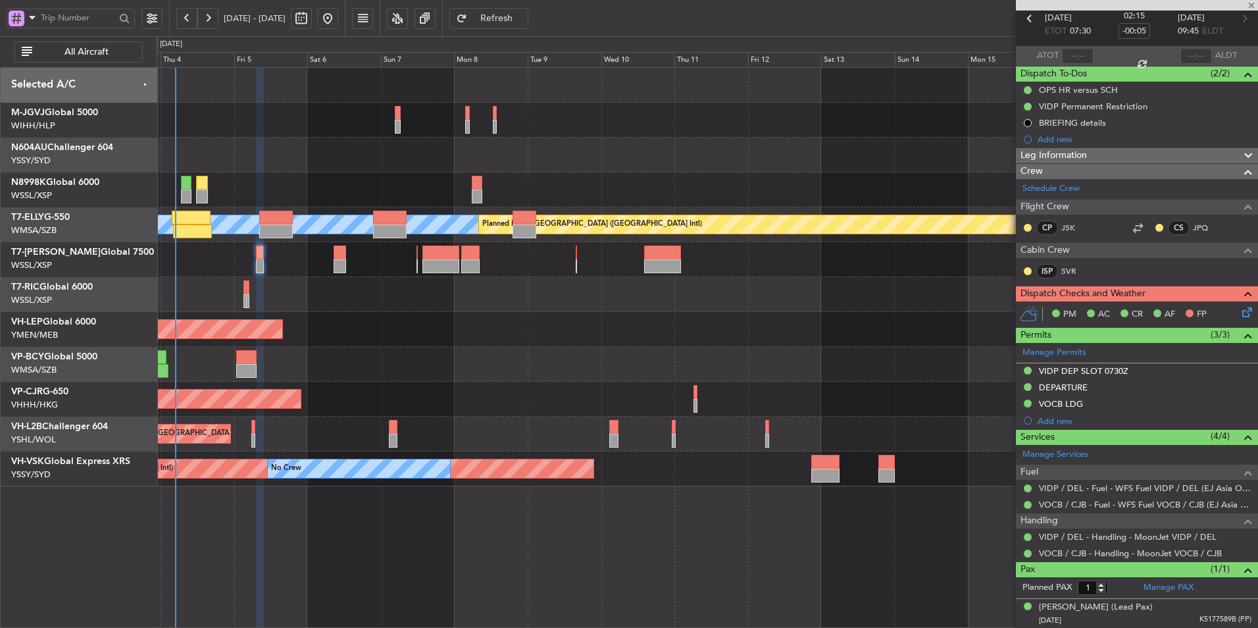
click at [578, 395] on div "Planned Maint [GEOGRAPHIC_DATA] ([GEOGRAPHIC_DATA] Intl)" at bounding box center [707, 399] width 1101 height 35
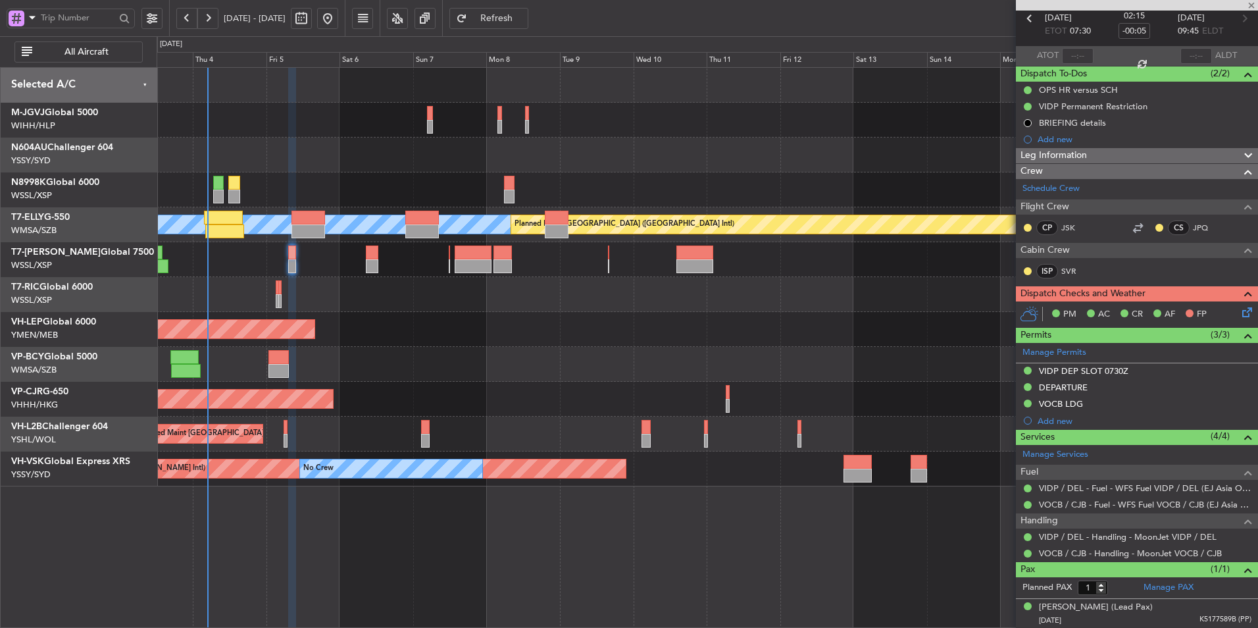
type input "+00:55"
type input "0"
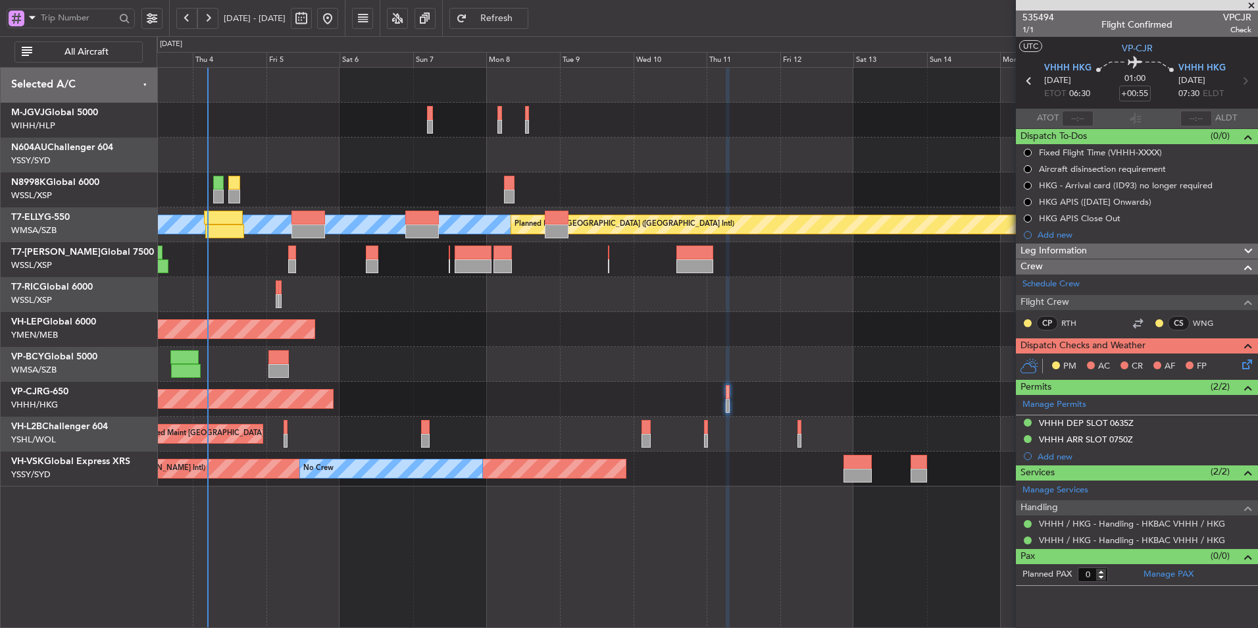
click at [662, 378] on div at bounding box center [707, 364] width 1101 height 35
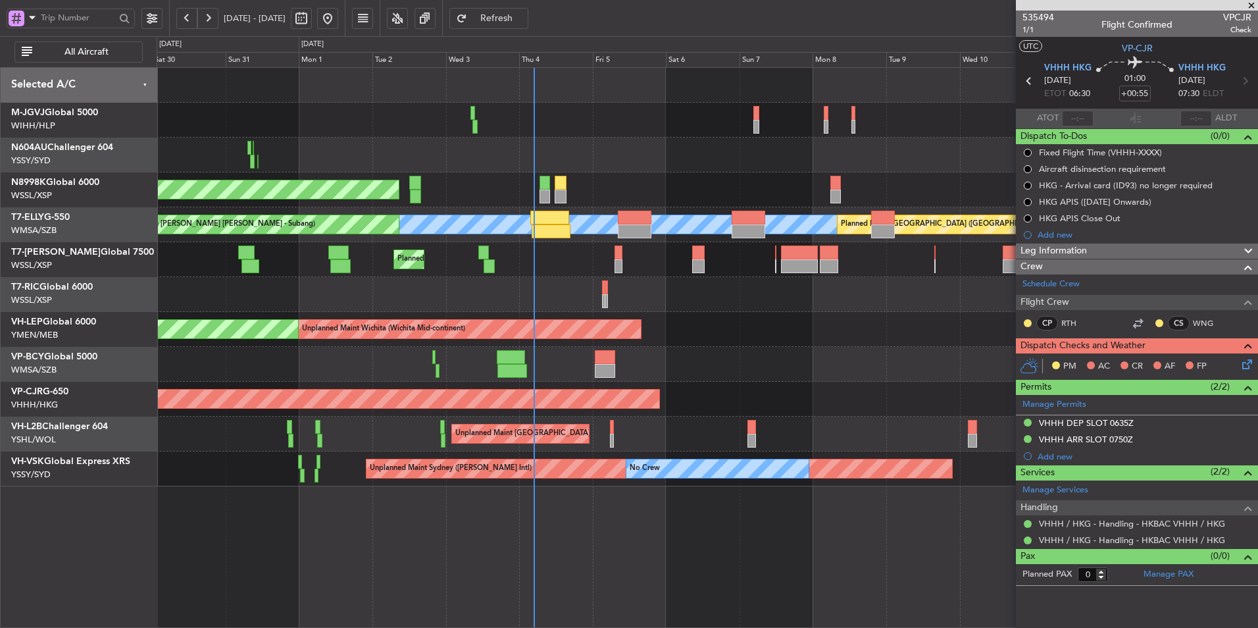
click at [617, 412] on div "Planned Maint [GEOGRAPHIC_DATA] ([GEOGRAPHIC_DATA] Intl)" at bounding box center [707, 399] width 1101 height 35
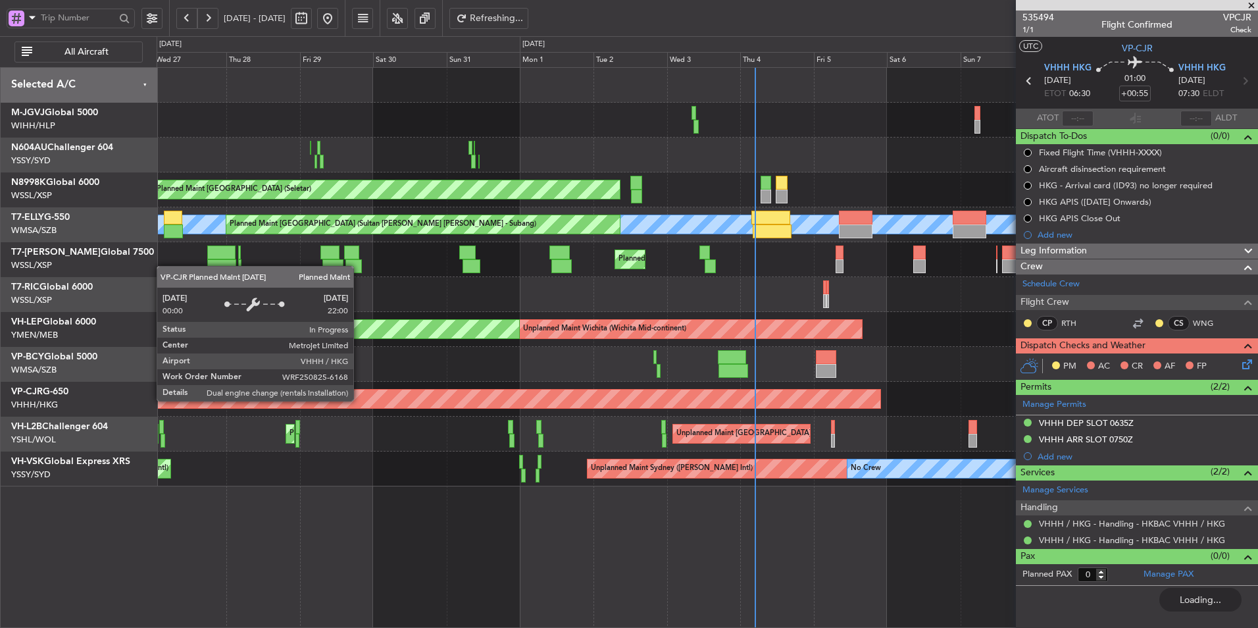
click at [762, 407] on div "Planned Maint [GEOGRAPHIC_DATA] ([GEOGRAPHIC_DATA] Intl)" at bounding box center [444, 398] width 874 height 18
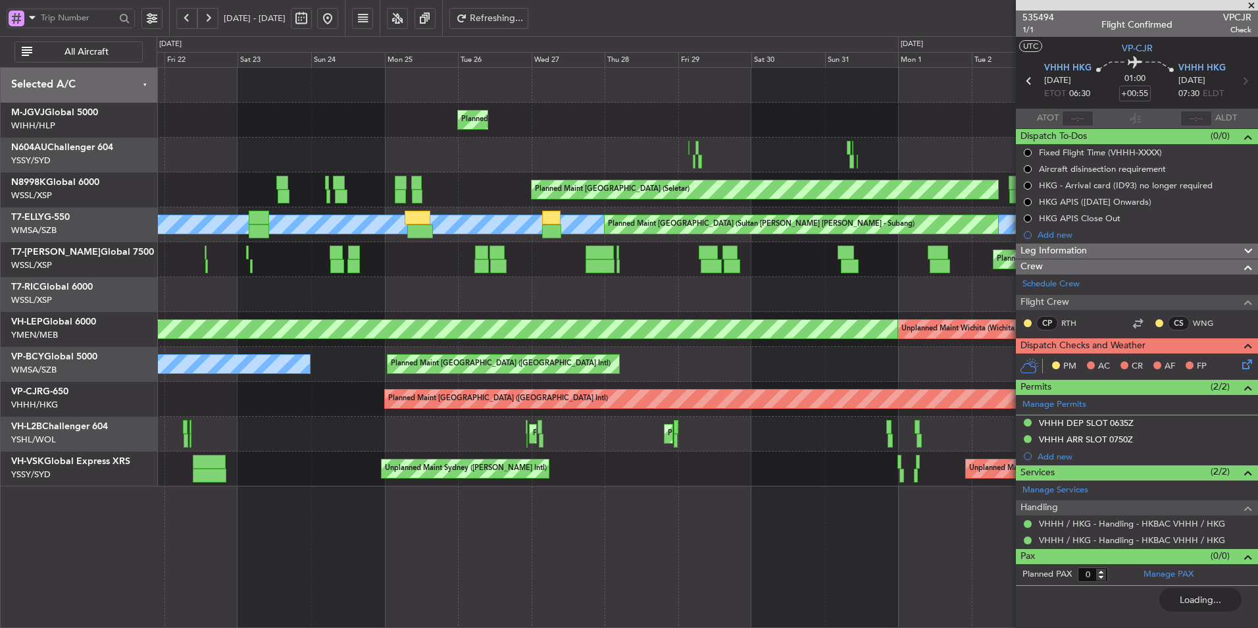
click at [632, 425] on div "Unplanned Maint [GEOGRAPHIC_DATA] ([GEOGRAPHIC_DATA]) Planned Maint [GEOGRAPHIC…" at bounding box center [707, 433] width 1101 height 35
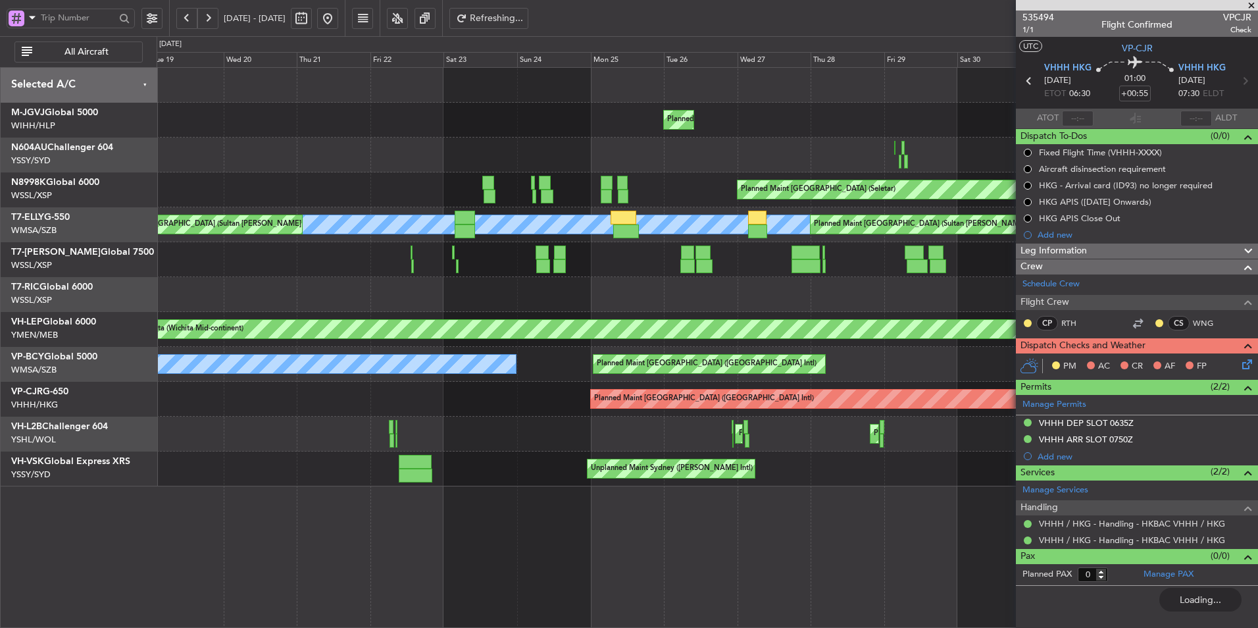
click at [728, 430] on div "Unplanned Maint [GEOGRAPHIC_DATA] ([GEOGRAPHIC_DATA]) Planned Maint [GEOGRAPHIC…" at bounding box center [707, 433] width 1101 height 35
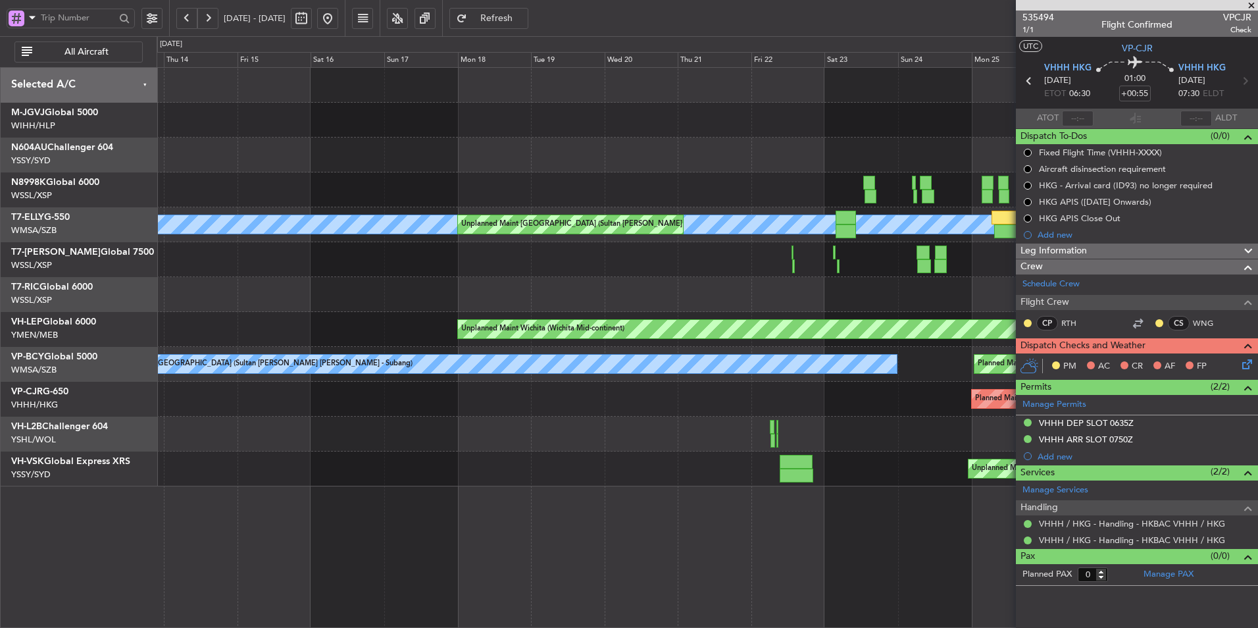
click at [572, 405] on div "Planned Maint [GEOGRAPHIC_DATA] ([GEOGRAPHIC_DATA] Intl)" at bounding box center [707, 399] width 1101 height 35
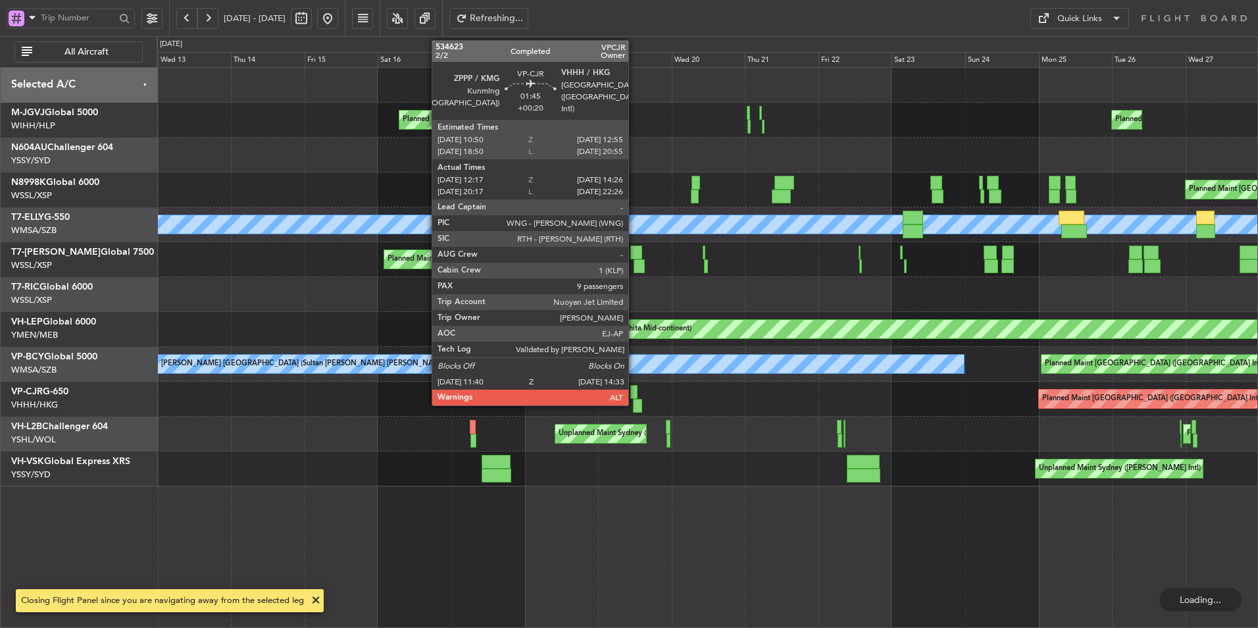
click at [634, 393] on div at bounding box center [633, 392] width 7 height 14
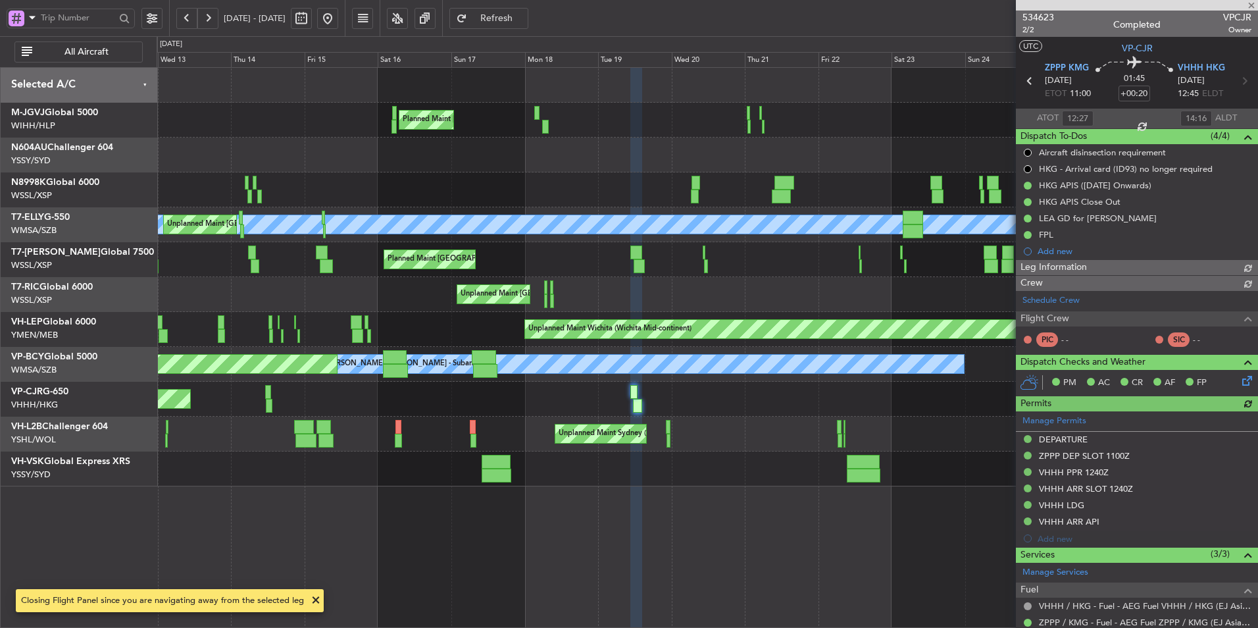
type input "[PERSON_NAME] (EYU)"
type input "F0181"
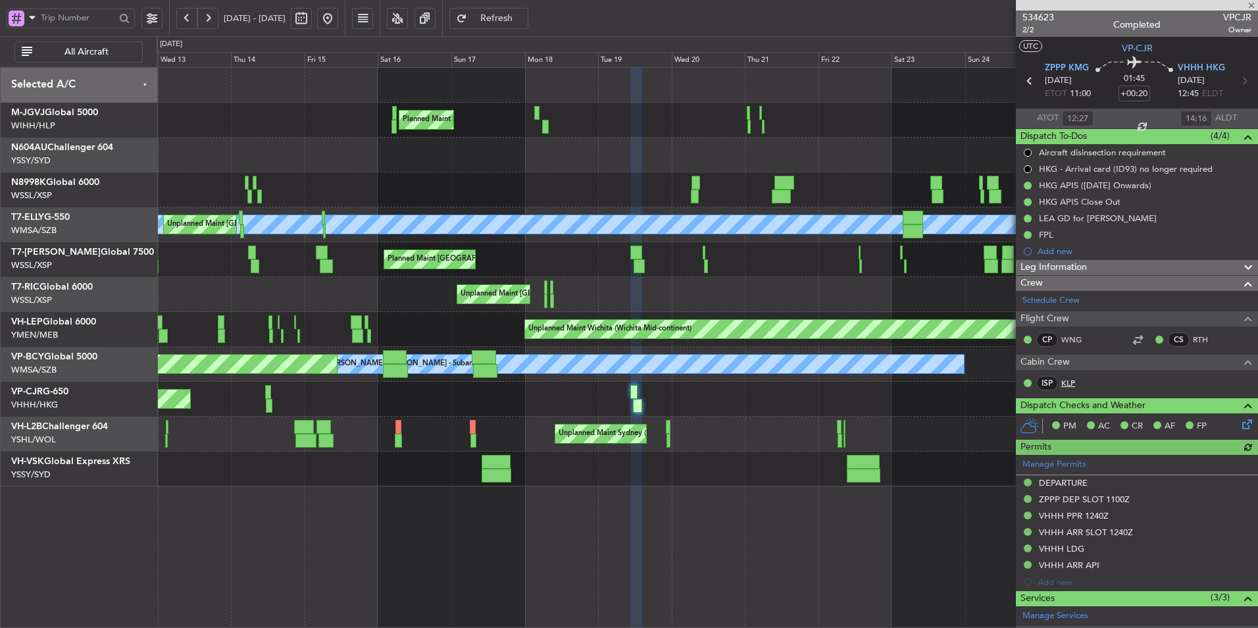
click at [1069, 380] on link "KLP" at bounding box center [1076, 383] width 30 height 12
click at [506, 293] on div "Unplanned Maint [GEOGRAPHIC_DATA] (Seletar)" at bounding box center [707, 294] width 1101 height 35
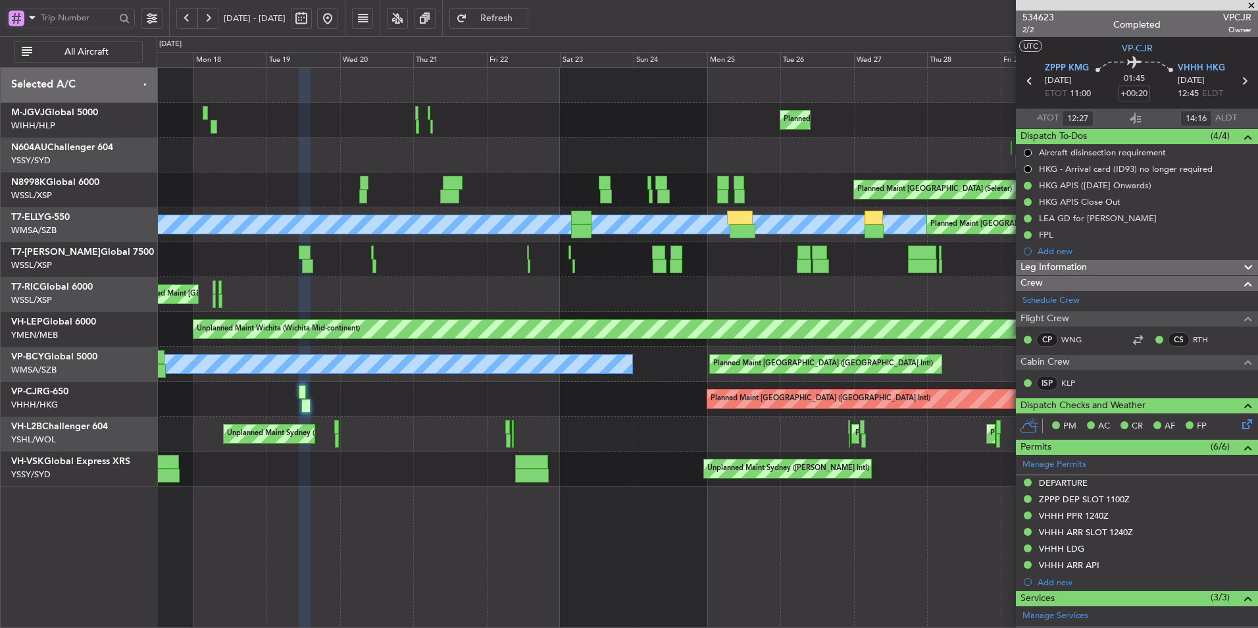
click at [198, 286] on div "Unplanned Maint [GEOGRAPHIC_DATA] (Seletar)" at bounding box center [707, 294] width 1101 height 35
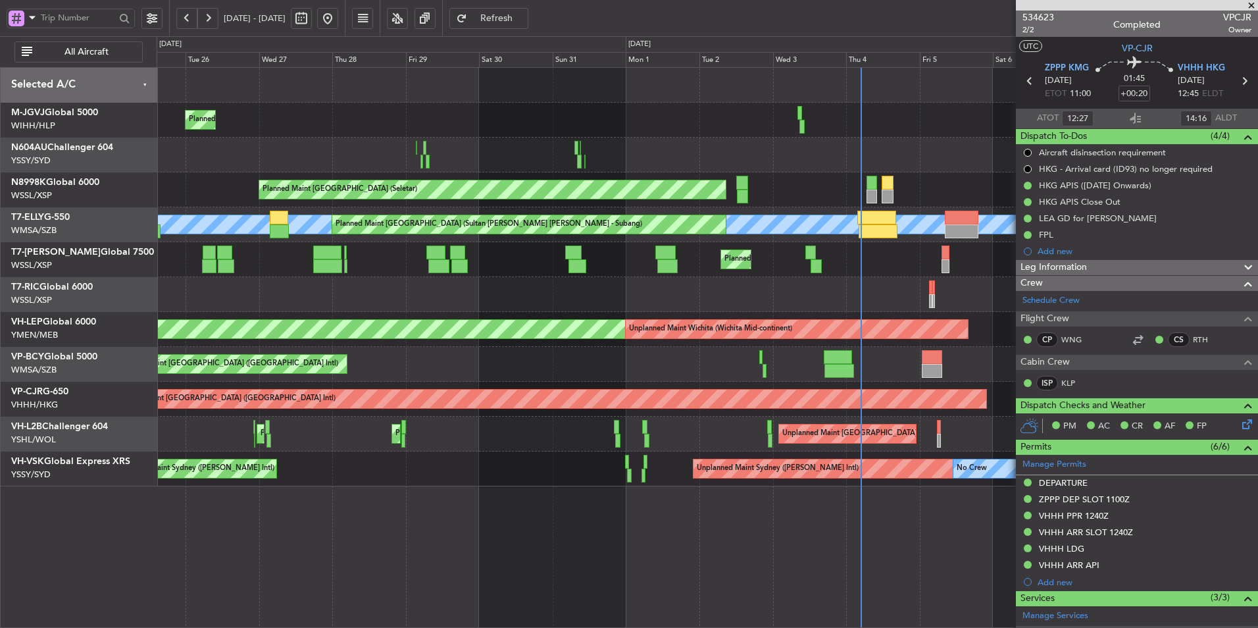
click at [205, 286] on div at bounding box center [707, 294] width 1101 height 35
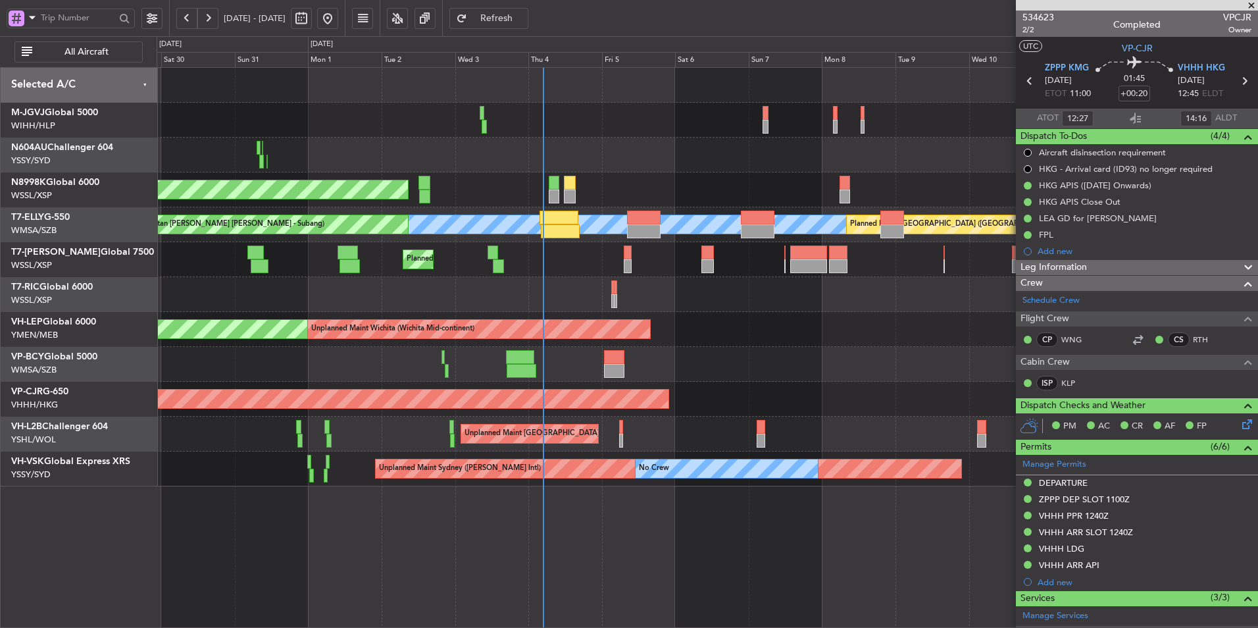
click at [328, 295] on div at bounding box center [707, 294] width 1101 height 35
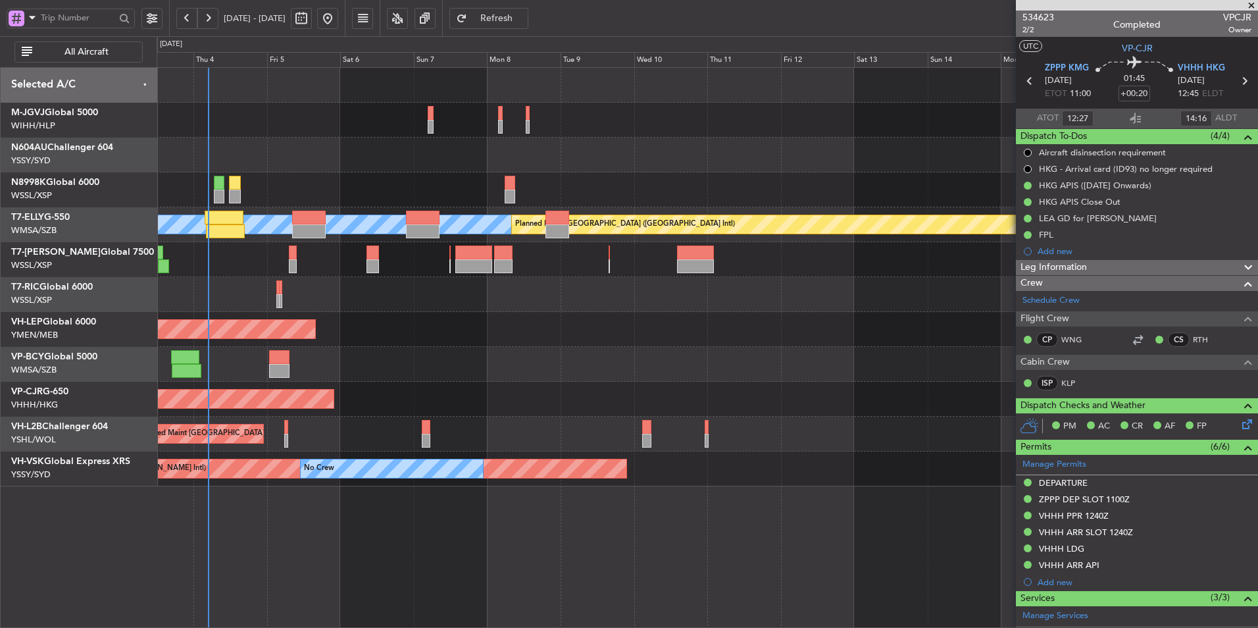
click at [478, 305] on div at bounding box center [707, 294] width 1101 height 35
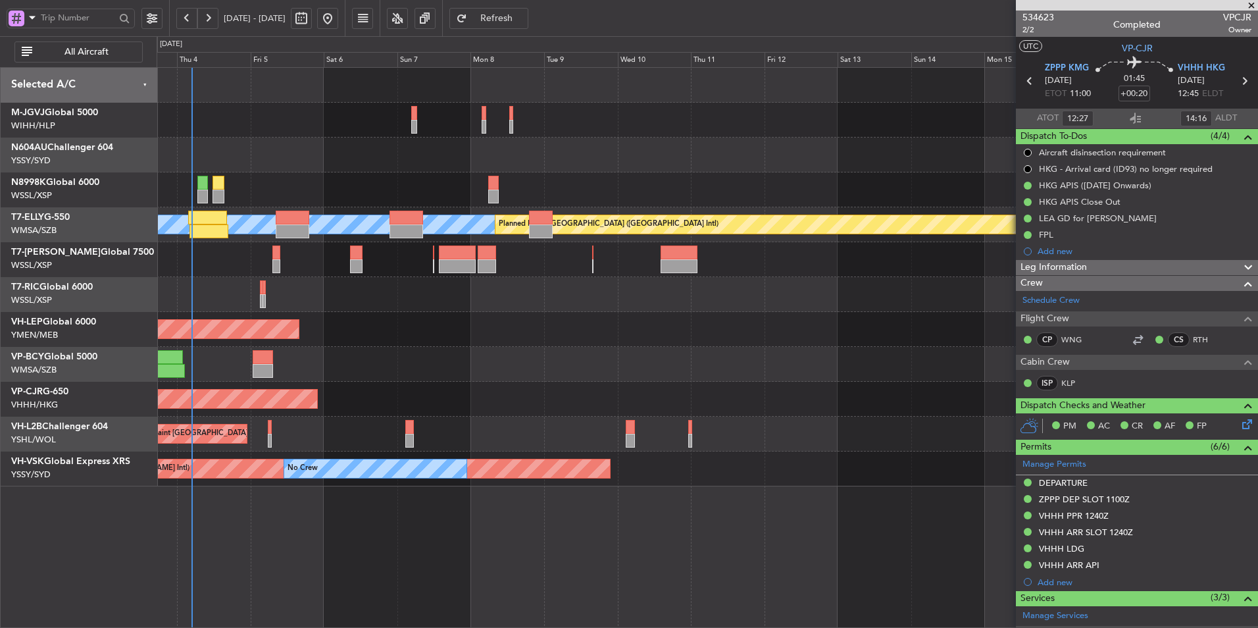
click at [474, 307] on div at bounding box center [707, 294] width 1101 height 35
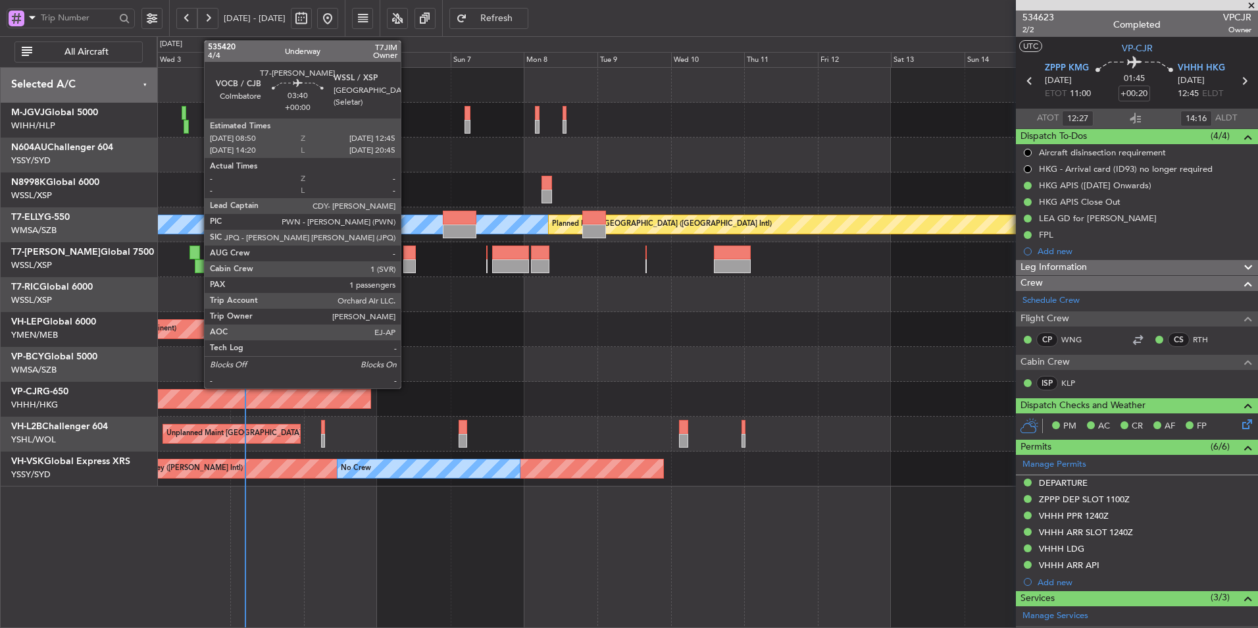
click at [407, 261] on div at bounding box center [409, 266] width 12 height 14
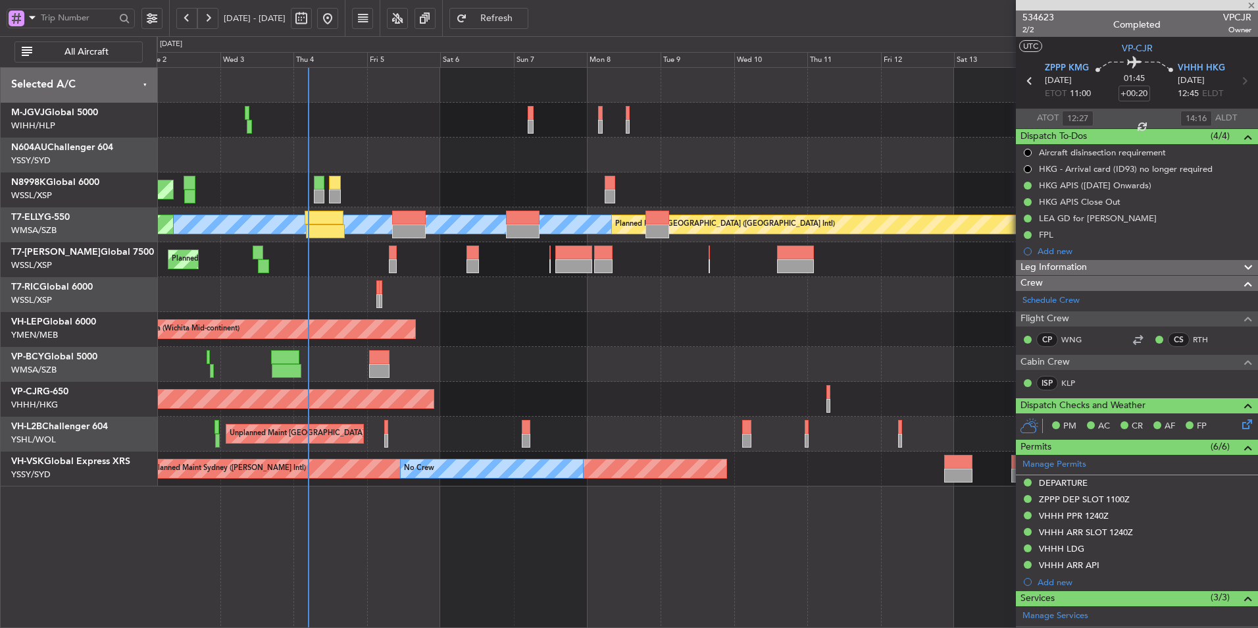
type input "1"
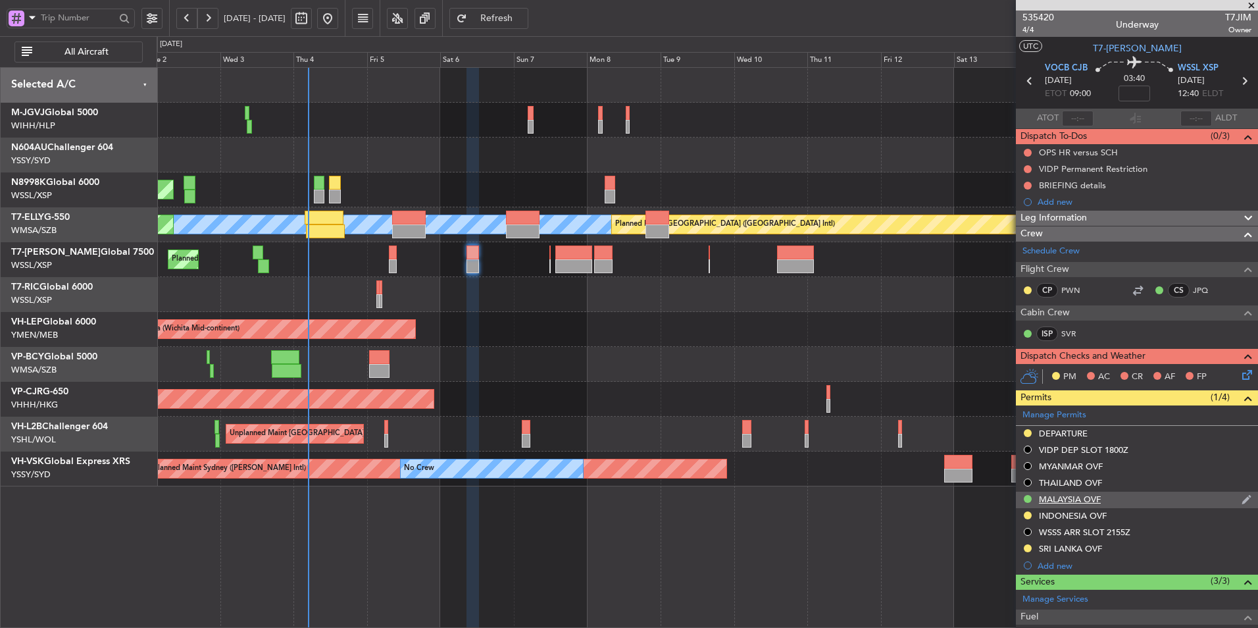
scroll to position [66, 0]
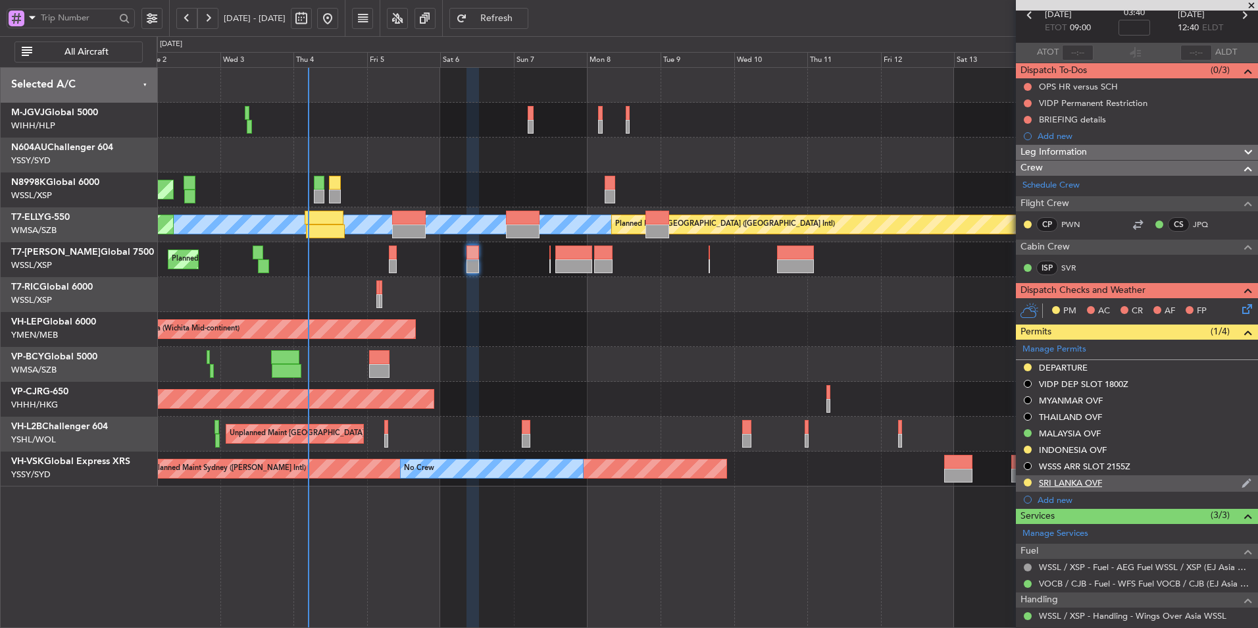
click at [1091, 478] on div "SRI LANKA OVF" at bounding box center [1070, 482] width 63 height 11
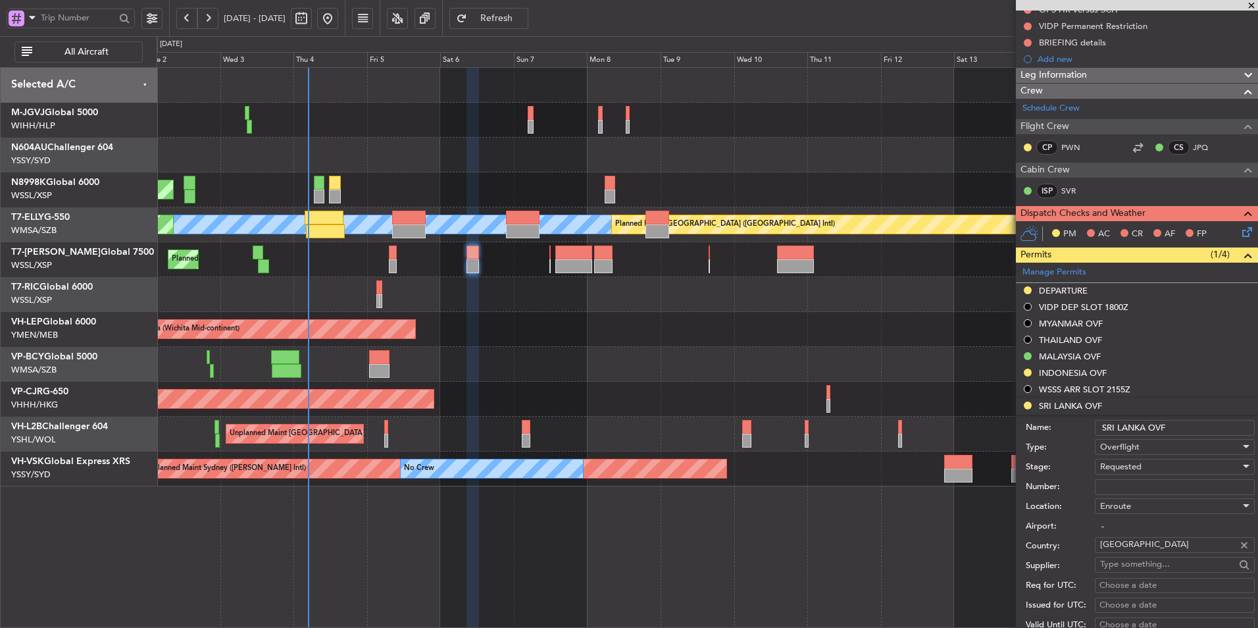
scroll to position [197, 0]
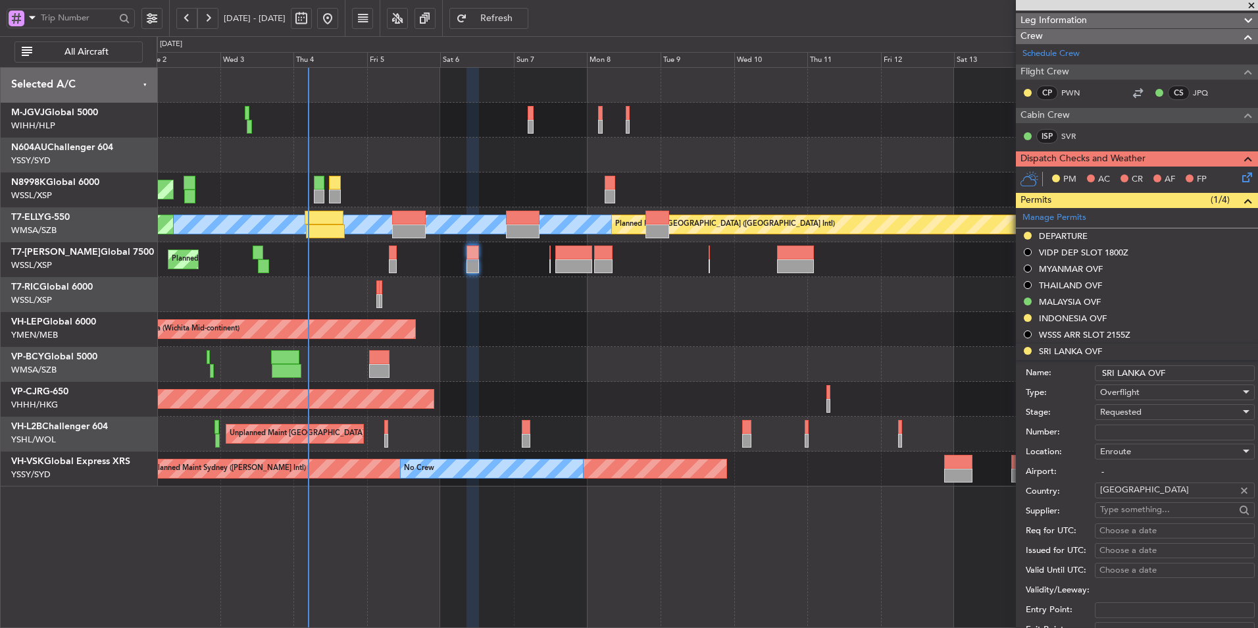
click at [1135, 431] on input "Number:" at bounding box center [1175, 432] width 160 height 16
paste input "SL/OC556-25/AS/21/02"
type input "SL/OC556-25/AS/21/02"
click at [1155, 412] on div "Requested" at bounding box center [1170, 412] width 140 height 20
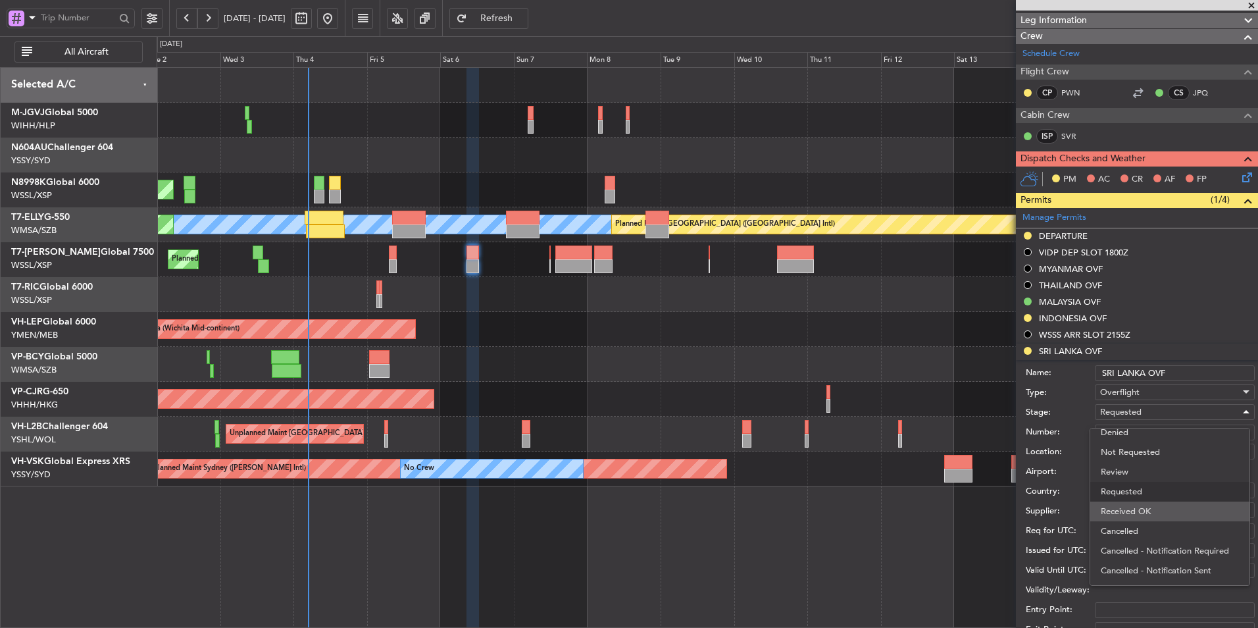
click at [1151, 504] on span "Received OK" at bounding box center [1170, 511] width 138 height 20
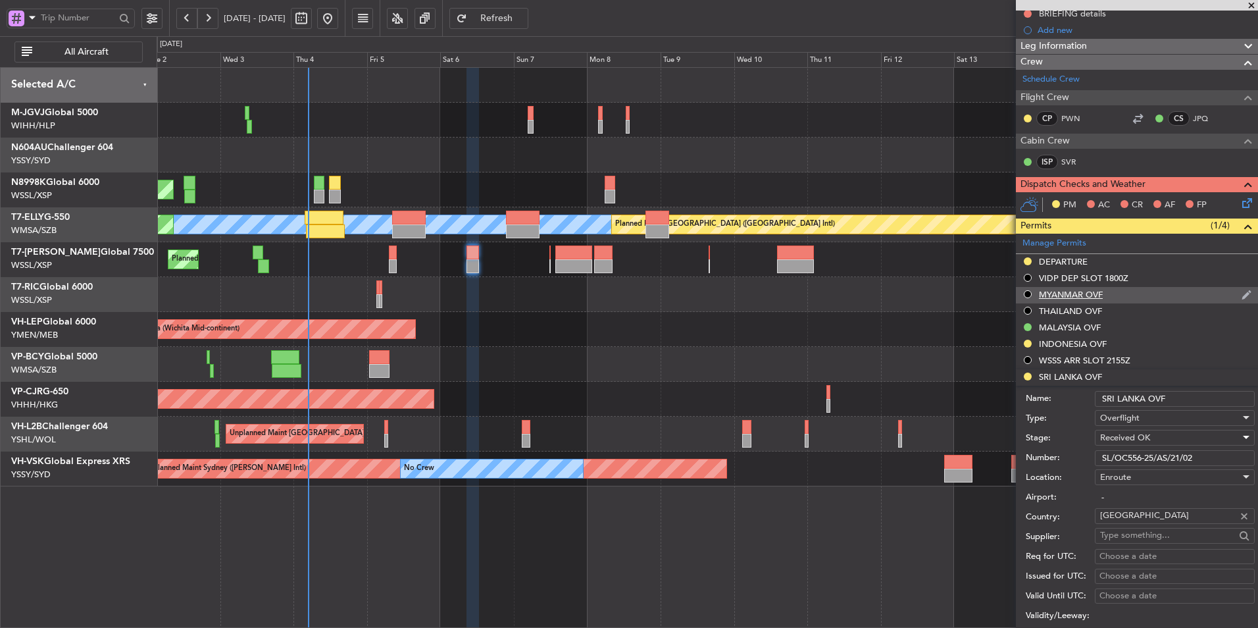
scroll to position [263, 0]
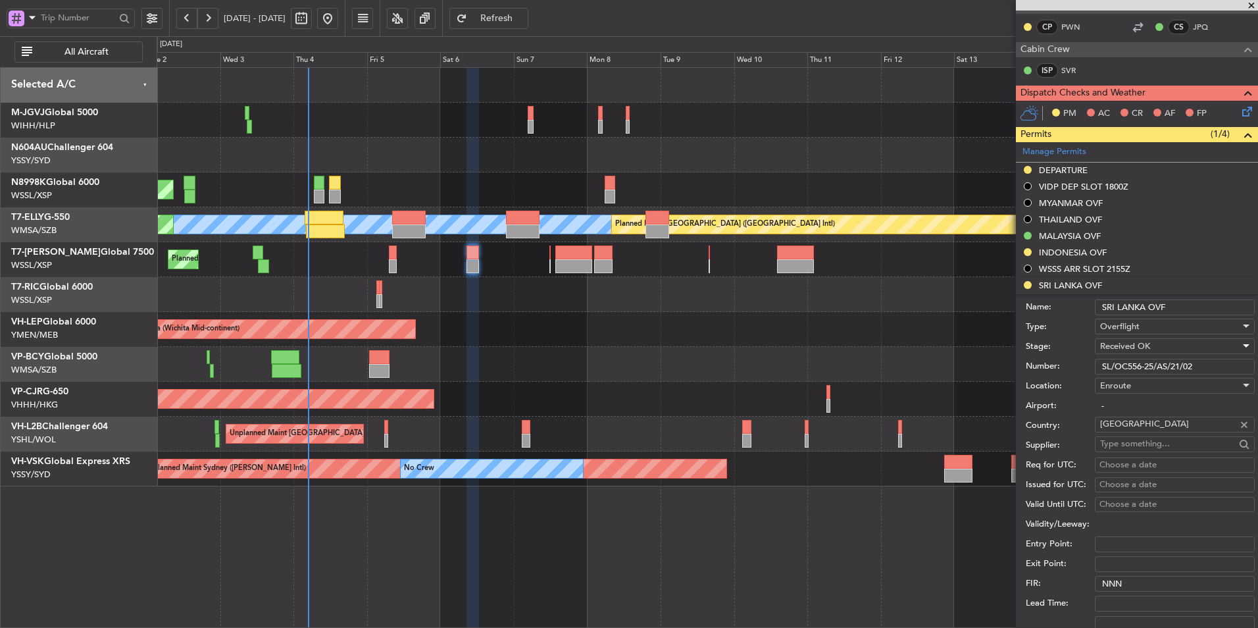
click at [1145, 463] on div "Choose a date" at bounding box center [1174, 465] width 151 height 13
select select "9"
select select "2025"
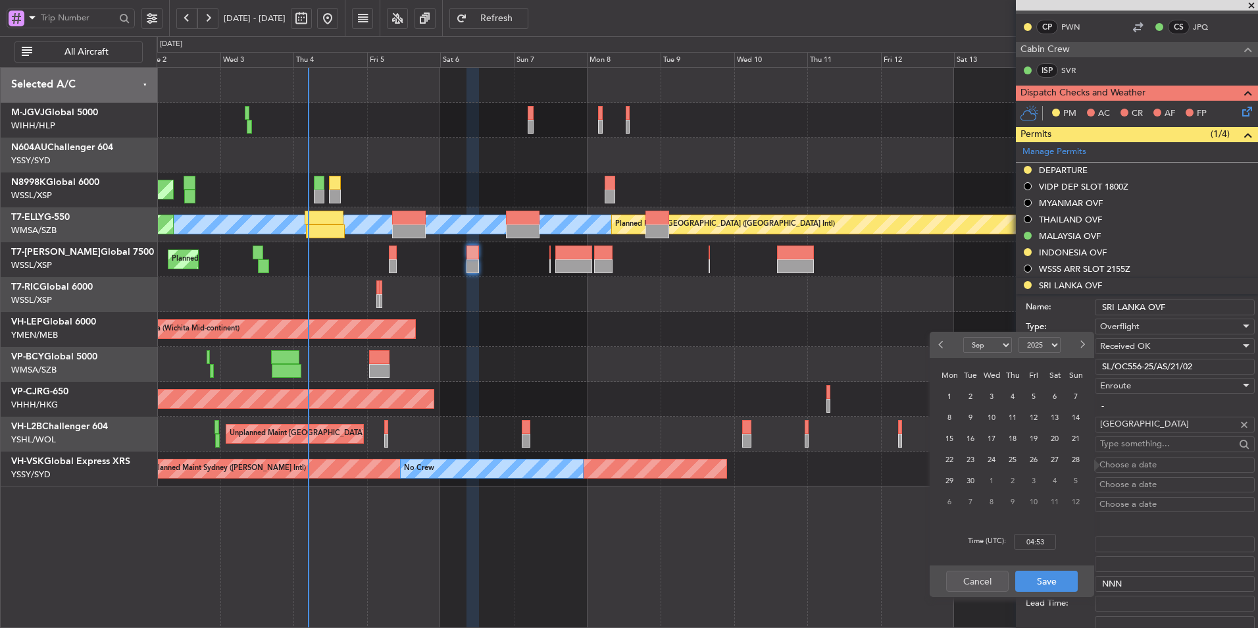
click at [1046, 403] on div "6" at bounding box center [1054, 395] width 21 height 21
click at [1055, 396] on span "6" at bounding box center [1055, 396] width 16 height 16
click at [1044, 543] on input "00:00" at bounding box center [1035, 542] width 42 height 16
type input "09:00"
click at [1047, 579] on button "Save" at bounding box center [1046, 580] width 62 height 21
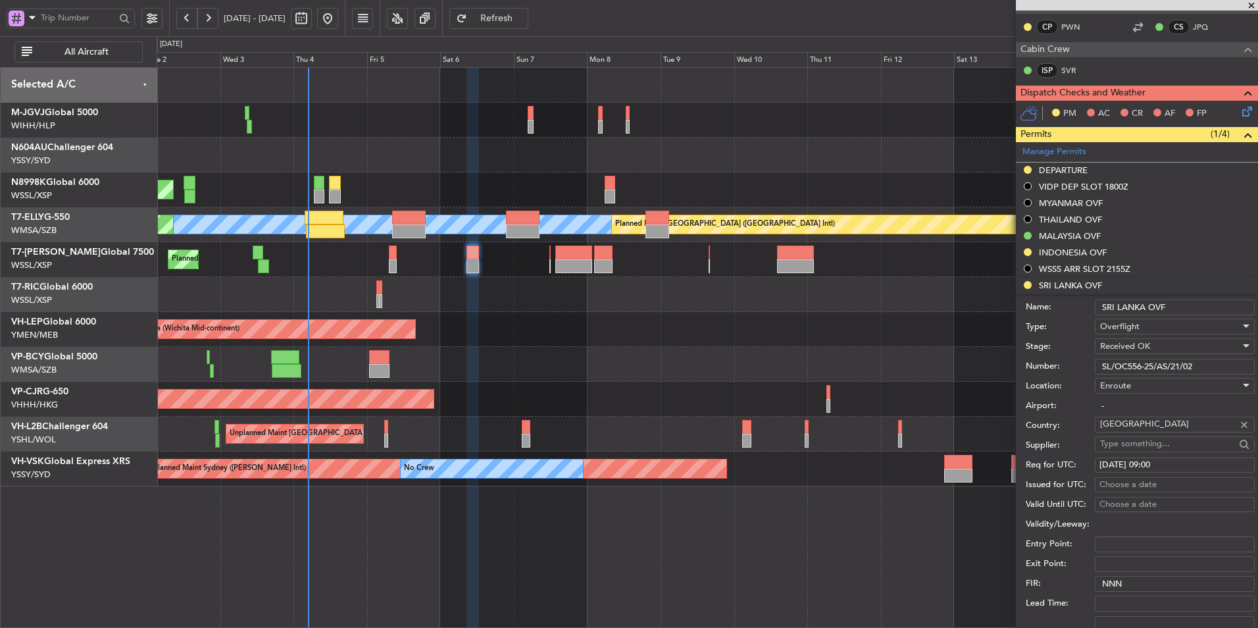
click at [1120, 490] on div "Choose a date" at bounding box center [1174, 484] width 151 height 13
select select "9"
select select "2025"
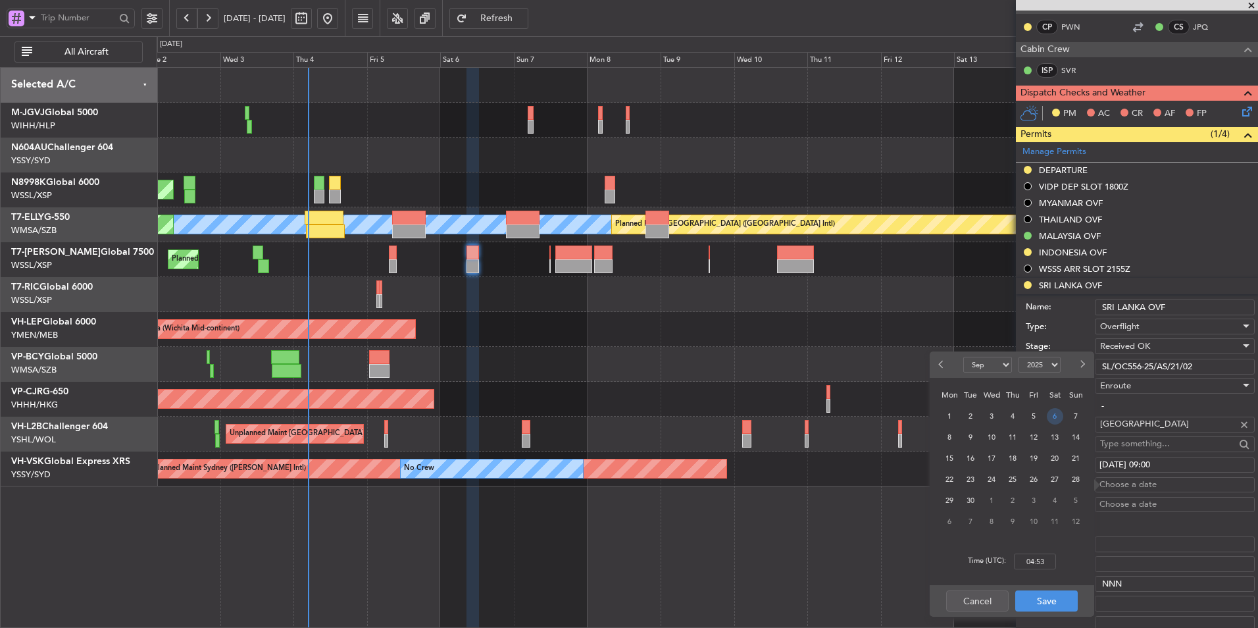
click at [1057, 423] on span "6" at bounding box center [1055, 416] width 16 height 16
click at [1043, 560] on input "00:00" at bounding box center [1035, 561] width 42 height 16
type input "09:00"
click at [1053, 599] on button "Save" at bounding box center [1046, 600] width 62 height 21
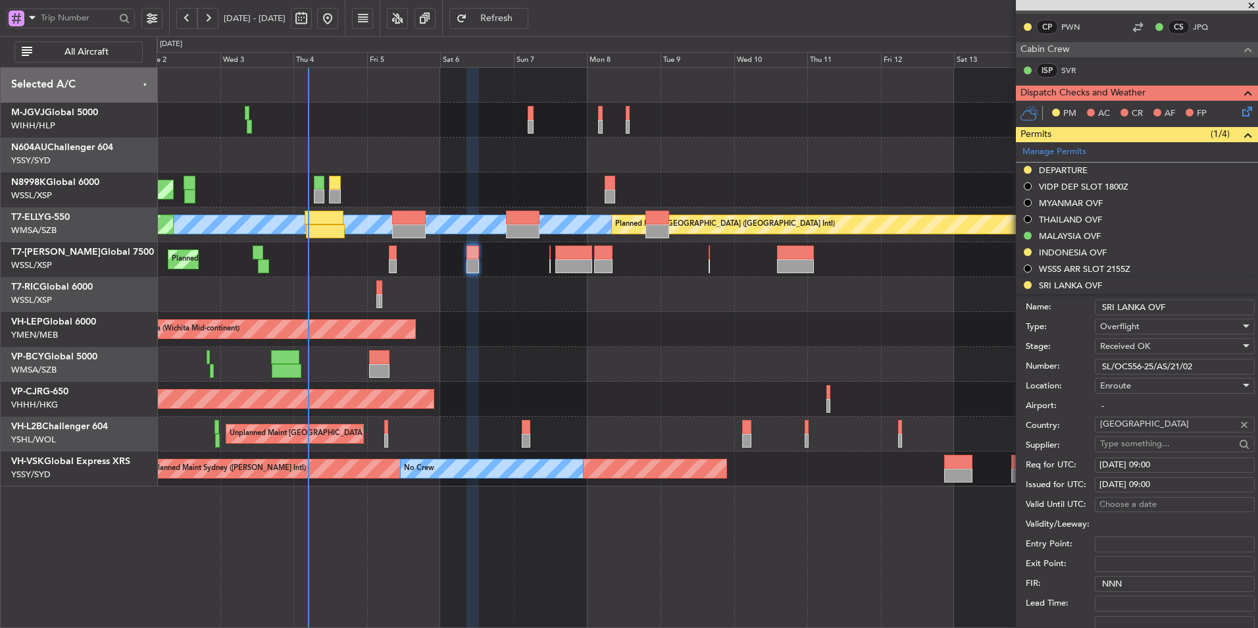
scroll to position [395, 0]
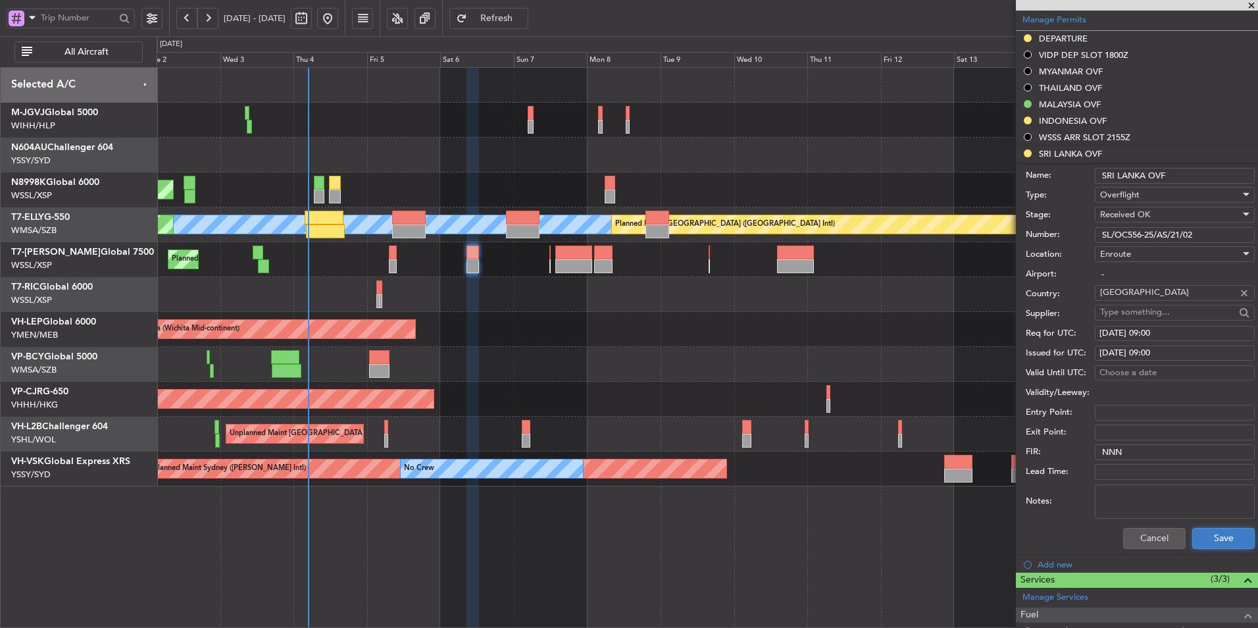
click at [1226, 547] on button "Save" at bounding box center [1223, 538] width 62 height 21
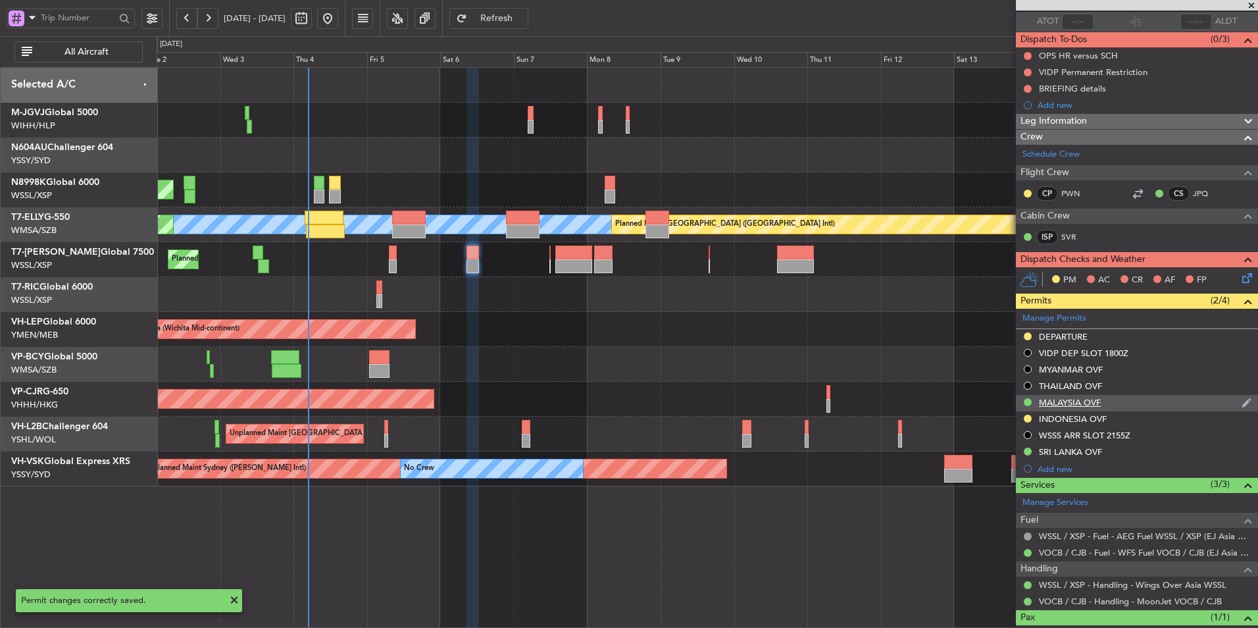
scroll to position [79, 0]
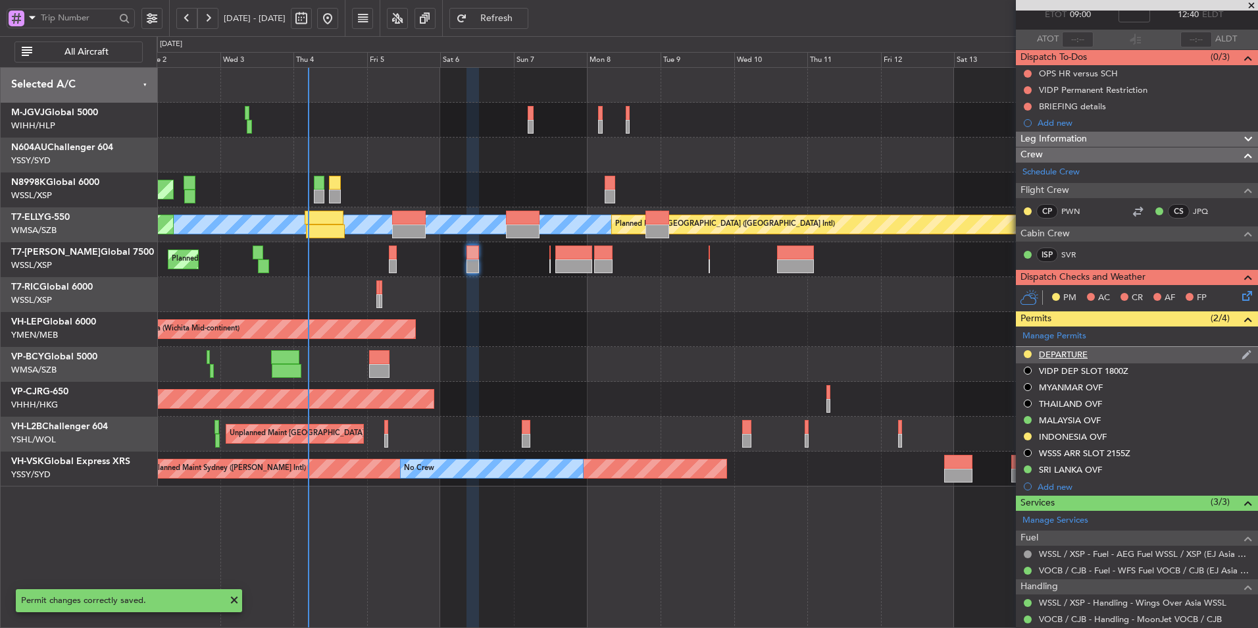
click at [1070, 352] on div "DEPARTURE" at bounding box center [1063, 354] width 49 height 11
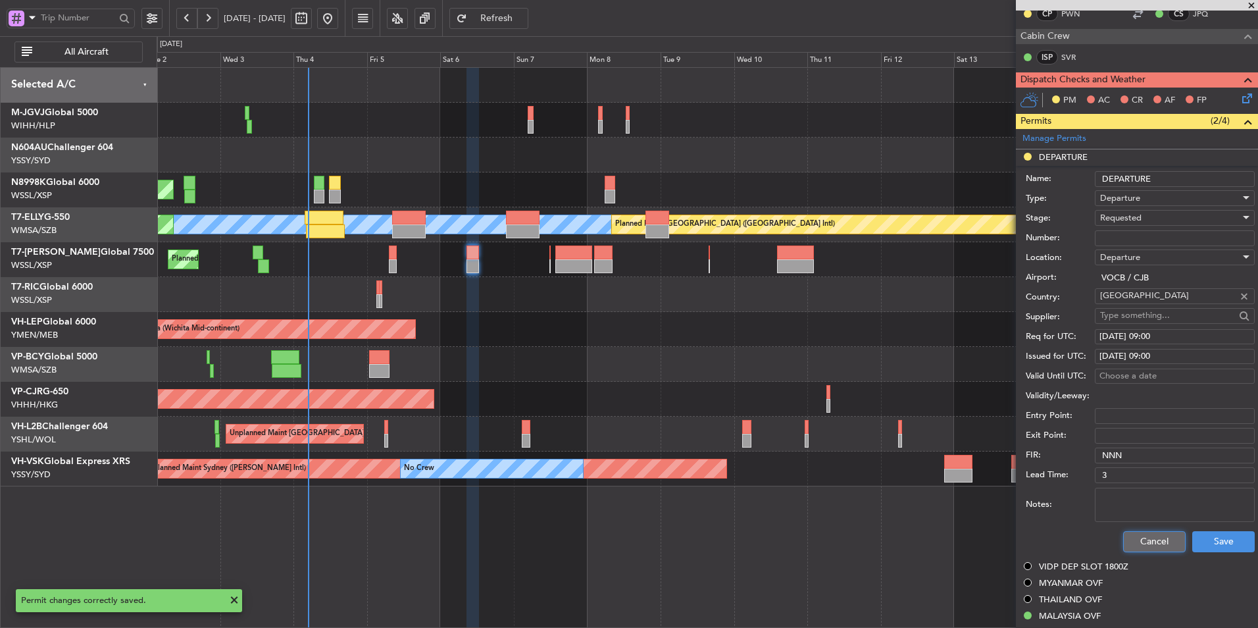
click at [1153, 543] on button "Cancel" at bounding box center [1154, 541] width 62 height 21
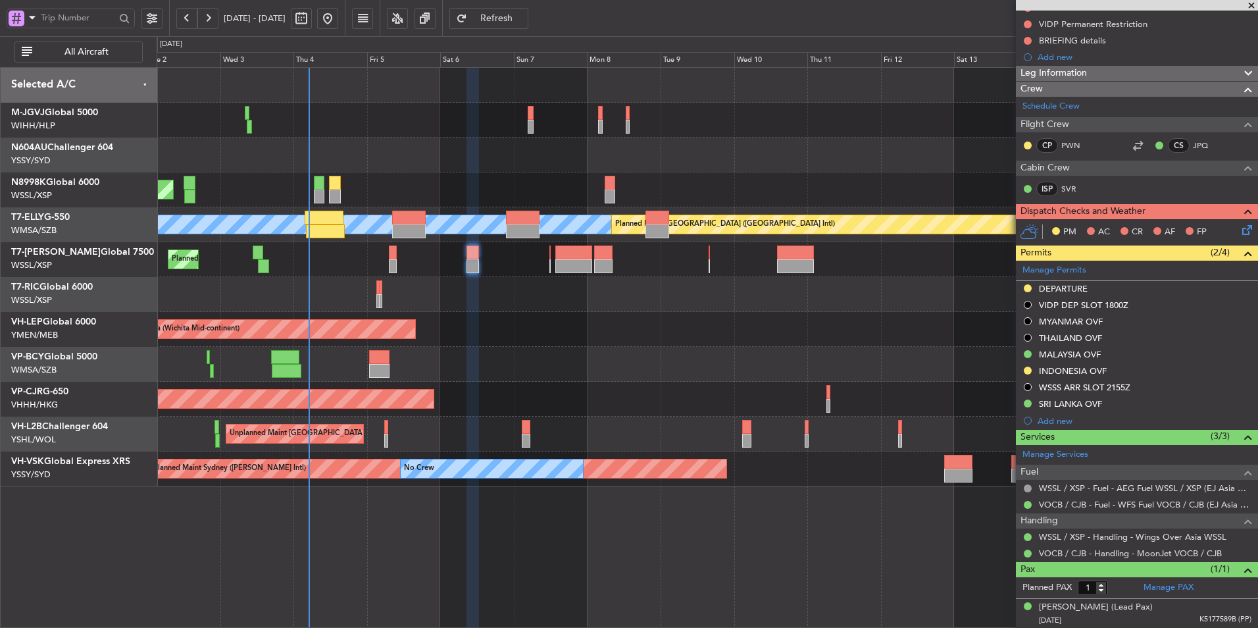
click at [599, 139] on div "Planned Maint [GEOGRAPHIC_DATA] (Seletar) Planned Maint [GEOGRAPHIC_DATA] (Sult…" at bounding box center [707, 277] width 1101 height 418
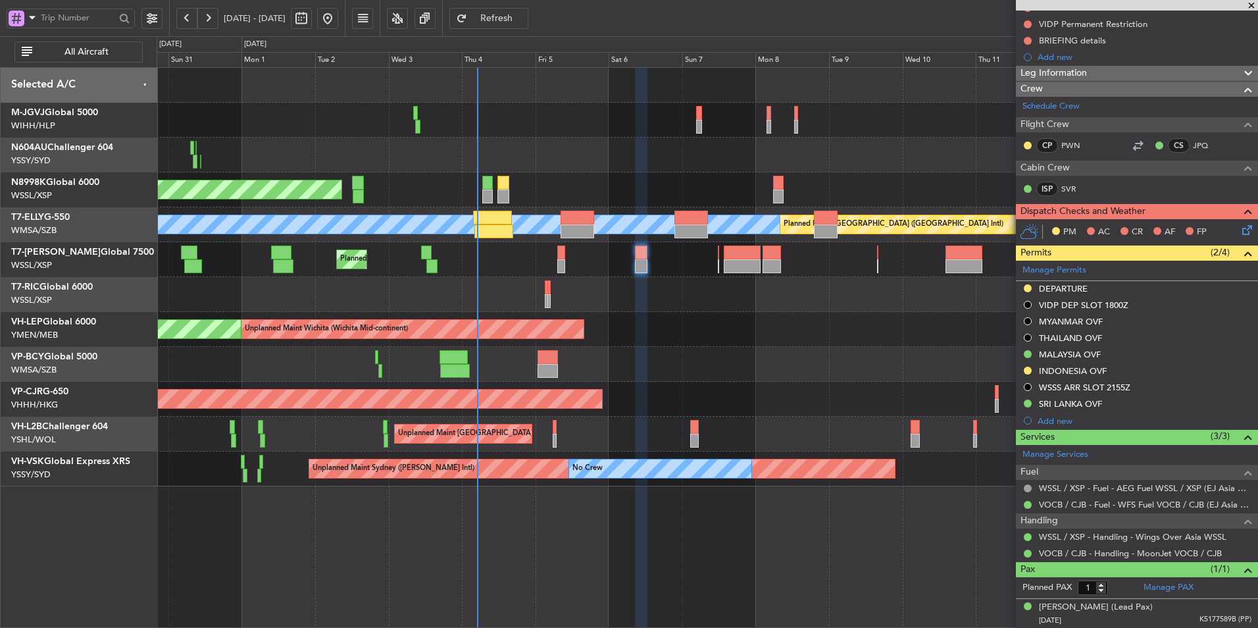
click at [589, 215] on div at bounding box center [577, 218] width 34 height 14
click at [670, 309] on div at bounding box center [707, 294] width 1101 height 35
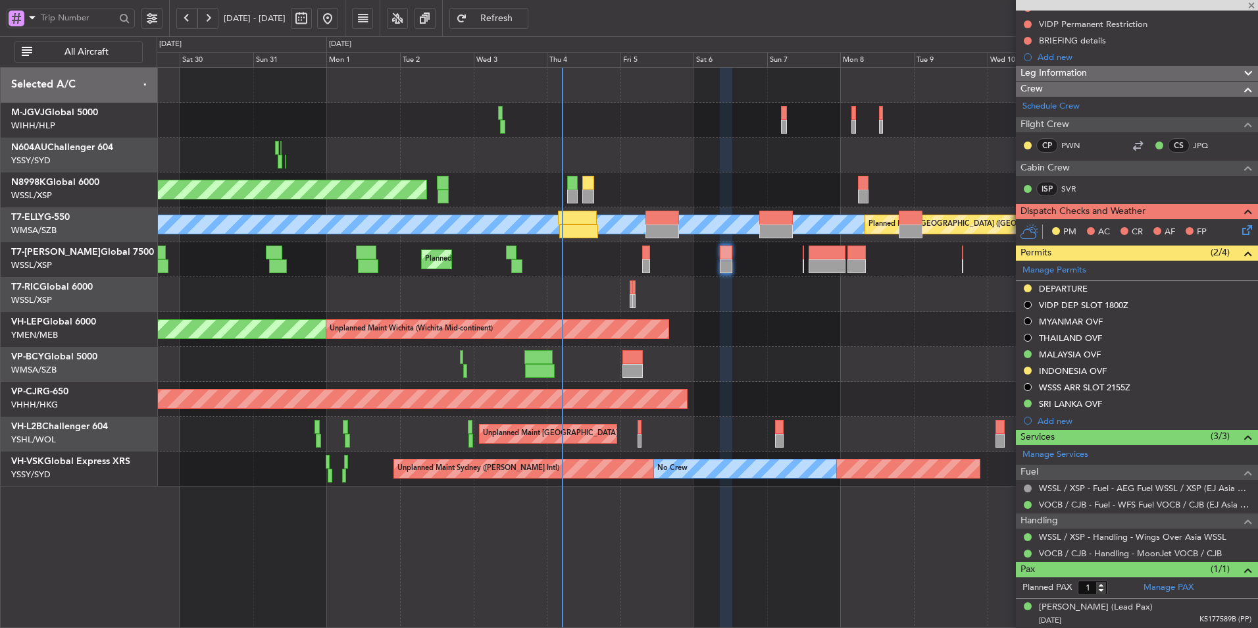
type input "+02:50"
type input "5"
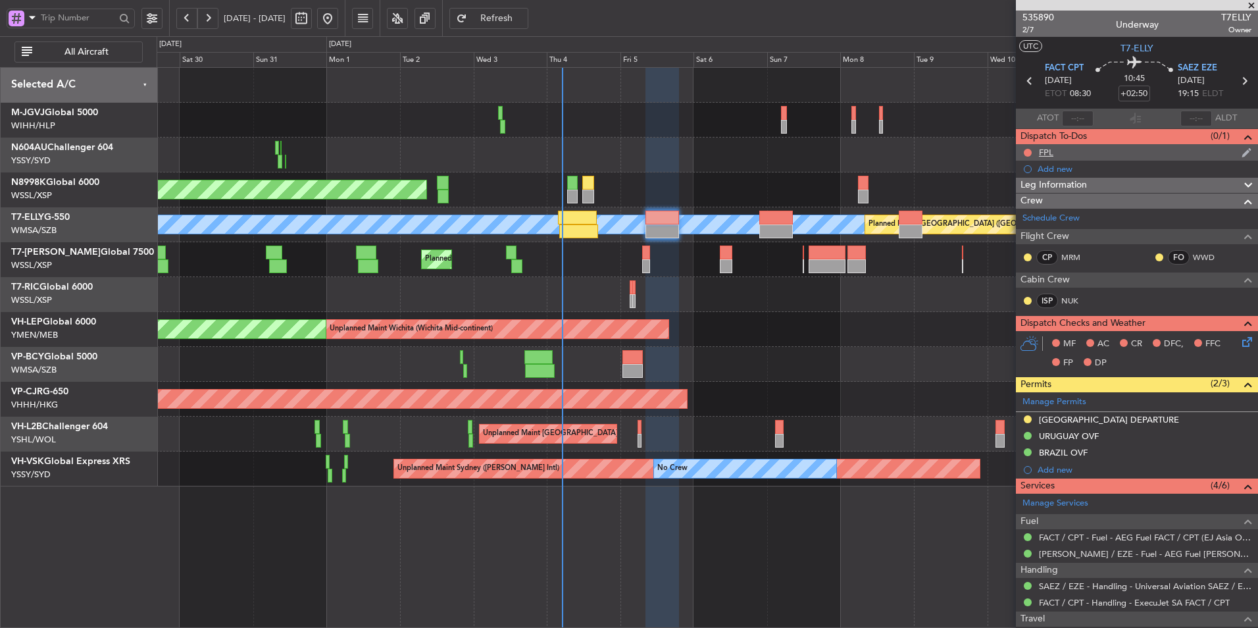
click at [1045, 159] on div "FPL" at bounding box center [1137, 152] width 242 height 16
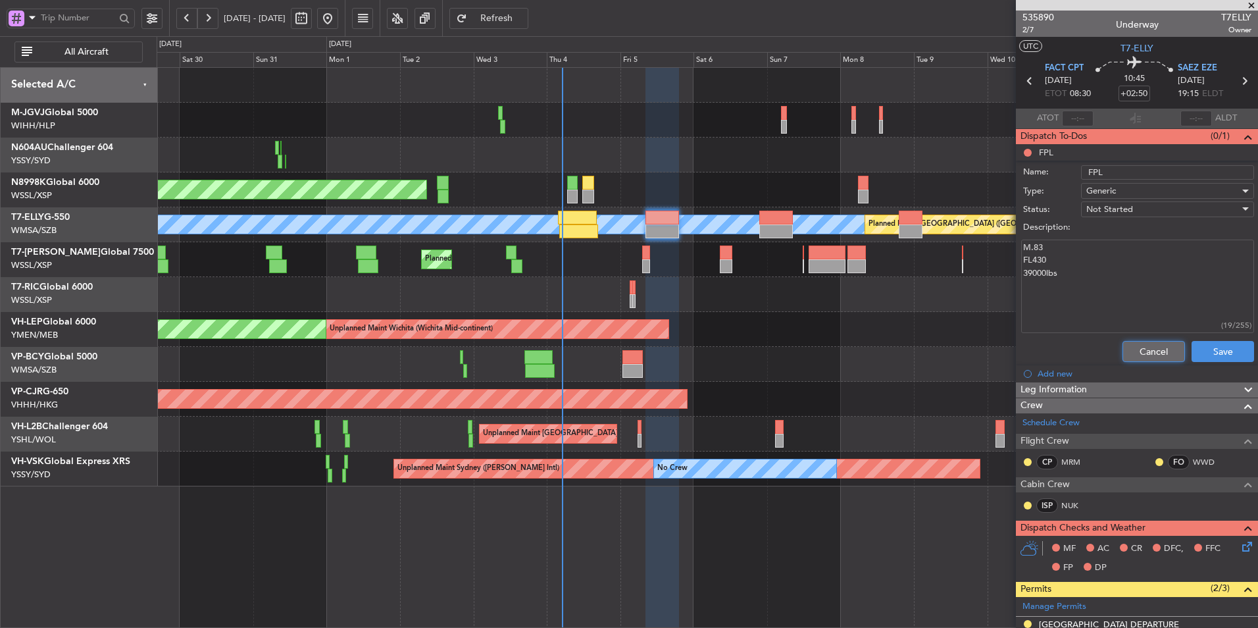
click at [1141, 348] on button "Cancel" at bounding box center [1153, 351] width 62 height 21
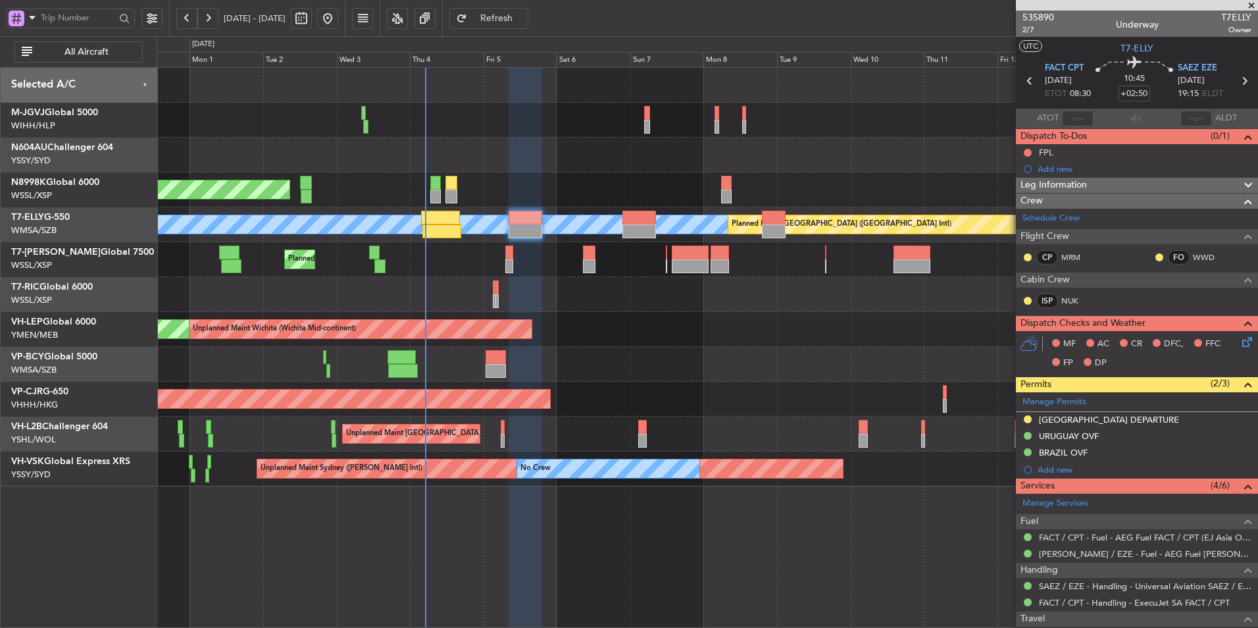
click at [645, 177] on div "Planned Maint [GEOGRAPHIC_DATA] (Seletar)" at bounding box center [707, 189] width 1101 height 35
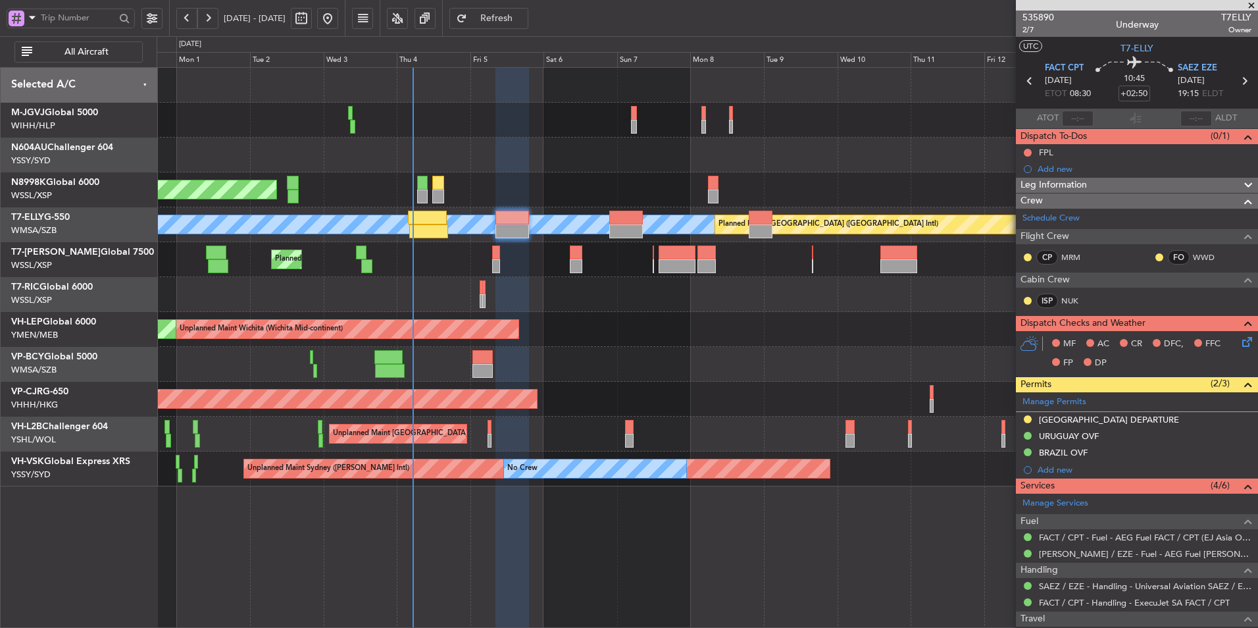
click at [403, 282] on div "Planned Maint [GEOGRAPHIC_DATA] (Seletar) Planned Maint [GEOGRAPHIC_DATA] (Sult…" at bounding box center [707, 277] width 1101 height 418
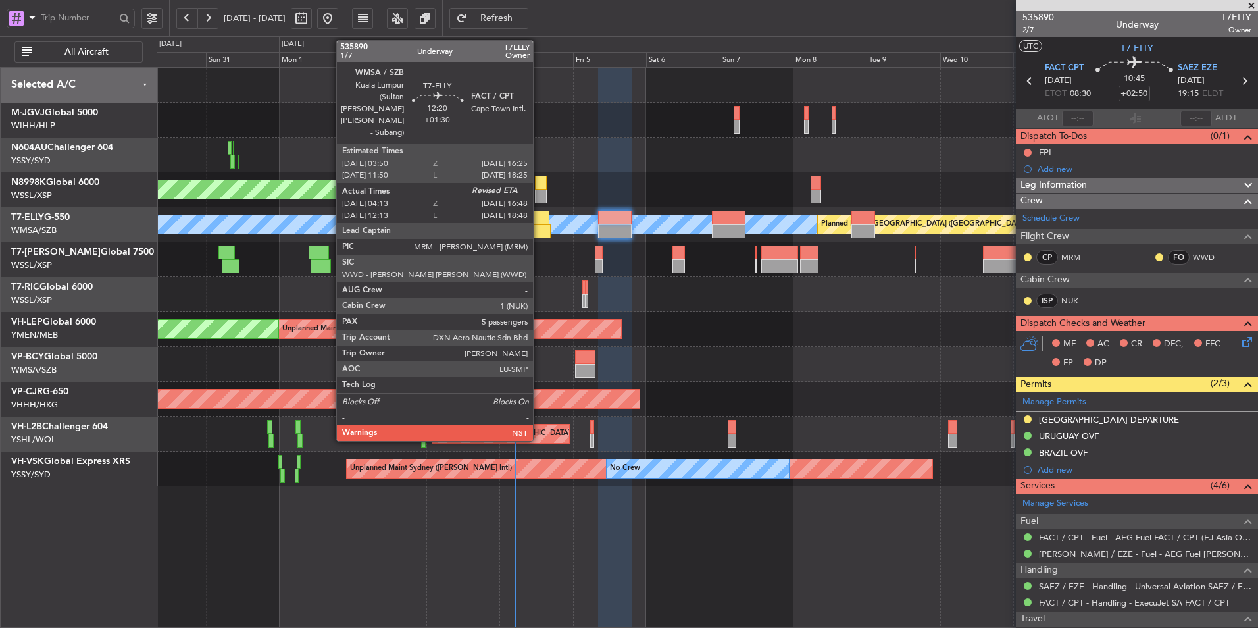
click at [539, 229] on div at bounding box center [531, 231] width 39 height 14
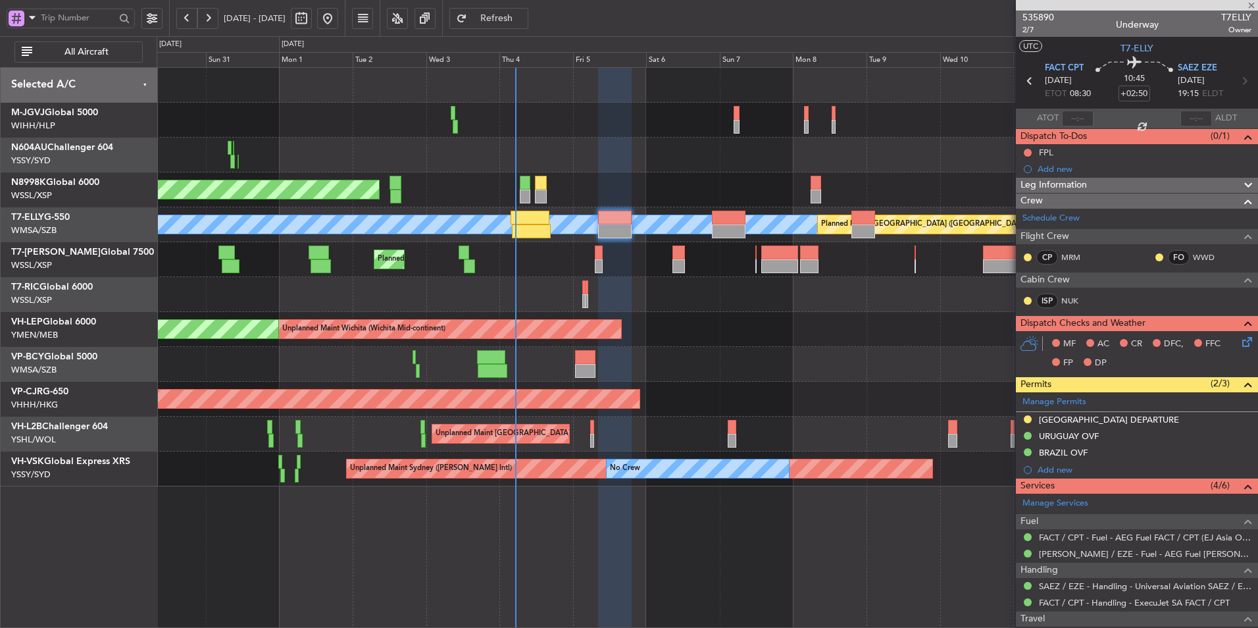
click at [497, 275] on div "Planned Maint Dubai (Al Maktoum Intl)" at bounding box center [707, 259] width 1101 height 35
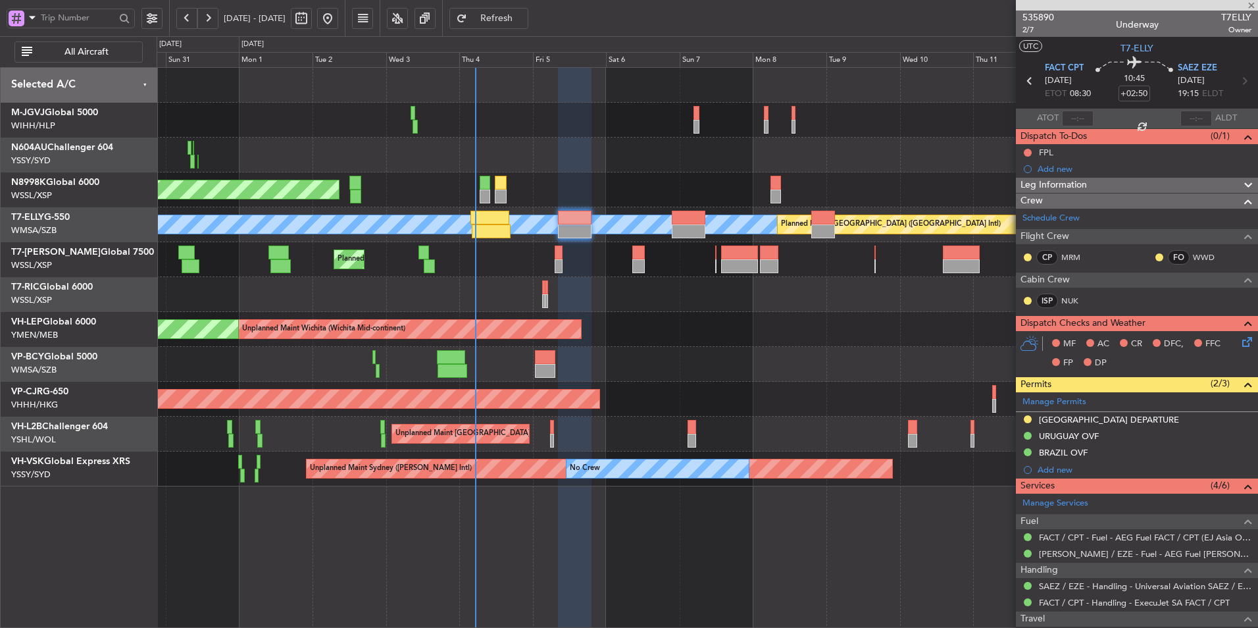
type input "+01:30"
type input "04:23"
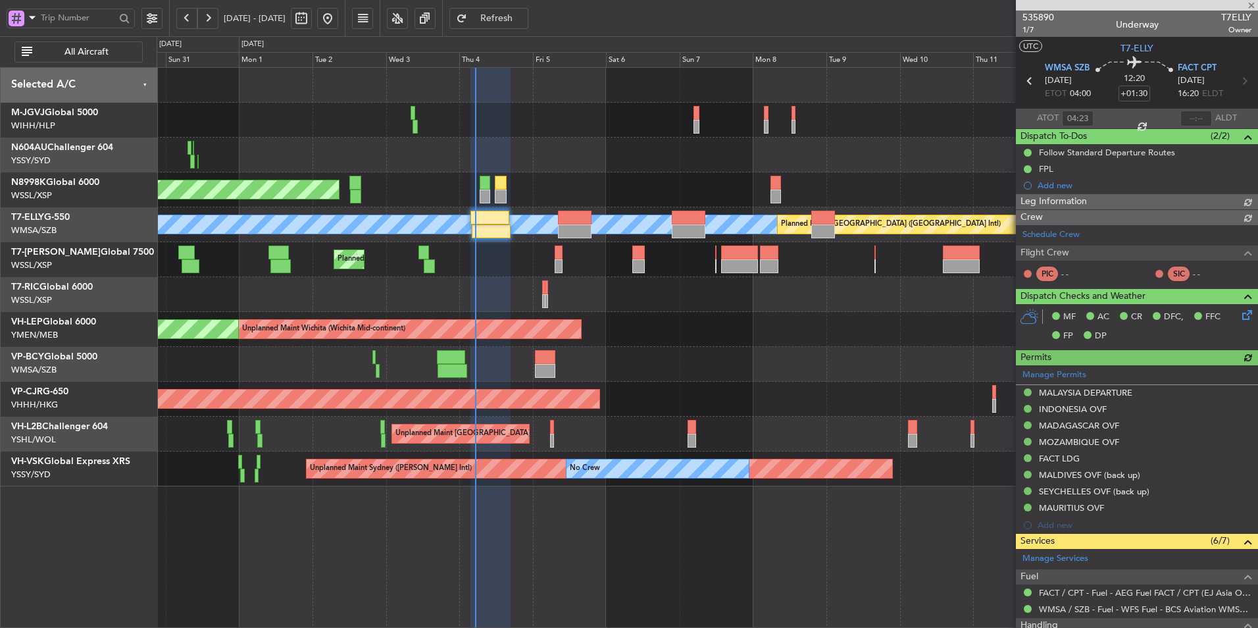
type input "[PERSON_NAME] (KYA)"
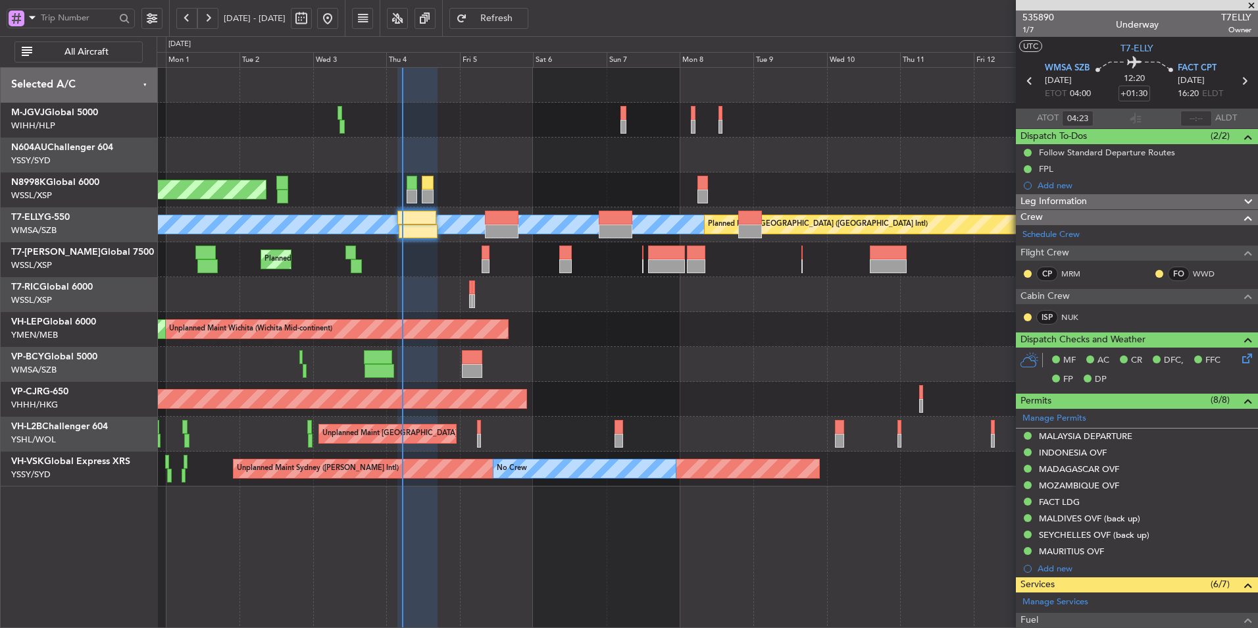
click at [758, 379] on div "Planned Maint [GEOGRAPHIC_DATA] (Seletar) Planned Maint [GEOGRAPHIC_DATA] (Sult…" at bounding box center [707, 277] width 1101 height 418
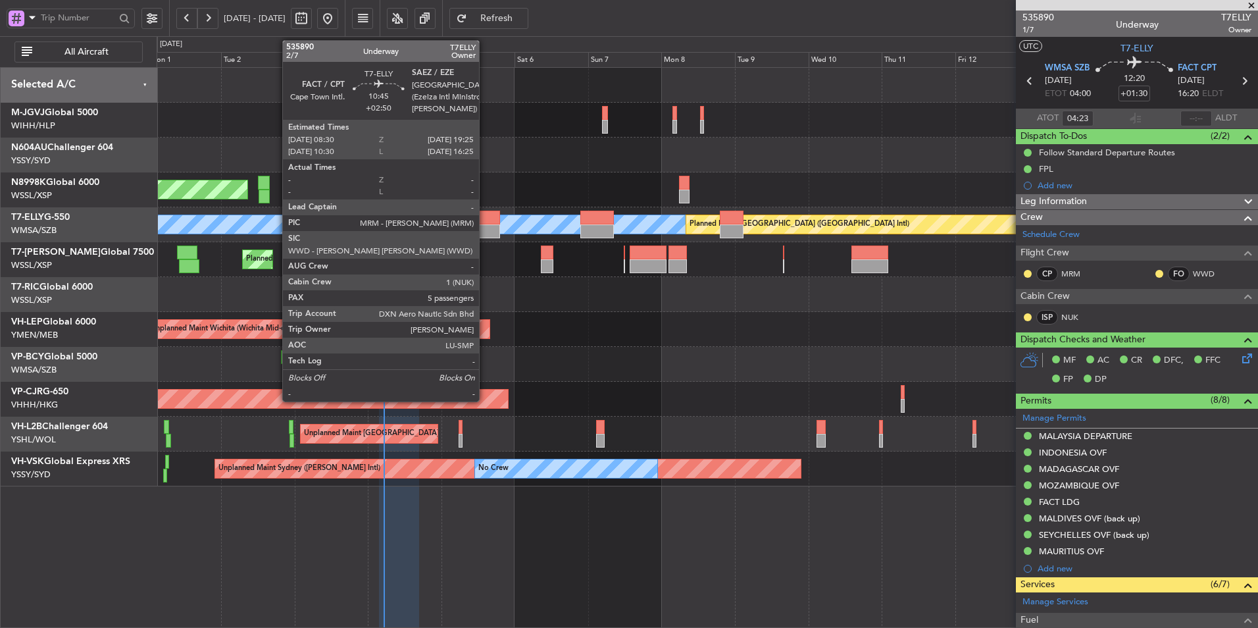
click at [485, 226] on div at bounding box center [483, 231] width 34 height 14
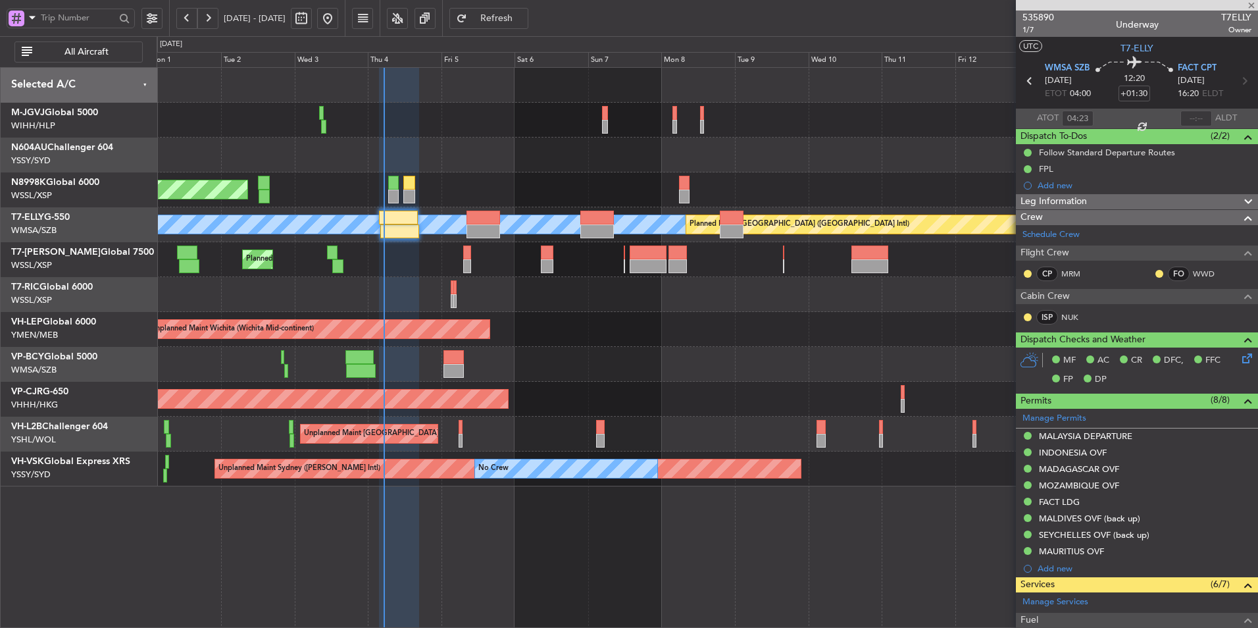
type input "+02:50"
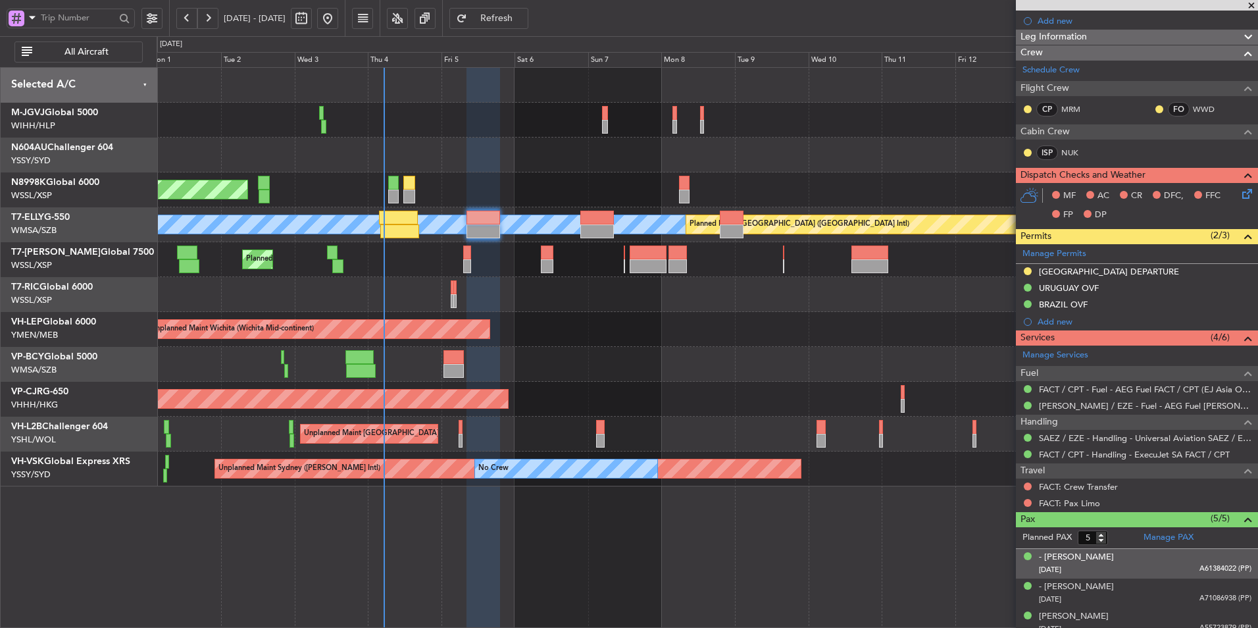
scroll to position [216, 0]
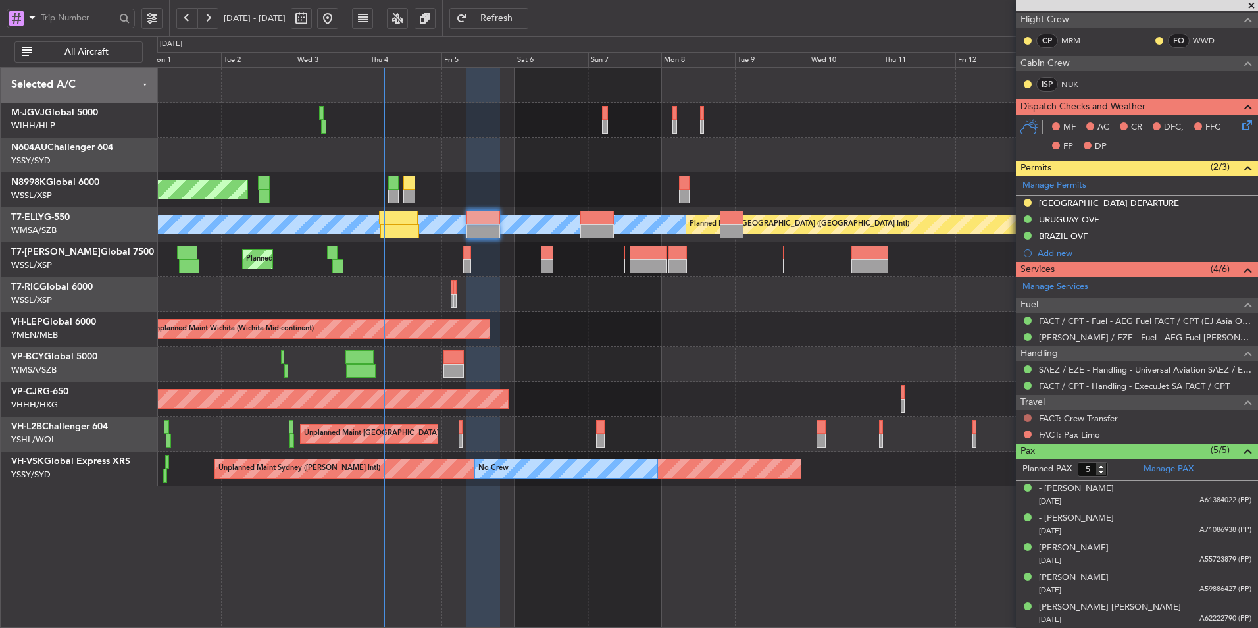
click at [1024, 417] on button at bounding box center [1028, 418] width 8 height 8
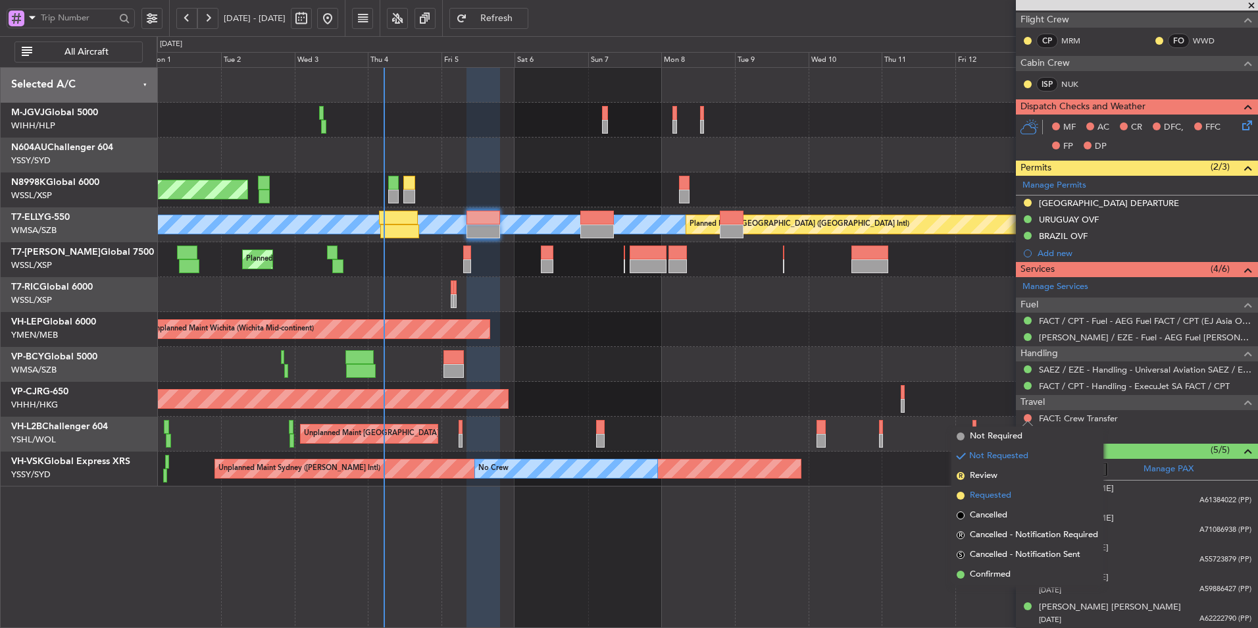
click at [993, 491] on span "Requested" at bounding box center [990, 495] width 41 height 13
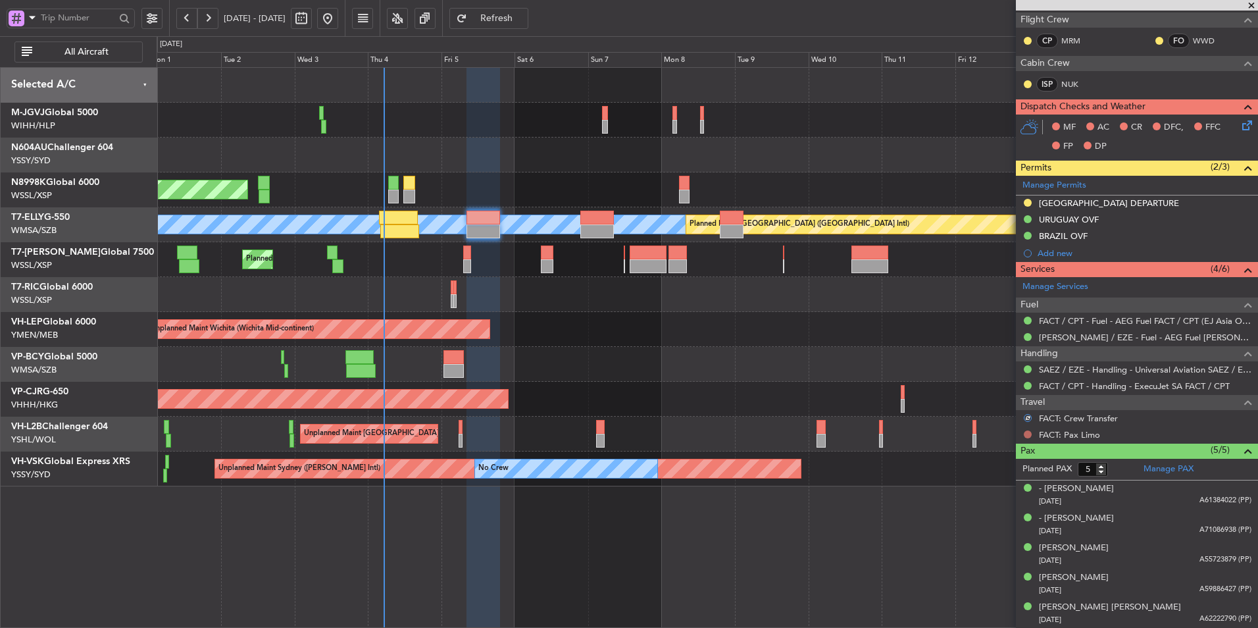
click at [1030, 434] on button at bounding box center [1028, 434] width 8 height 8
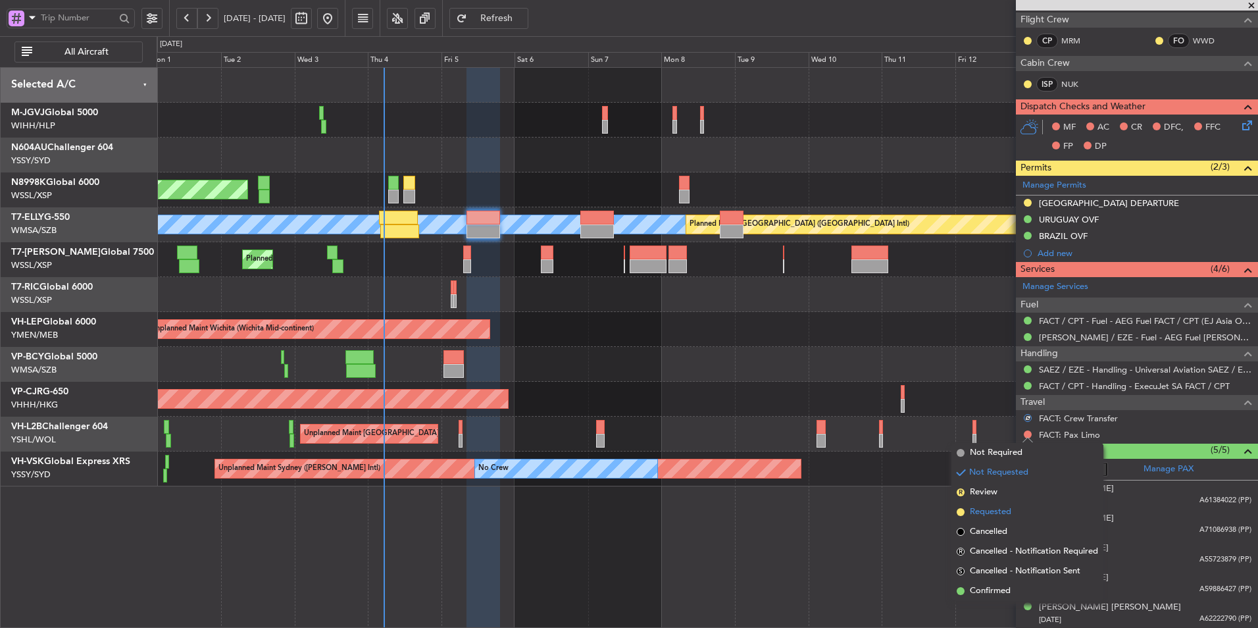
click at [1010, 510] on span "Requested" at bounding box center [990, 511] width 41 height 13
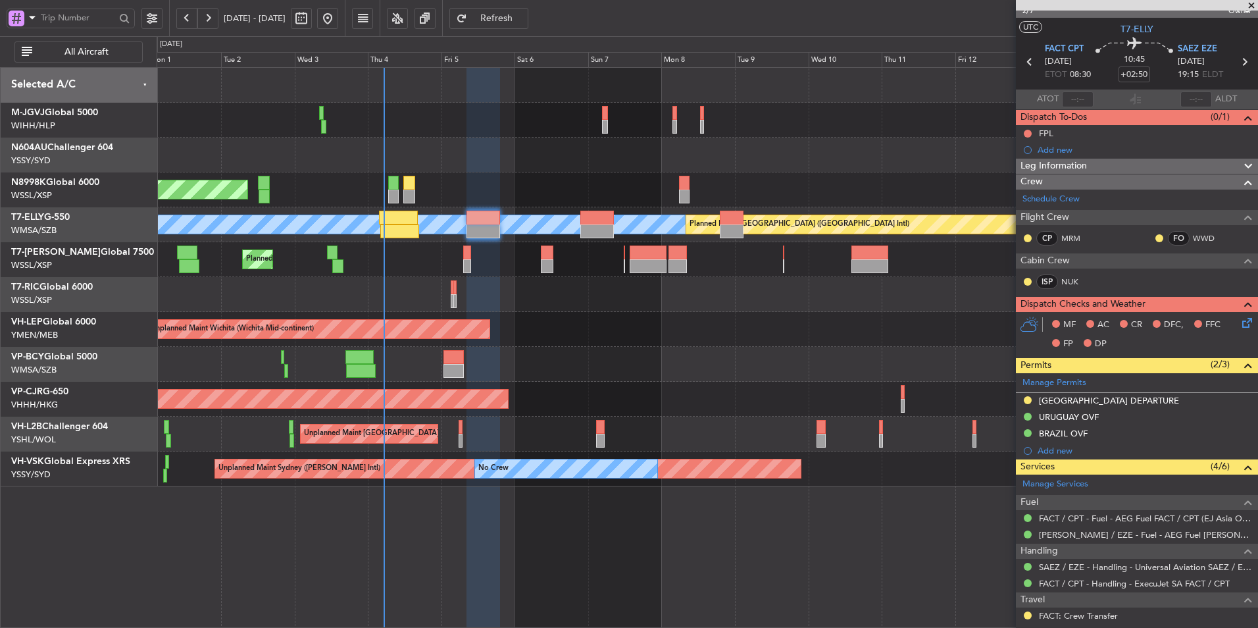
scroll to position [0, 0]
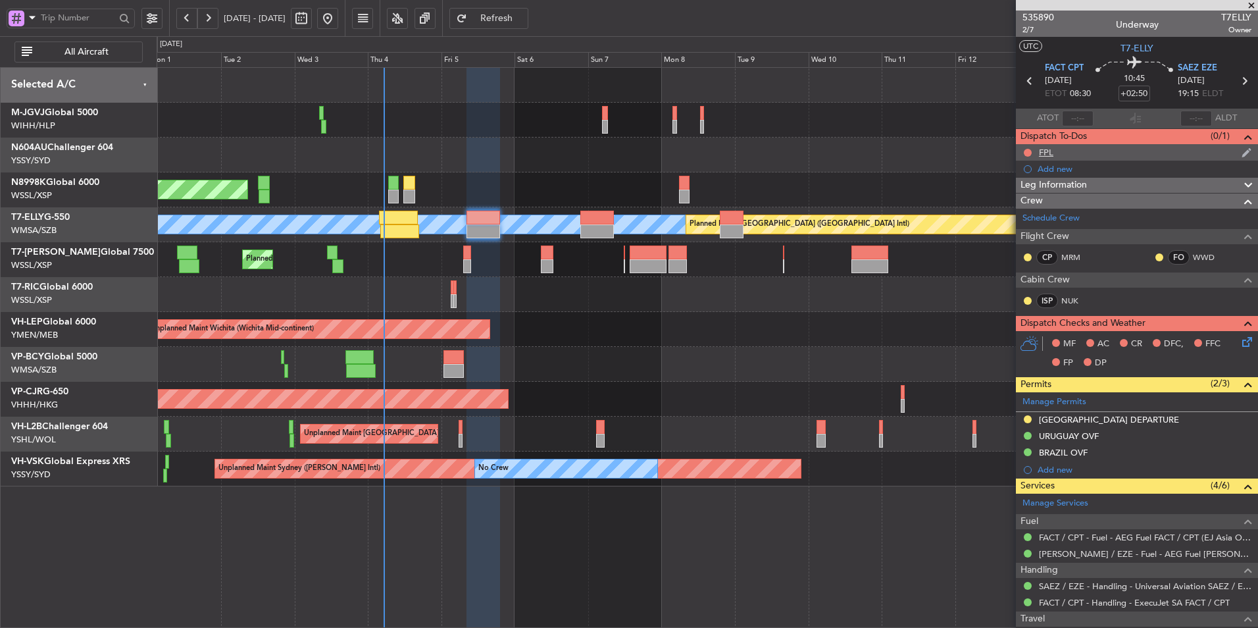
click at [1047, 158] on div "FPL" at bounding box center [1137, 152] width 242 height 16
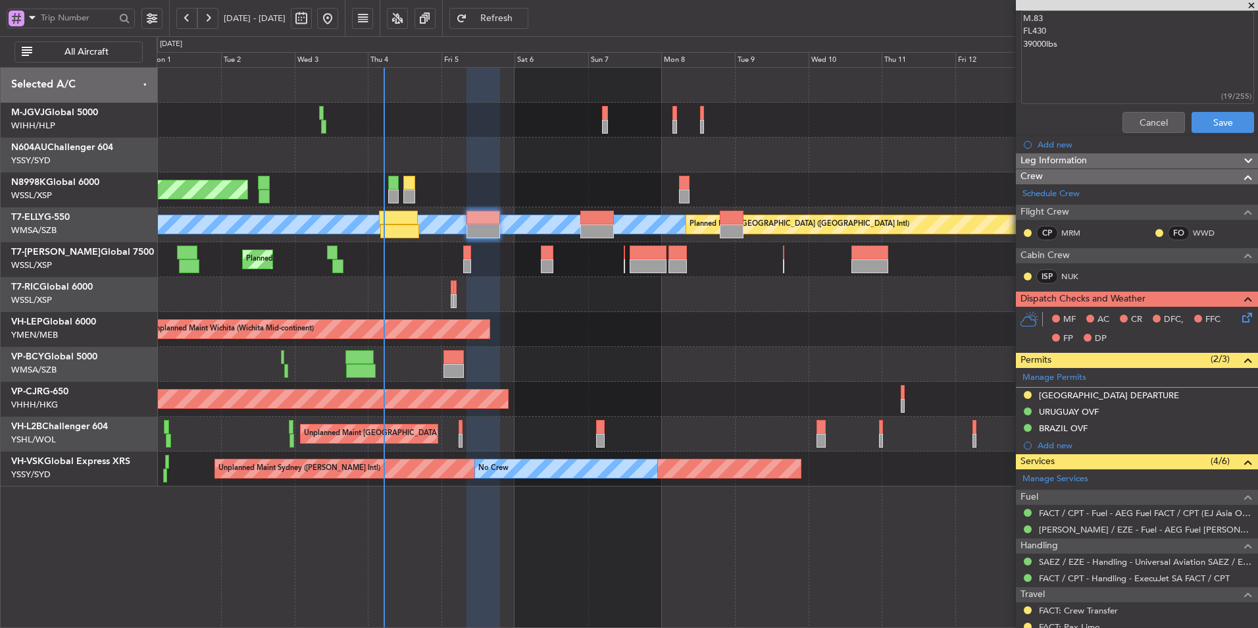
scroll to position [132, 0]
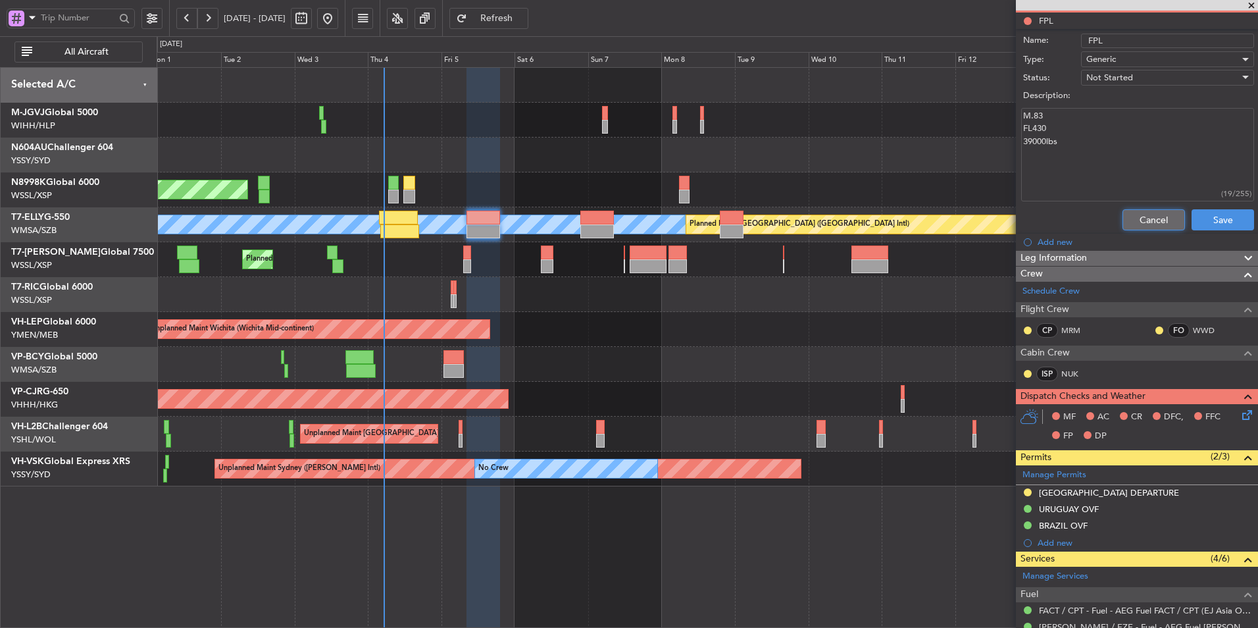
click at [1153, 214] on button "Cancel" at bounding box center [1153, 219] width 62 height 21
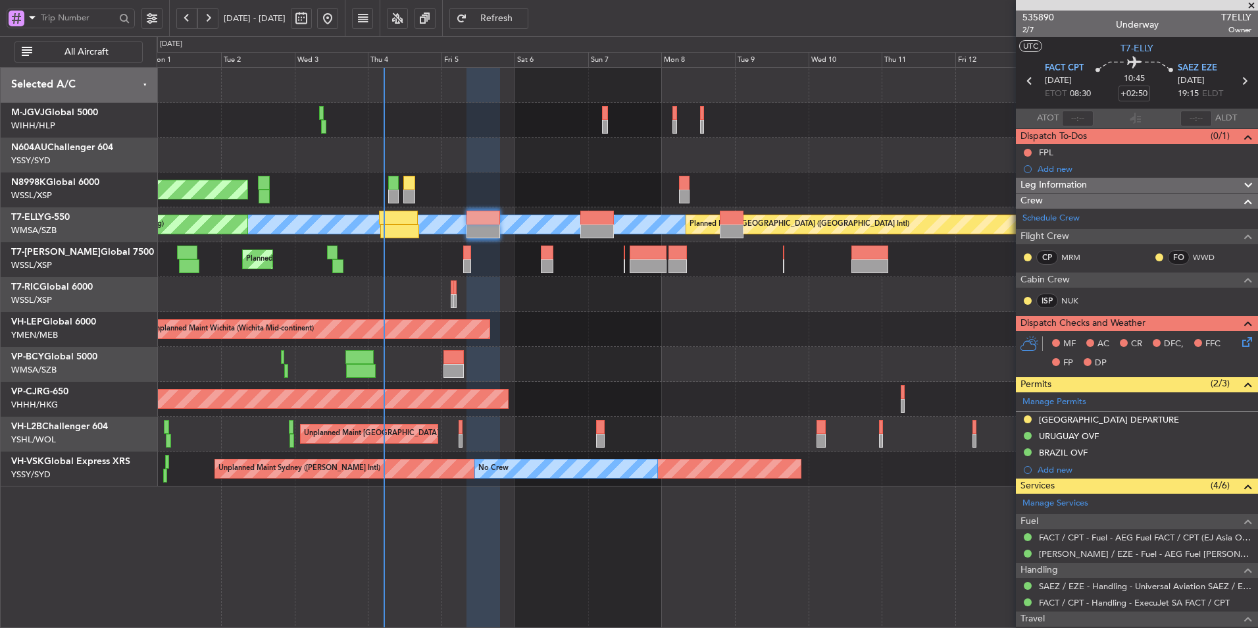
scroll to position [216, 0]
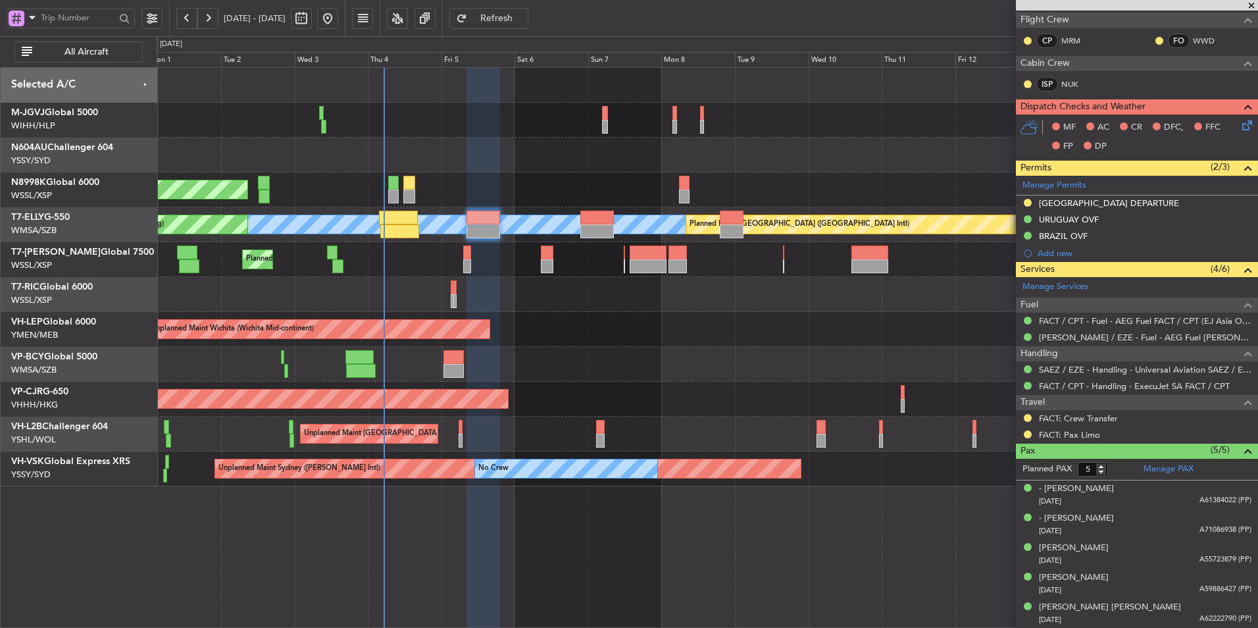
click at [480, 238] on div "[PERSON_NAME] Planned Maint [GEOGRAPHIC_DATA] ([GEOGRAPHIC_DATA]) Planned Maint…" at bounding box center [707, 224] width 1101 height 35
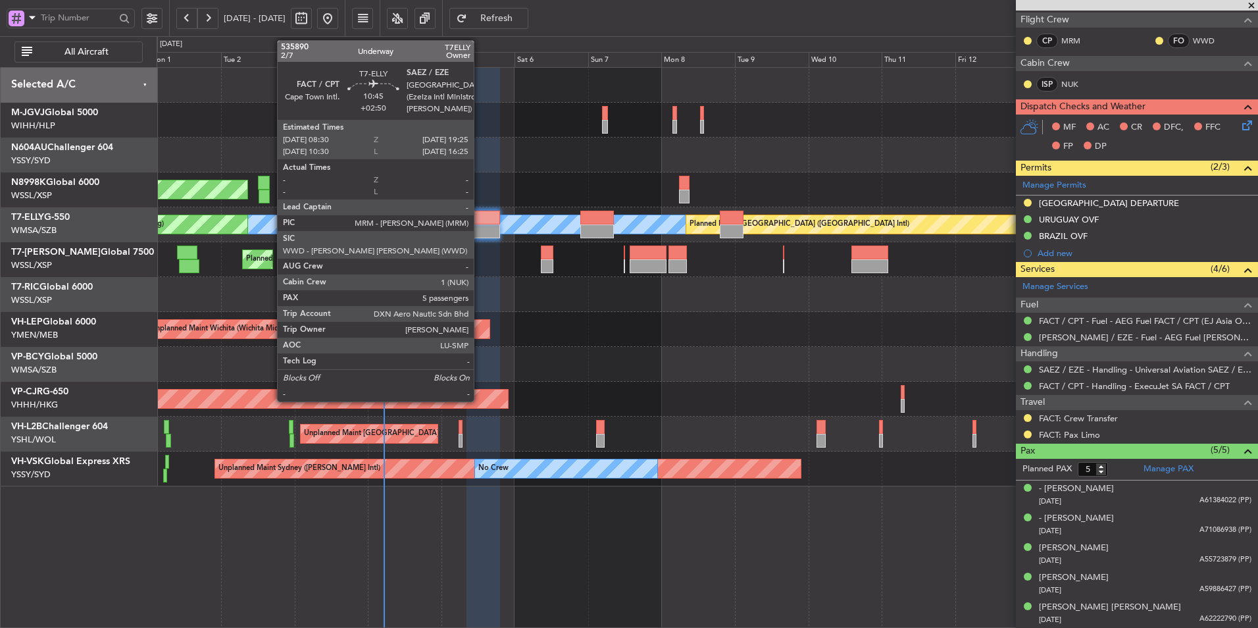
click at [480, 230] on div at bounding box center [483, 231] width 34 height 14
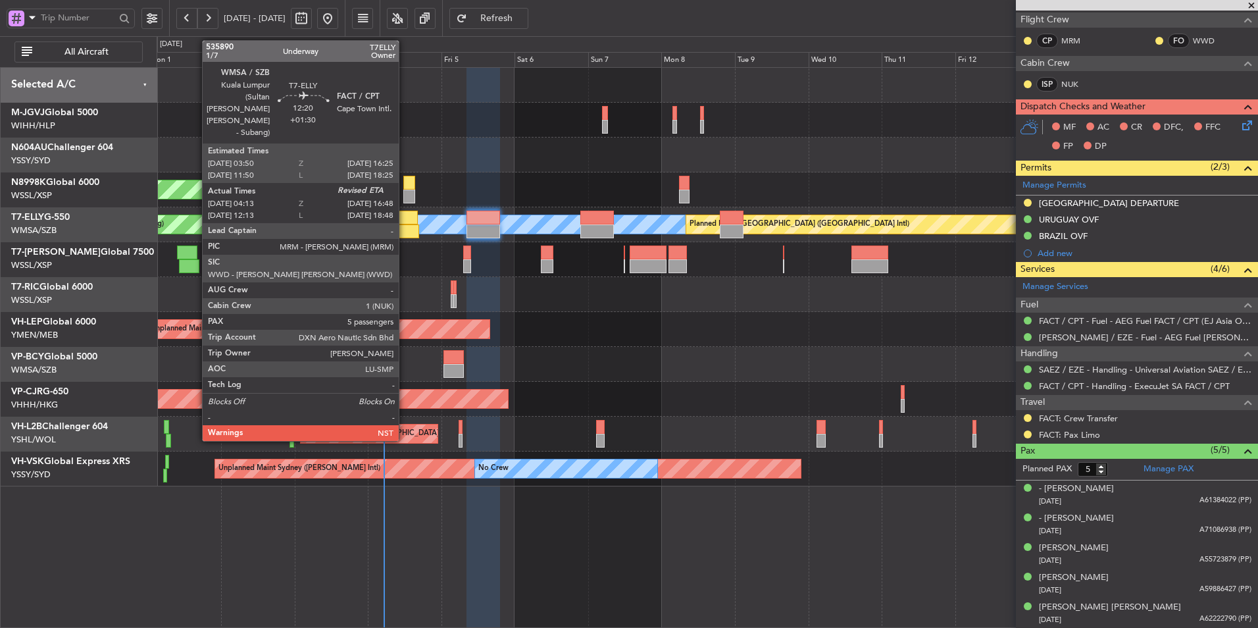
click at [405, 217] on div at bounding box center [398, 218] width 39 height 14
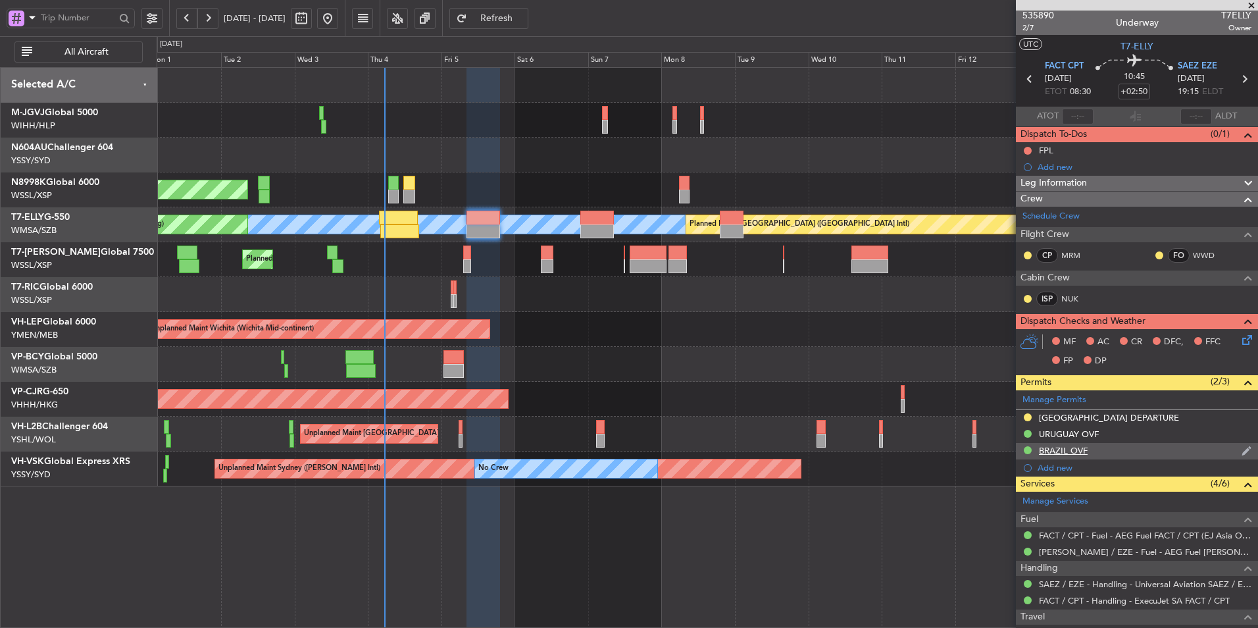
scroll to position [0, 0]
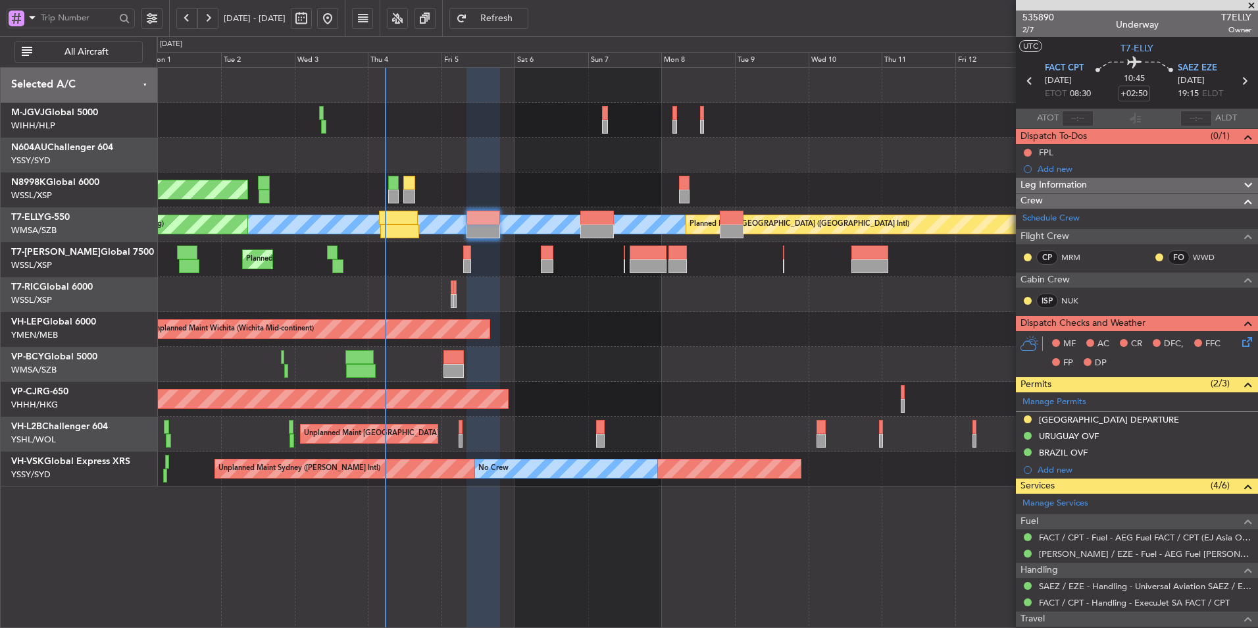
click at [657, 280] on div at bounding box center [707, 294] width 1101 height 35
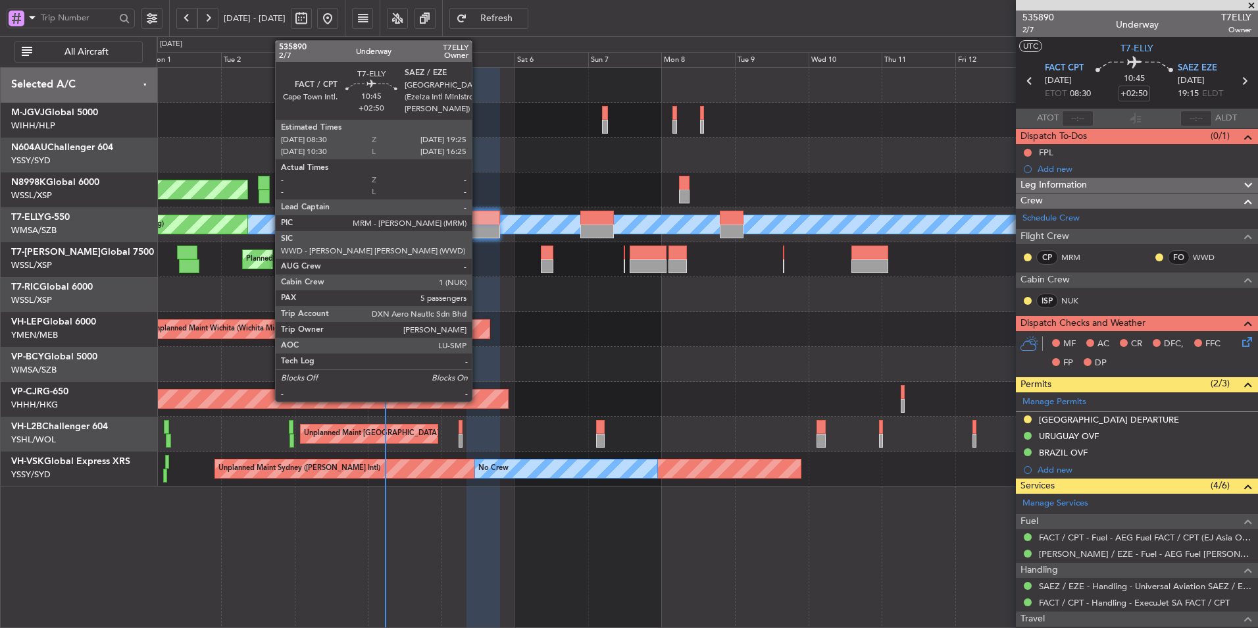
click at [478, 228] on div at bounding box center [483, 231] width 34 height 14
